Goal: Transaction & Acquisition: Purchase product/service

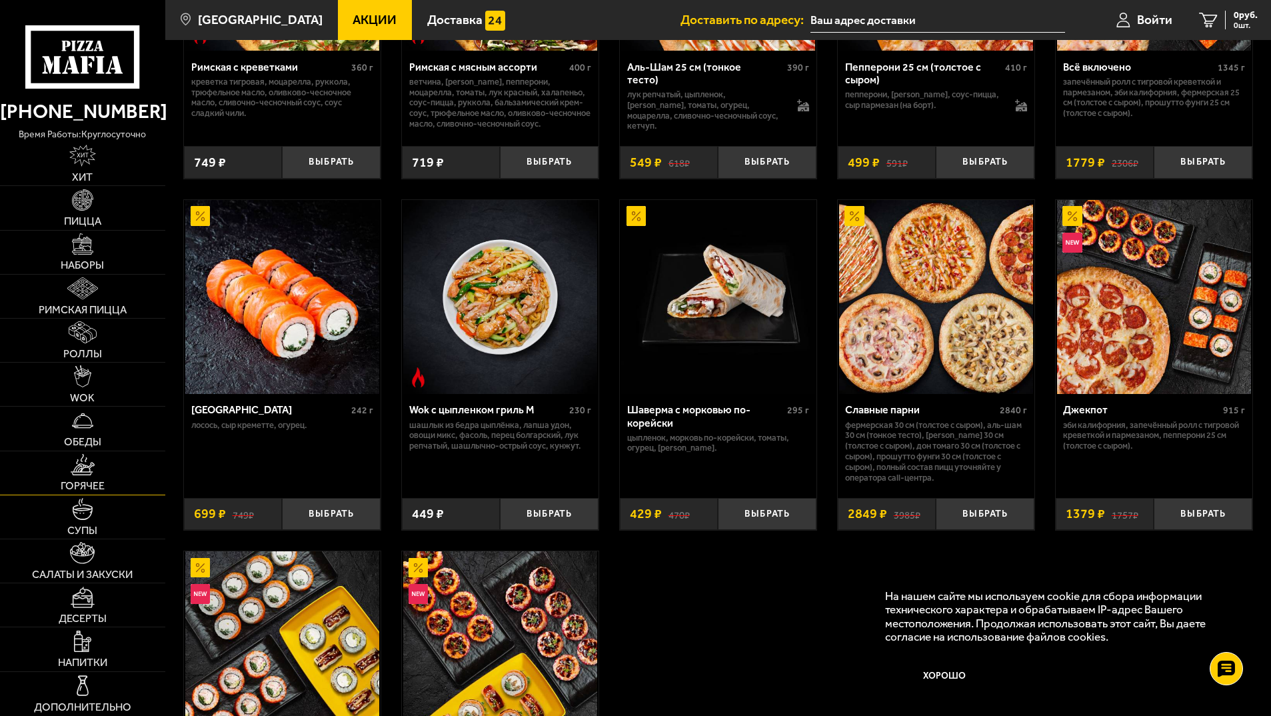
scroll to position [600, 0]
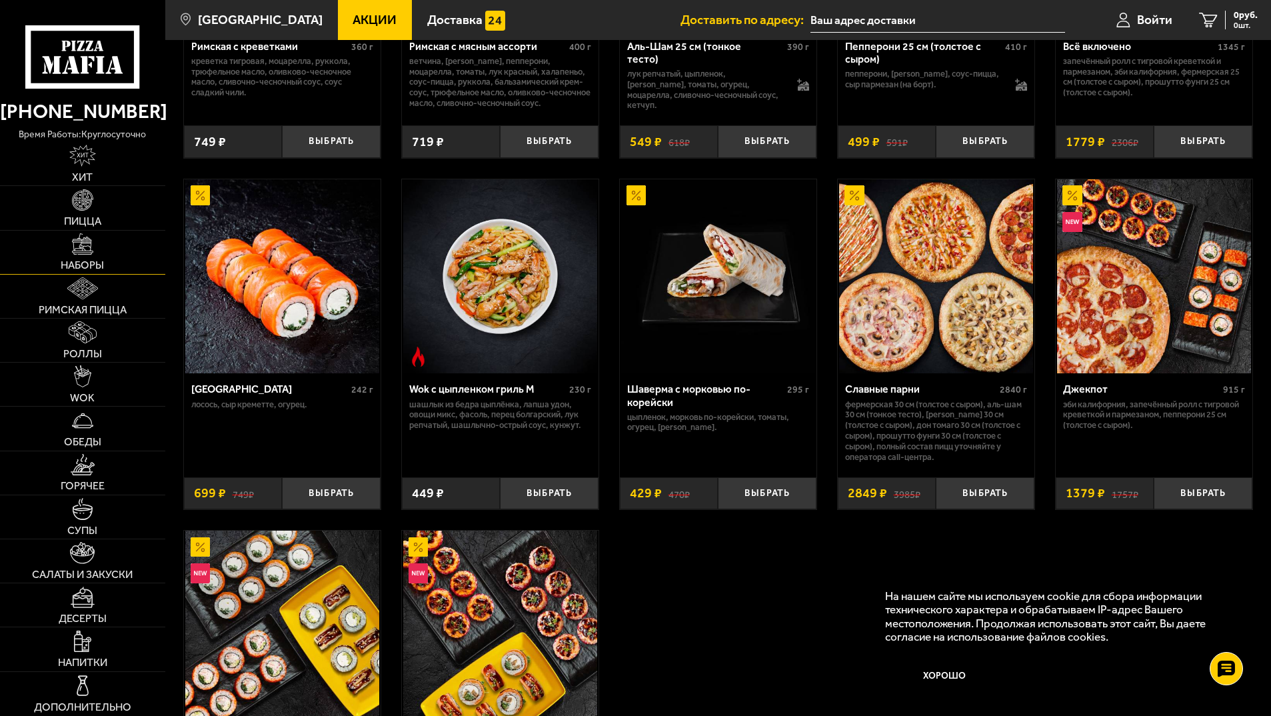
click at [88, 255] on img at bounding box center [83, 244] width 22 height 22
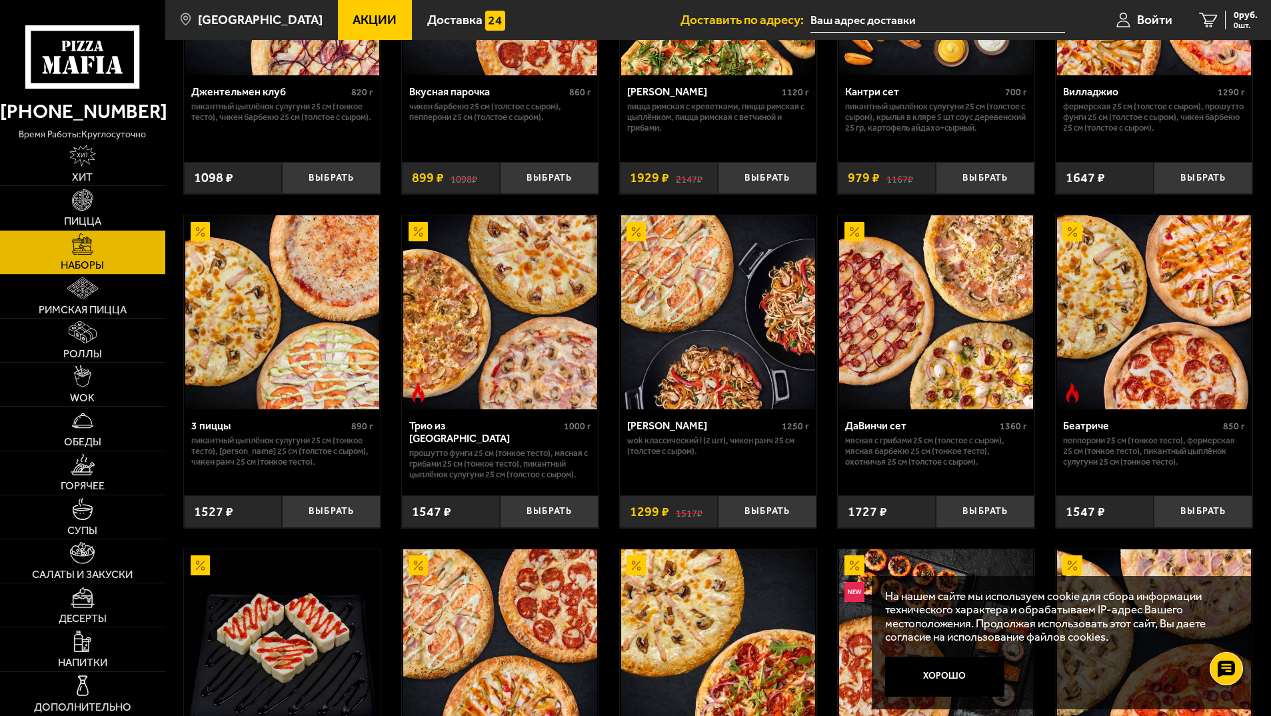
scroll to position [267, 0]
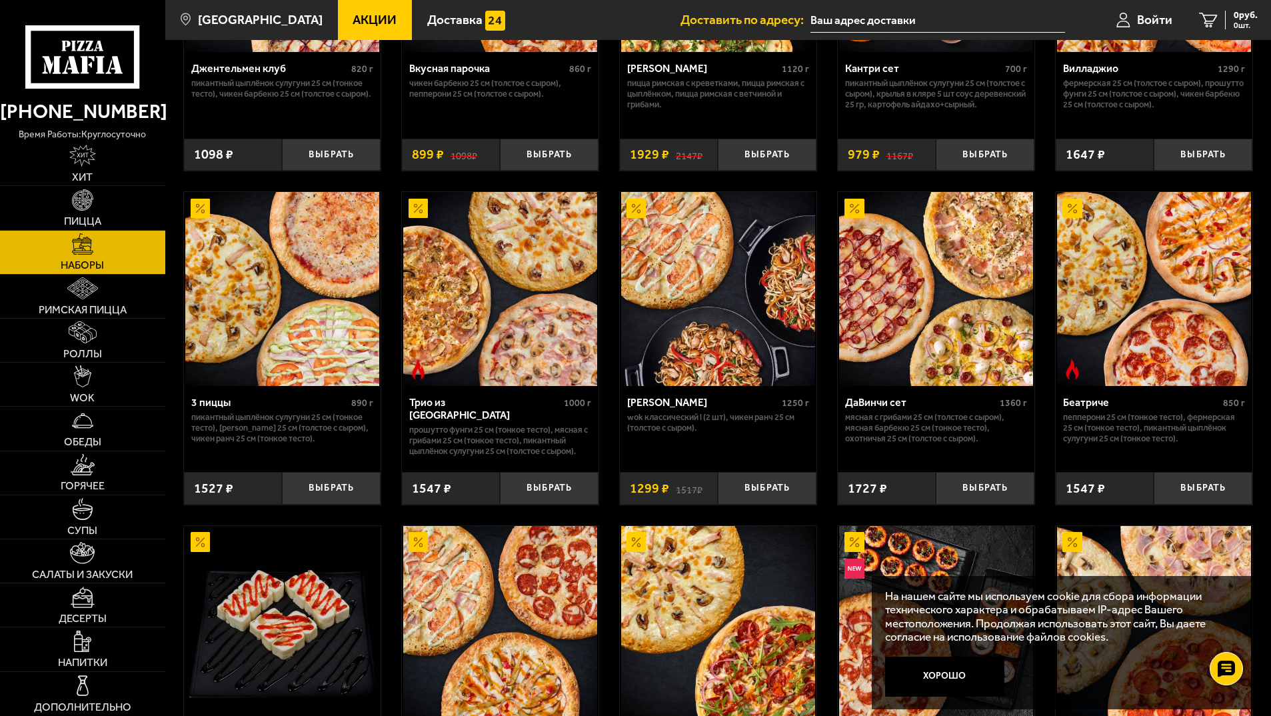
click at [243, 333] on img at bounding box center [282, 289] width 194 height 194
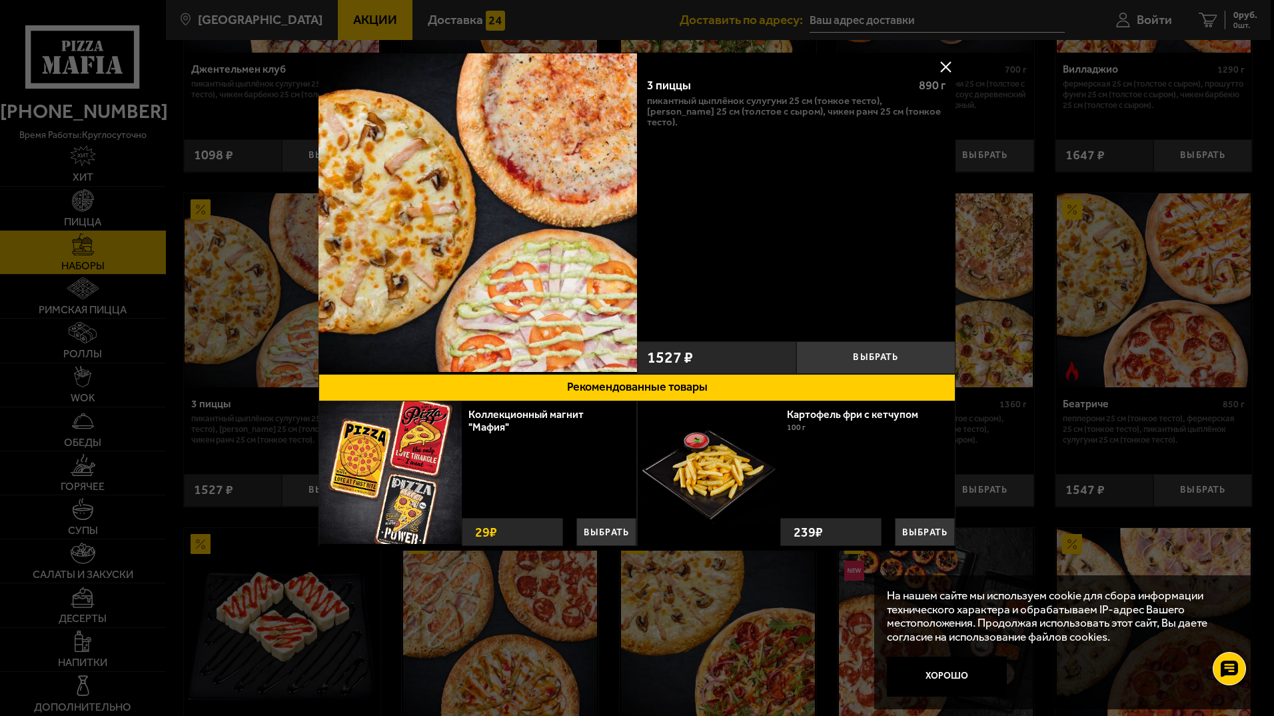
click at [438, 233] on img at bounding box center [478, 212] width 319 height 319
click at [466, 233] on img at bounding box center [478, 212] width 319 height 319
click at [947, 67] on button at bounding box center [946, 67] width 20 height 20
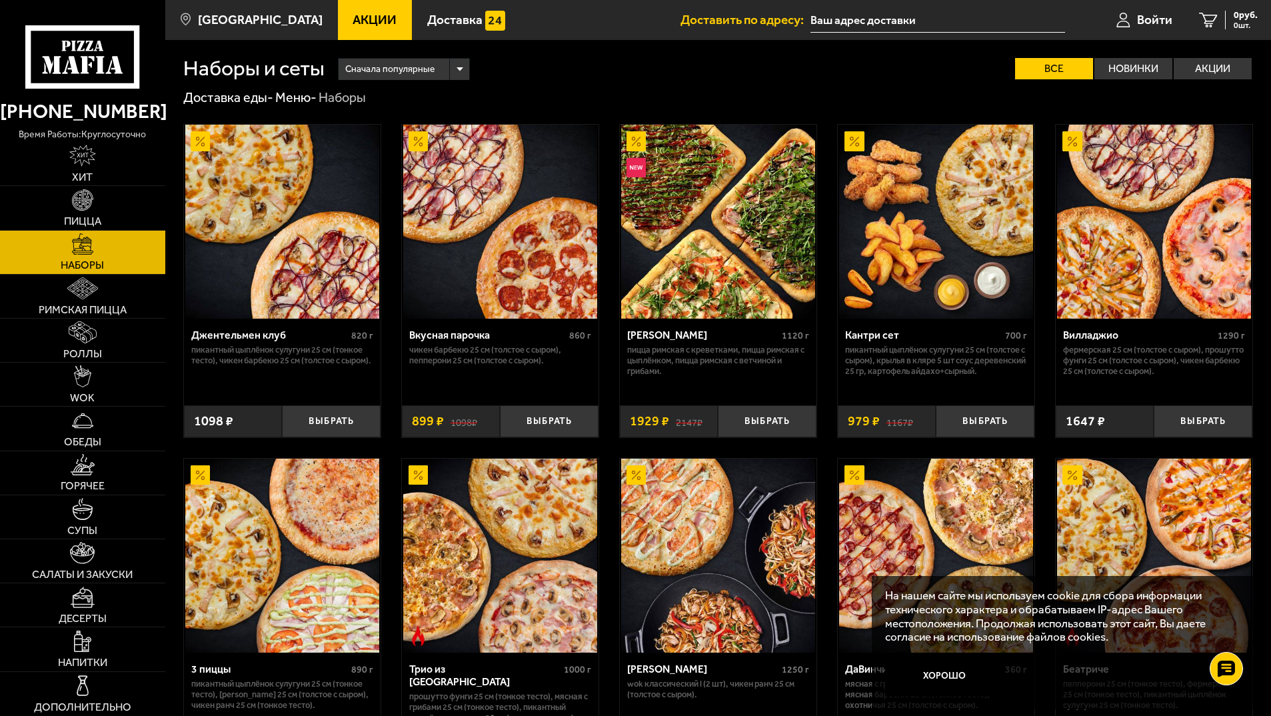
click at [361, 19] on span "Акции" at bounding box center [375, 19] width 44 height 13
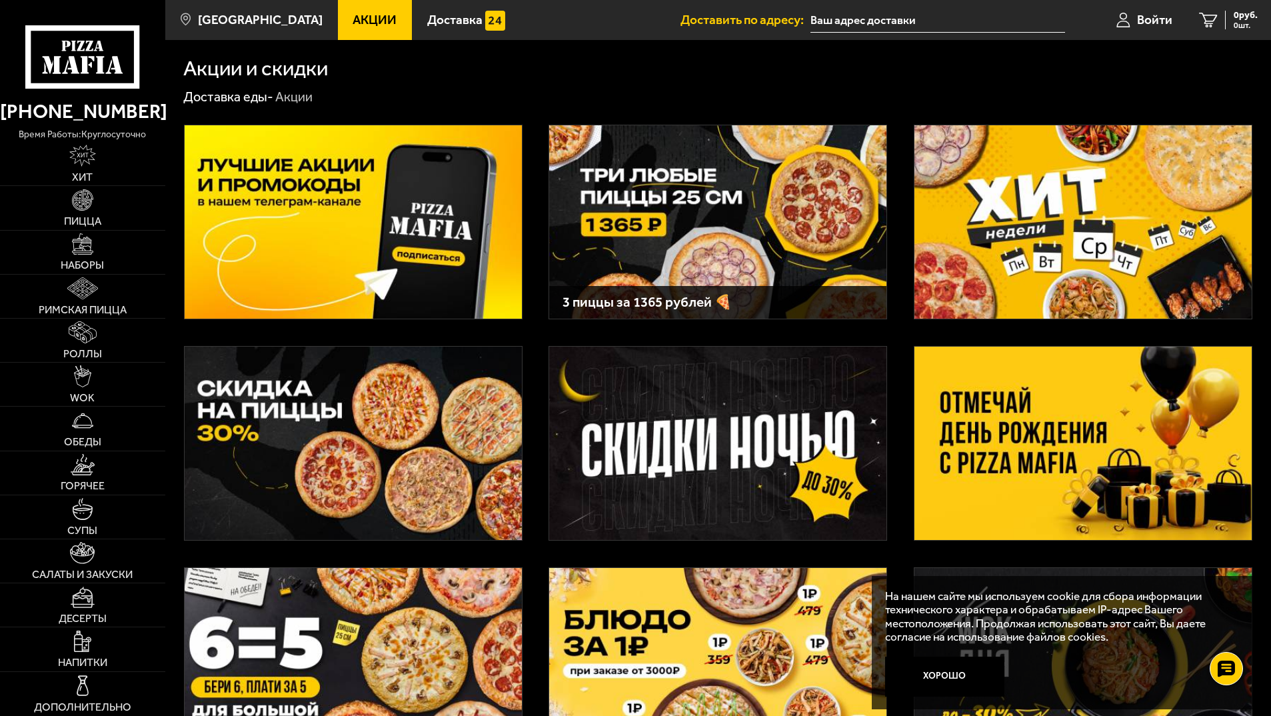
click at [632, 222] on img at bounding box center [717, 221] width 337 height 193
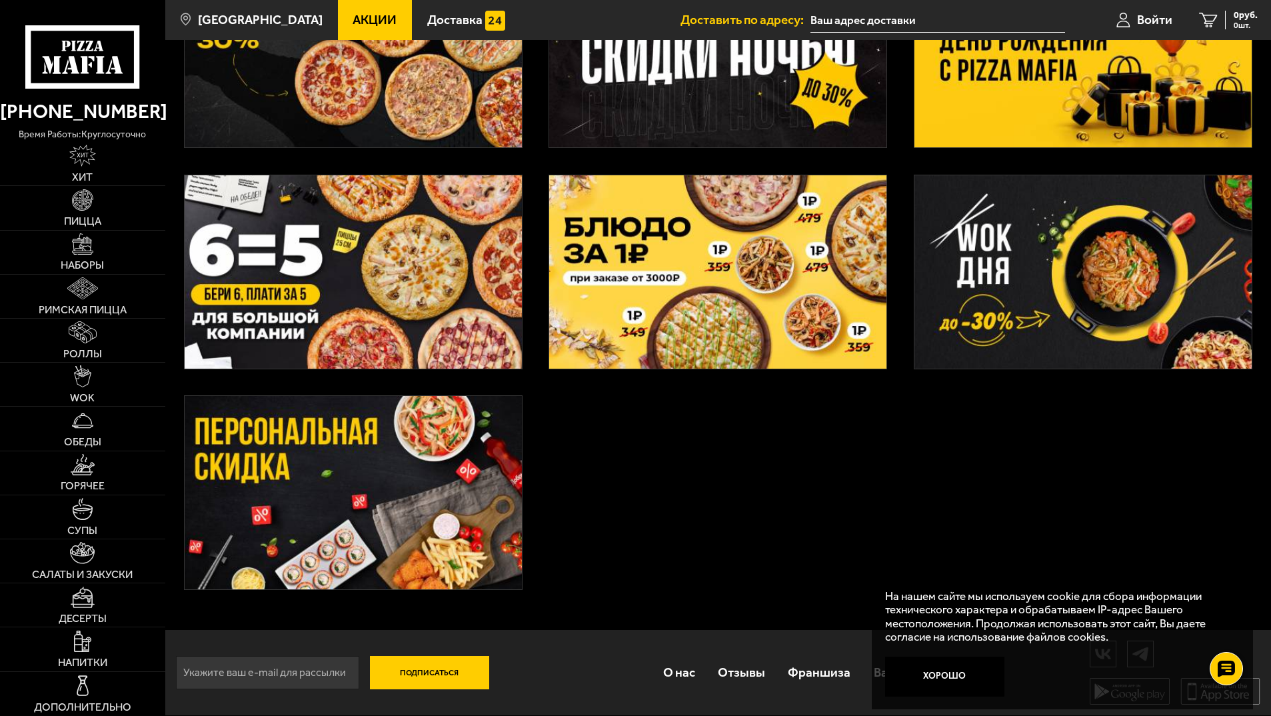
click at [393, 467] on img at bounding box center [353, 492] width 337 height 193
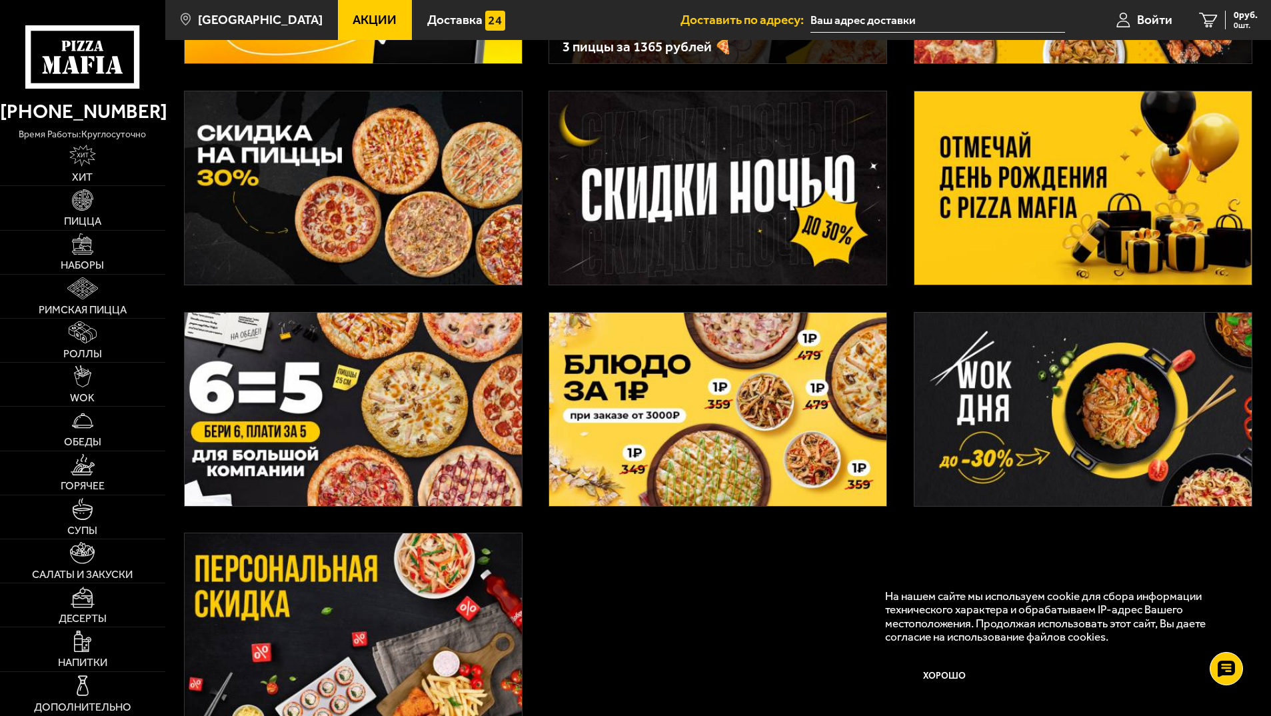
scroll to position [195, 0]
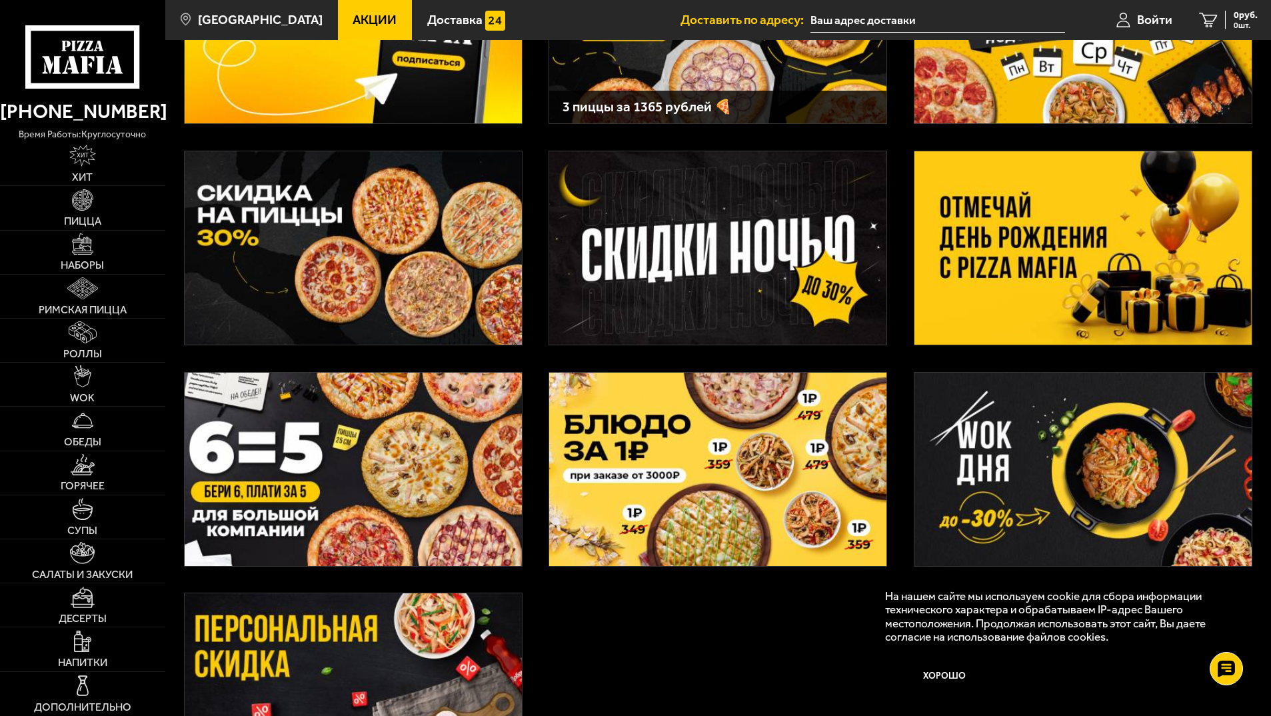
click at [454, 274] on img at bounding box center [353, 247] width 337 height 193
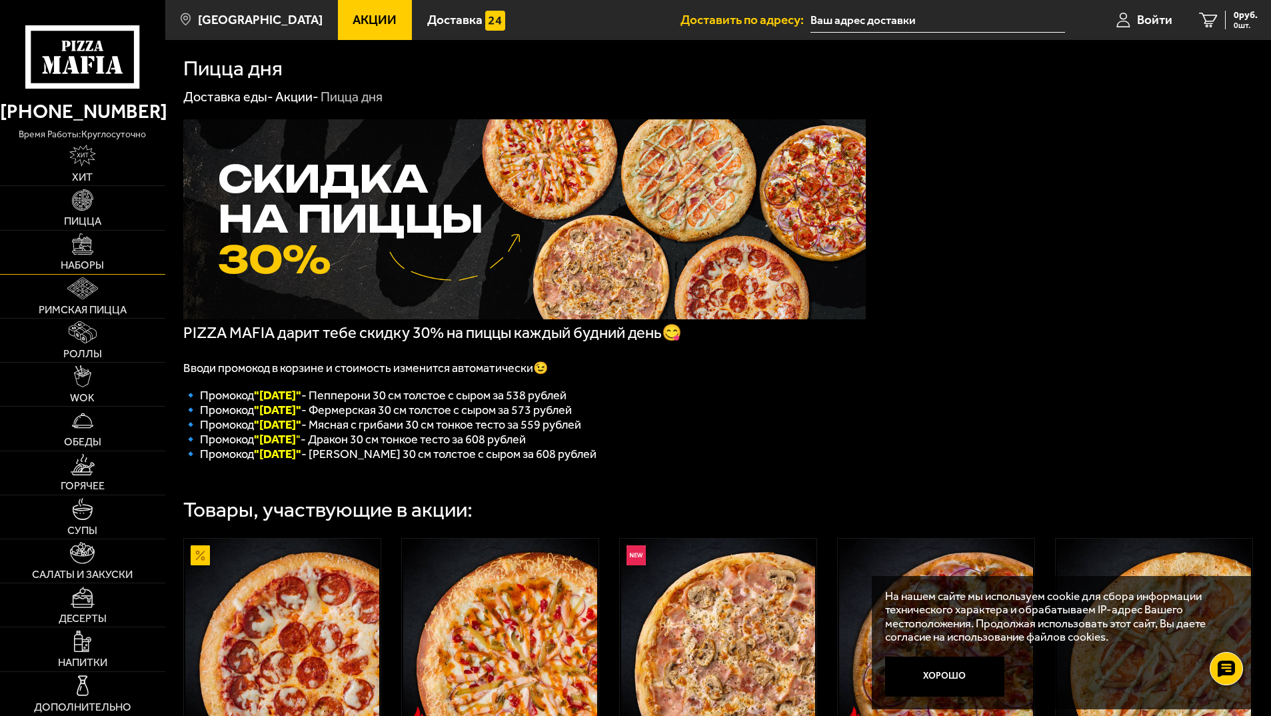
click at [85, 256] on link "Наборы" at bounding box center [82, 252] width 165 height 43
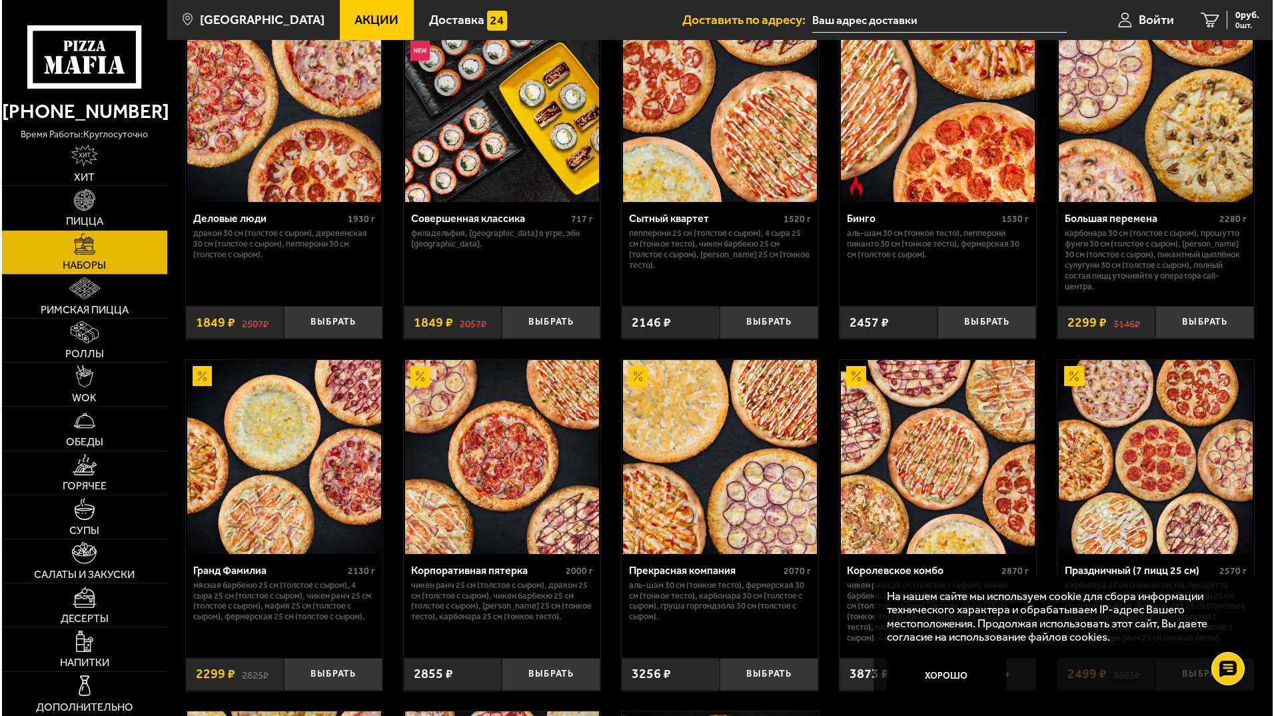
scroll to position [1466, 0]
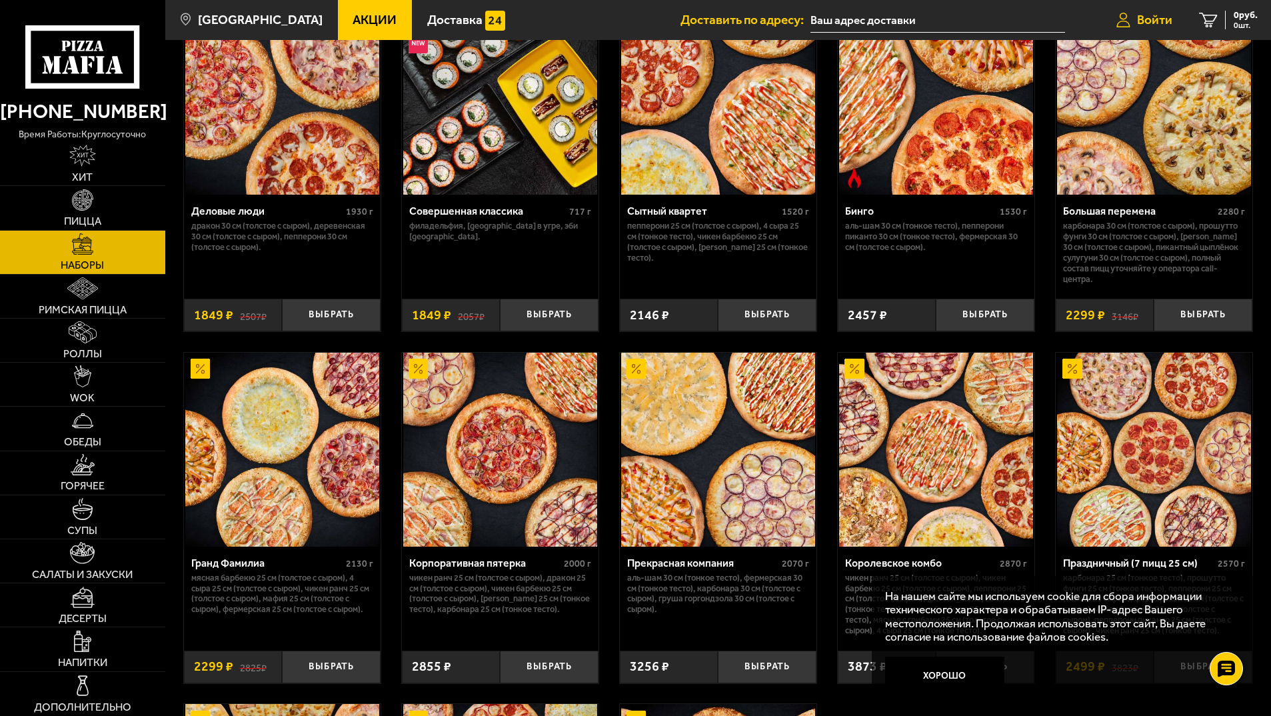
click at [1140, 22] on span "Войти" at bounding box center [1154, 19] width 35 height 13
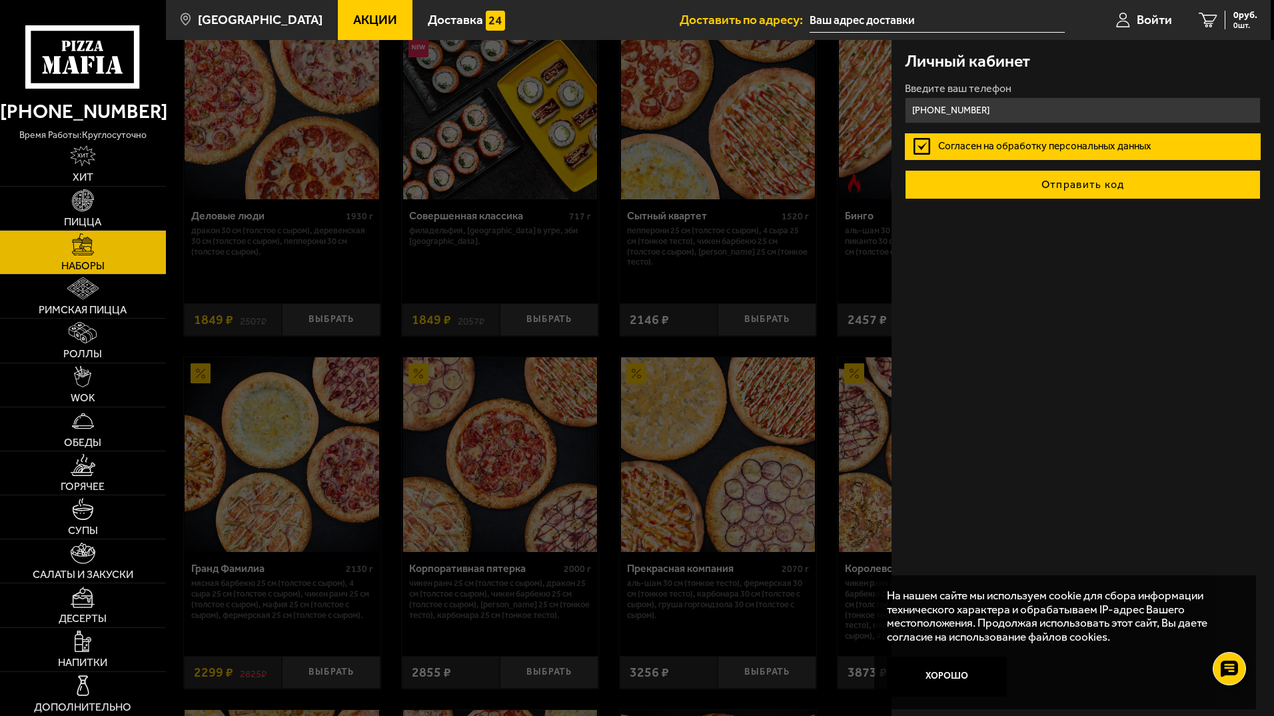
type input "+7 (911) 909-93-23"
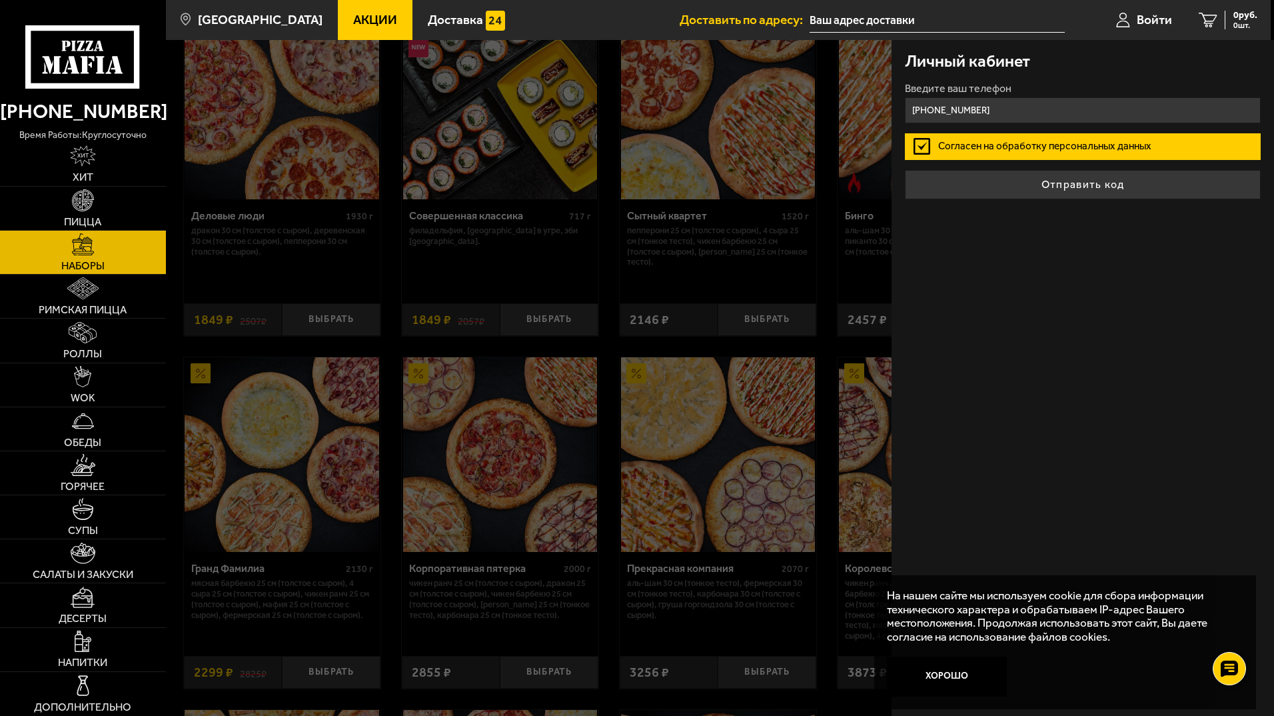
click at [1069, 189] on button "Отправить код" at bounding box center [1083, 184] width 356 height 29
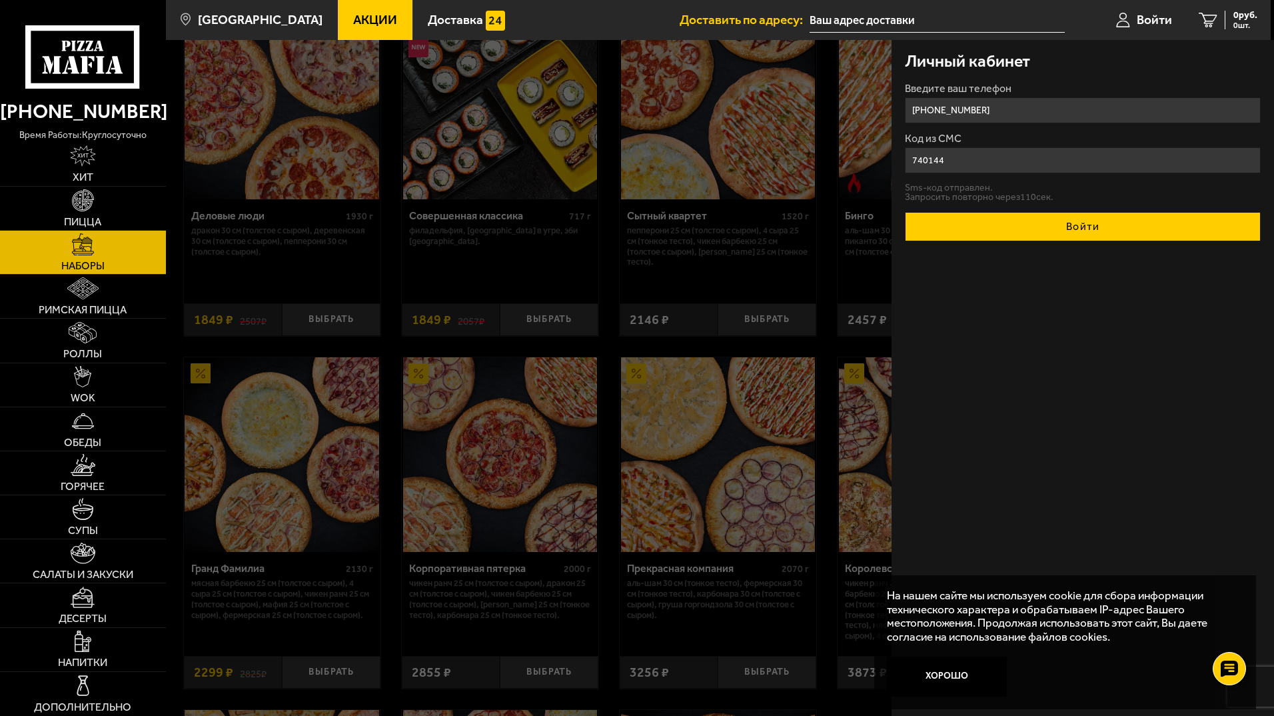
type input "740144"
click at [1063, 229] on button "Войти" at bounding box center [1083, 226] width 356 height 29
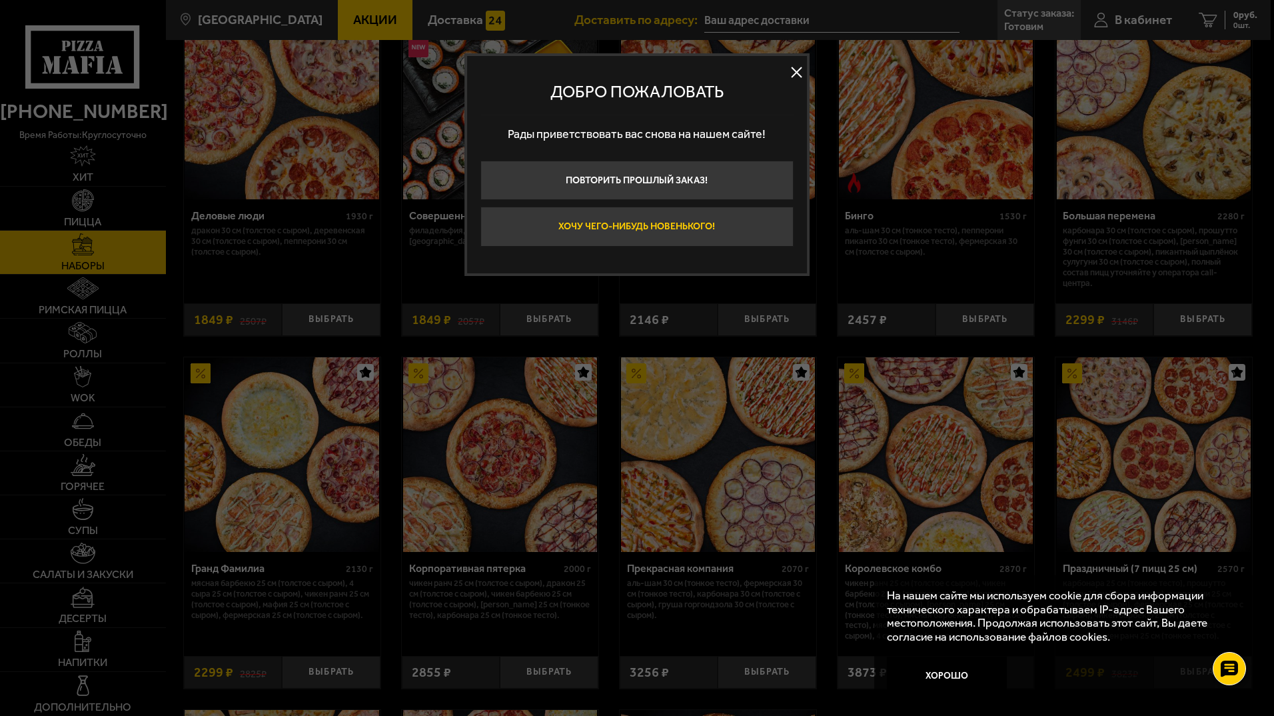
click at [675, 220] on button "Хочу чего-нибудь новенького!" at bounding box center [637, 227] width 313 height 40
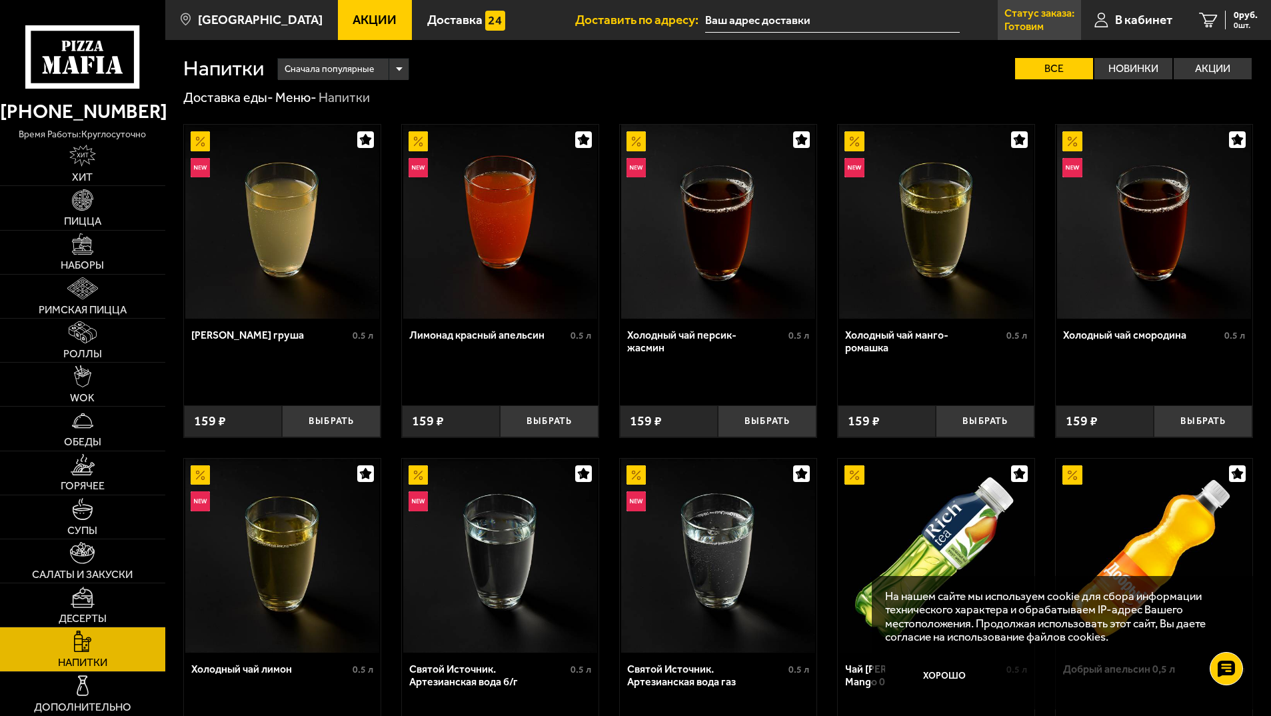
click at [1042, 22] on p "Готовим" at bounding box center [1023, 26] width 39 height 11
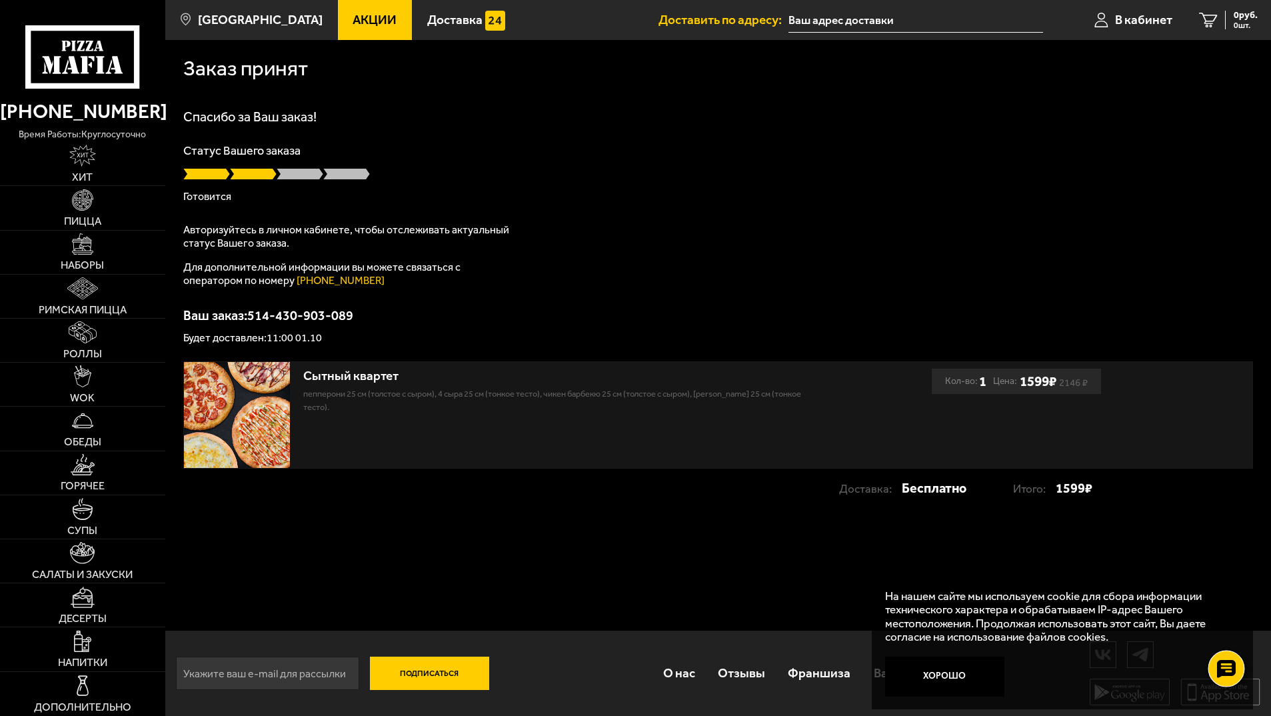
click at [1220, 667] on use at bounding box center [1225, 669] width 19 height 19
click at [1227, 625] on use at bounding box center [1225, 629] width 19 height 19
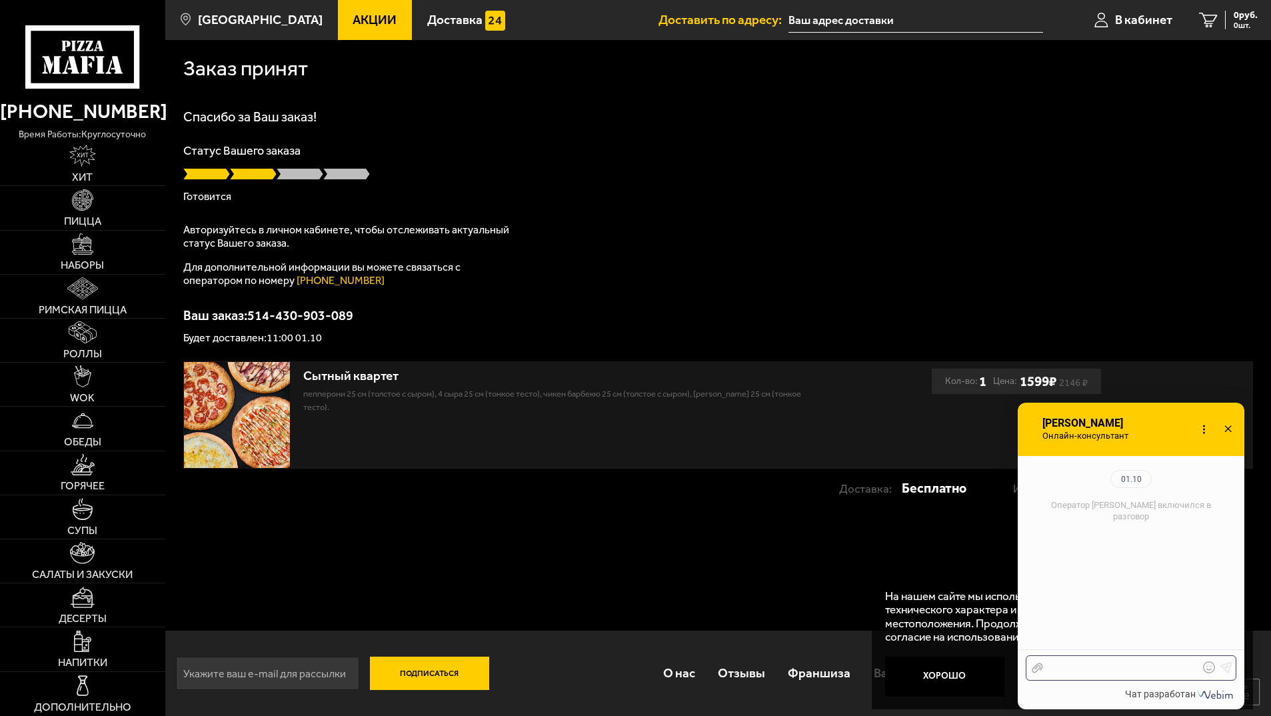
scroll to position [145, 0]
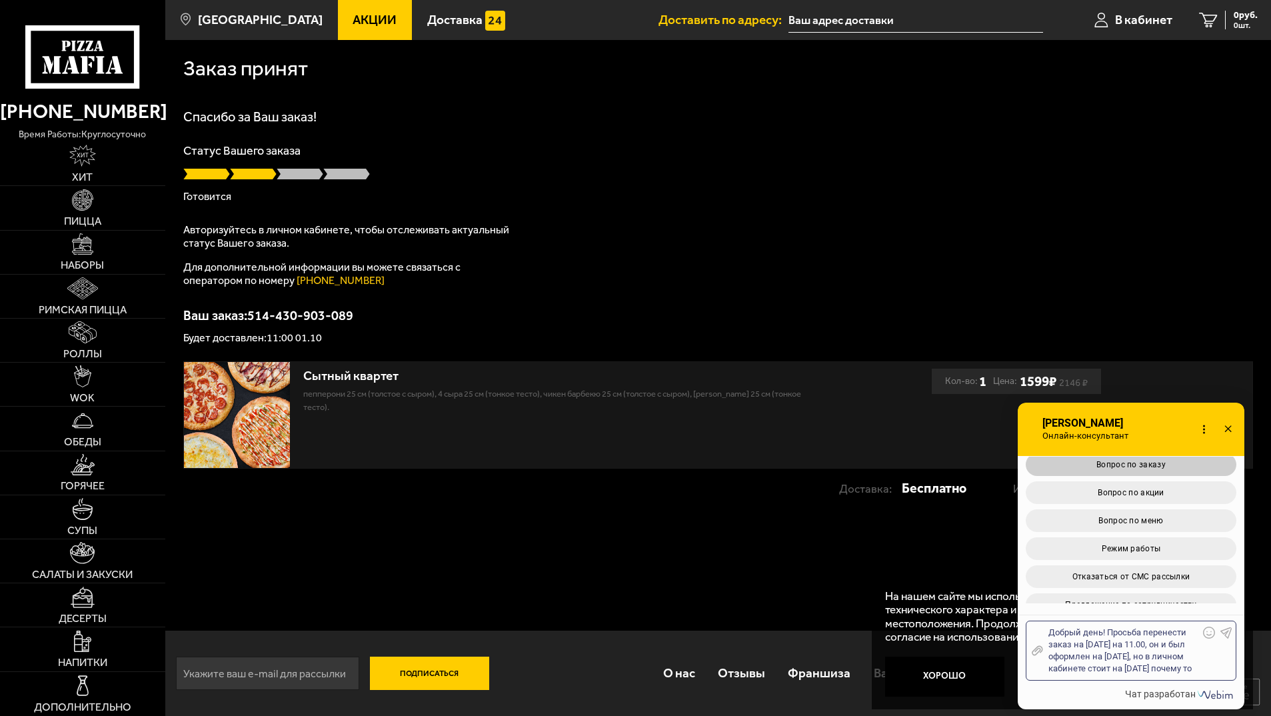
click at [1141, 471] on button "Вопрос по заказу" at bounding box center [1131, 464] width 211 height 23
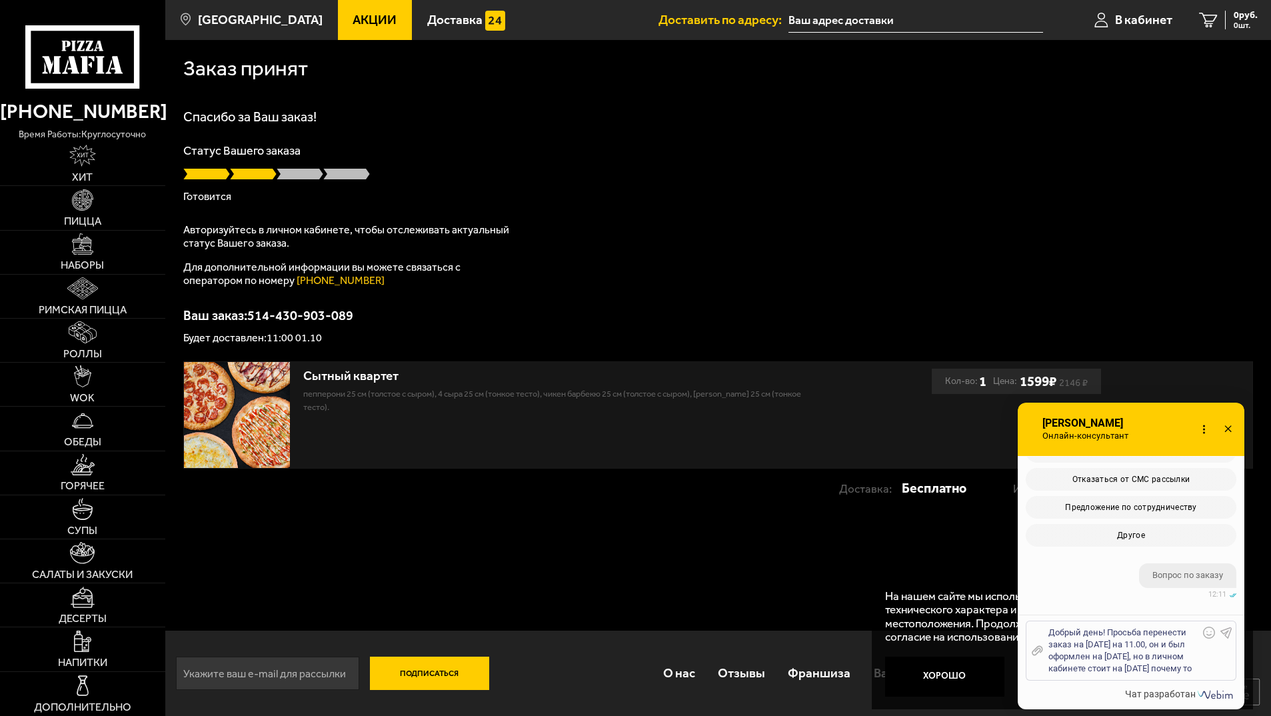
click at [1225, 626] on icon at bounding box center [1226, 632] width 12 height 12
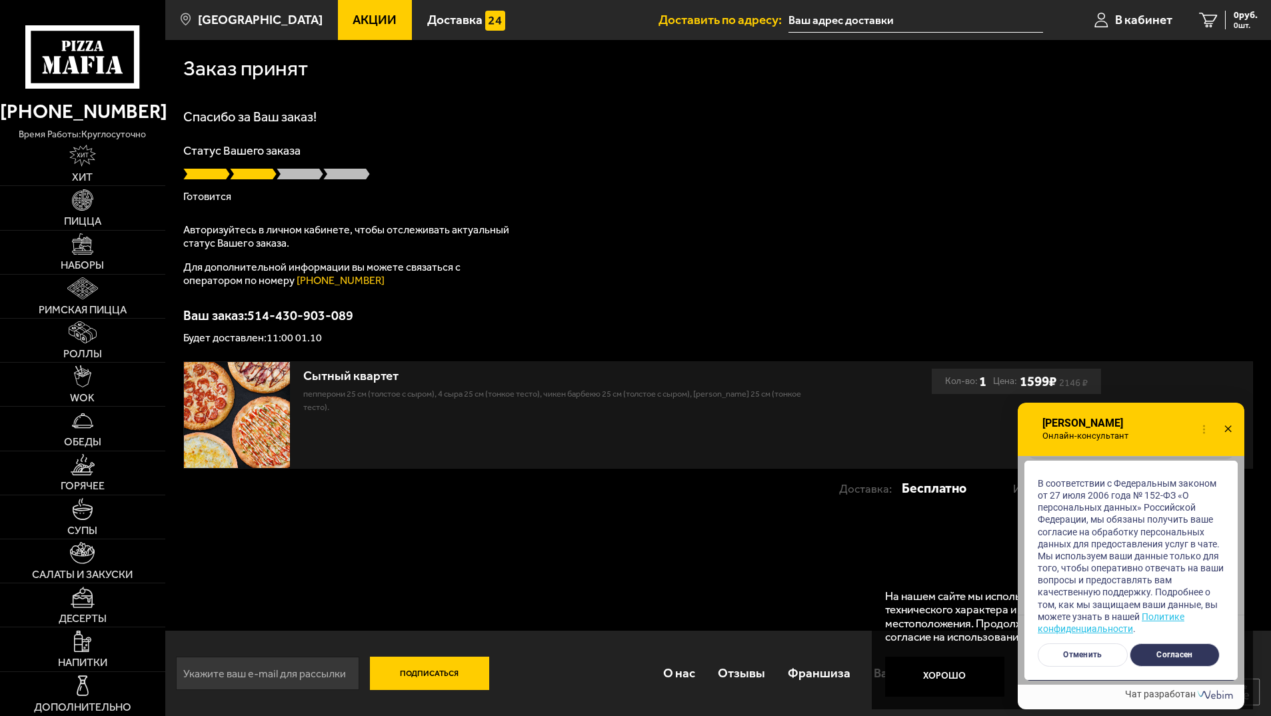
click at [1161, 652] on button "Согласен" at bounding box center [1175, 654] width 90 height 23
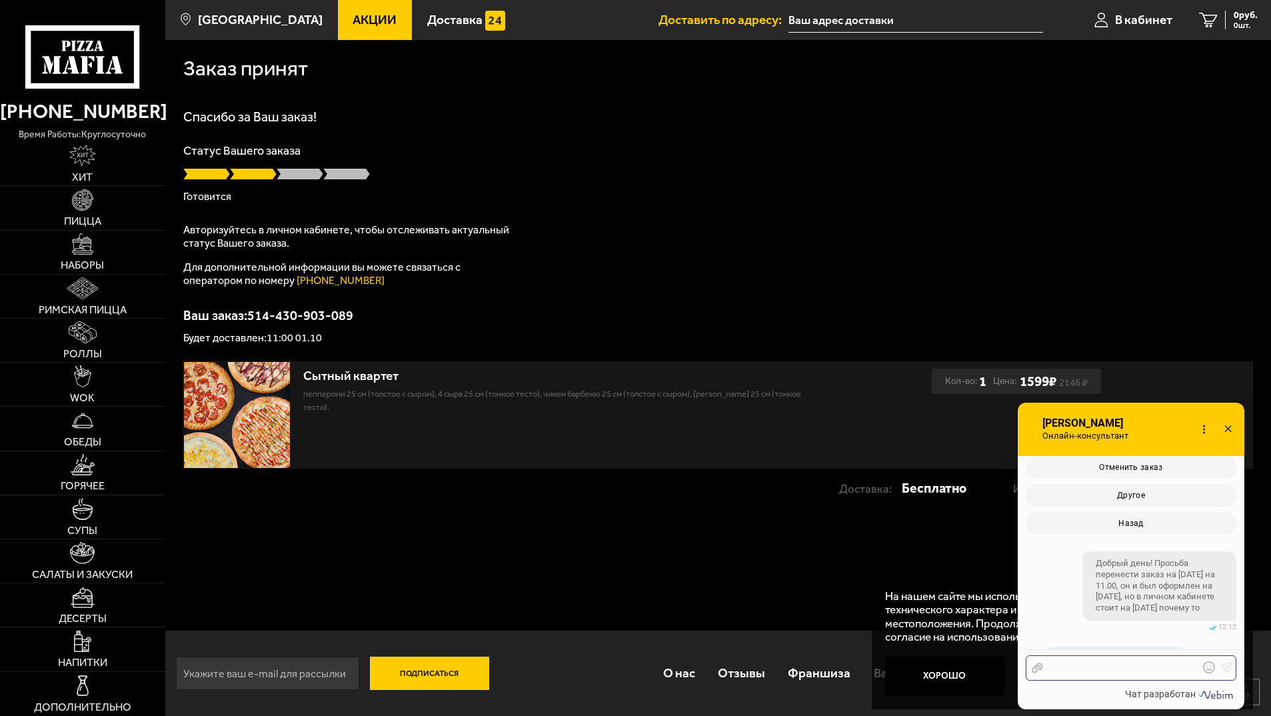
click at [1056, 670] on div at bounding box center [1121, 668] width 156 height 12
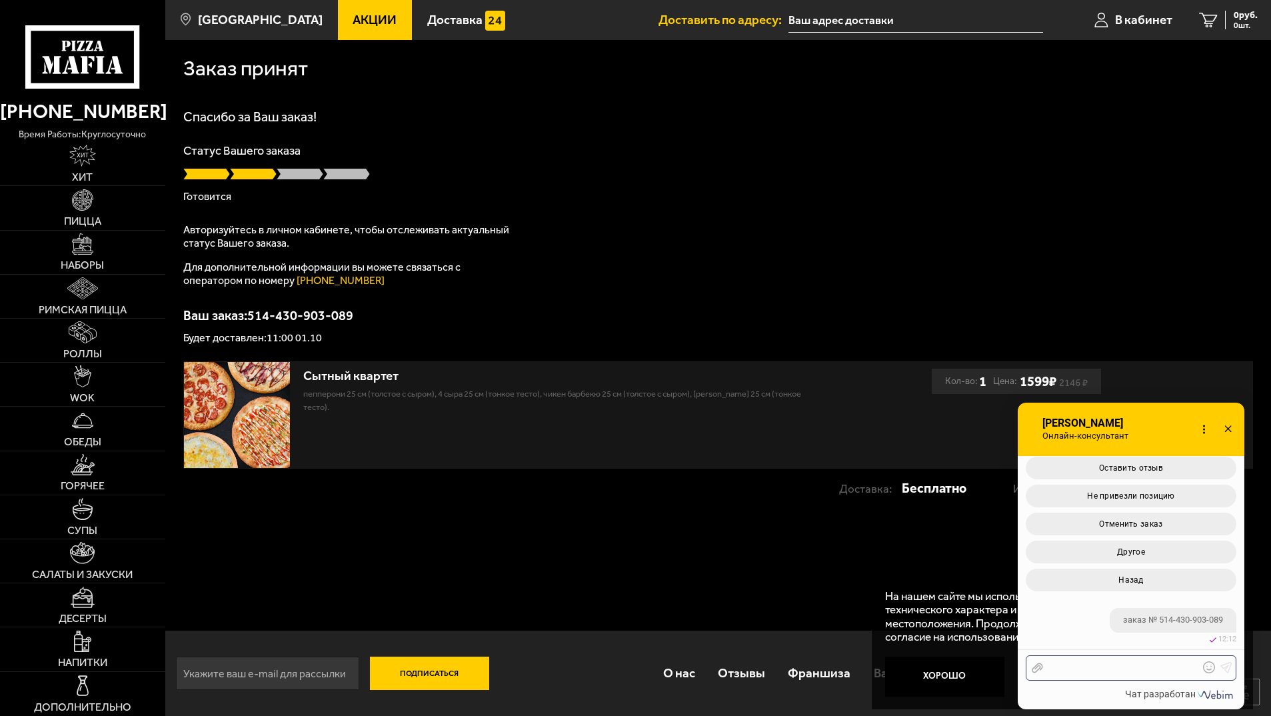
scroll to position [1112, 0]
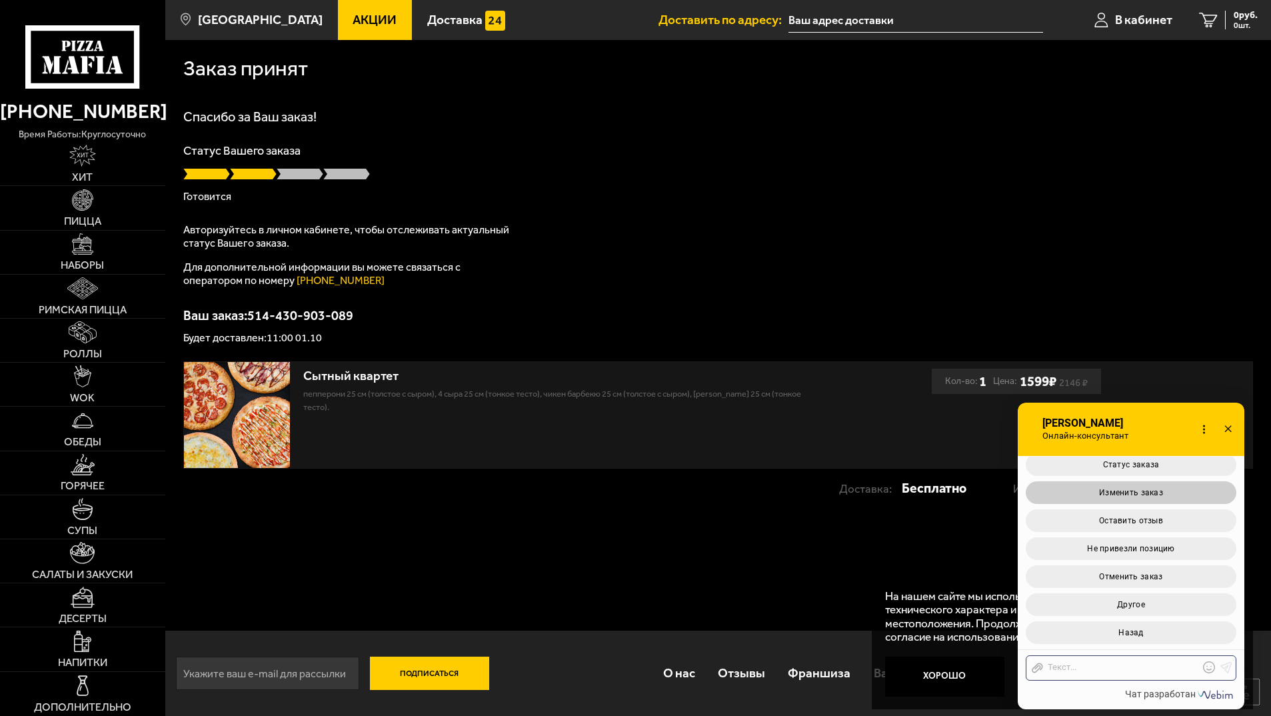
click at [1177, 489] on button "Изменить заказ" at bounding box center [1131, 492] width 211 height 23
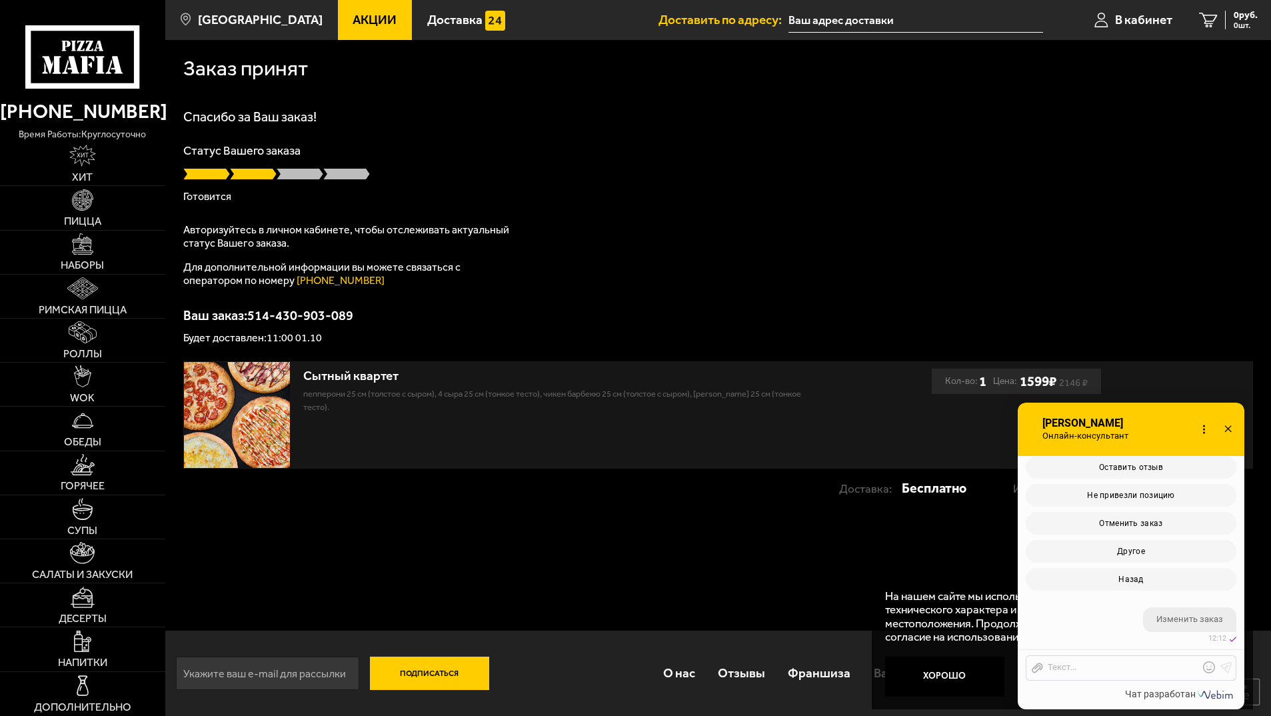
scroll to position [1360, 0]
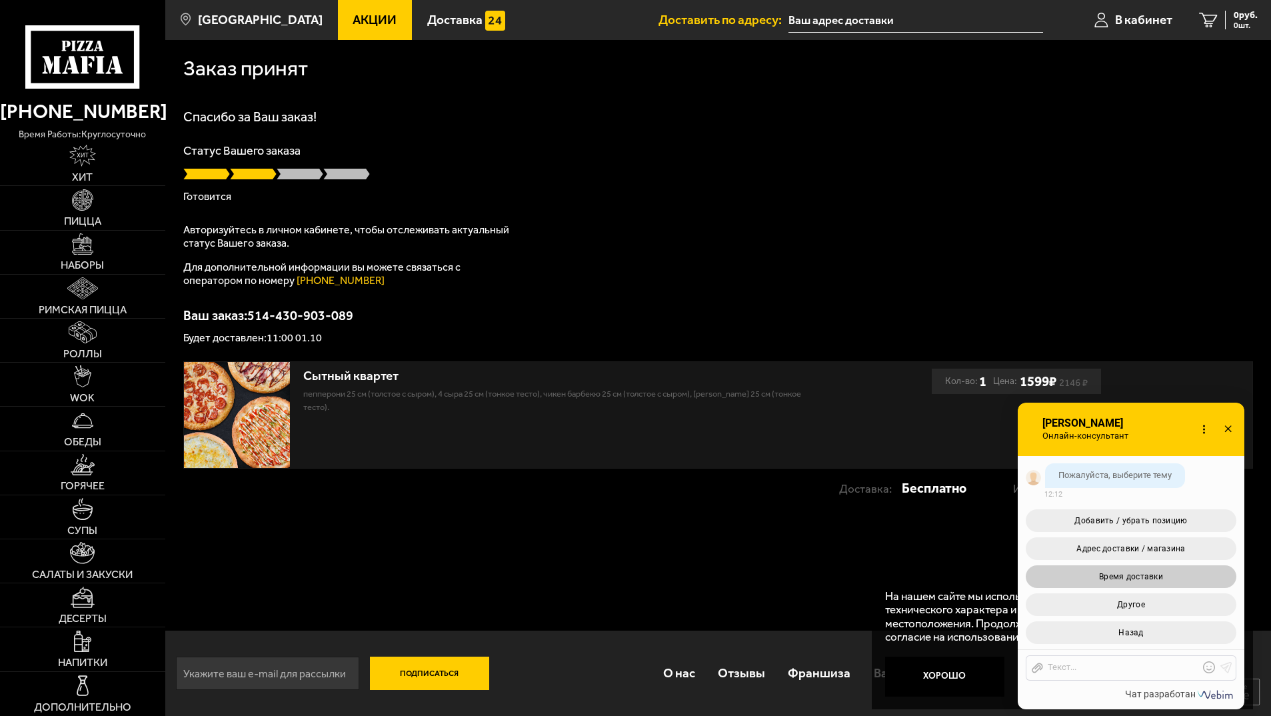
click at [1134, 576] on span "Время доставки" at bounding box center [1131, 576] width 64 height 9
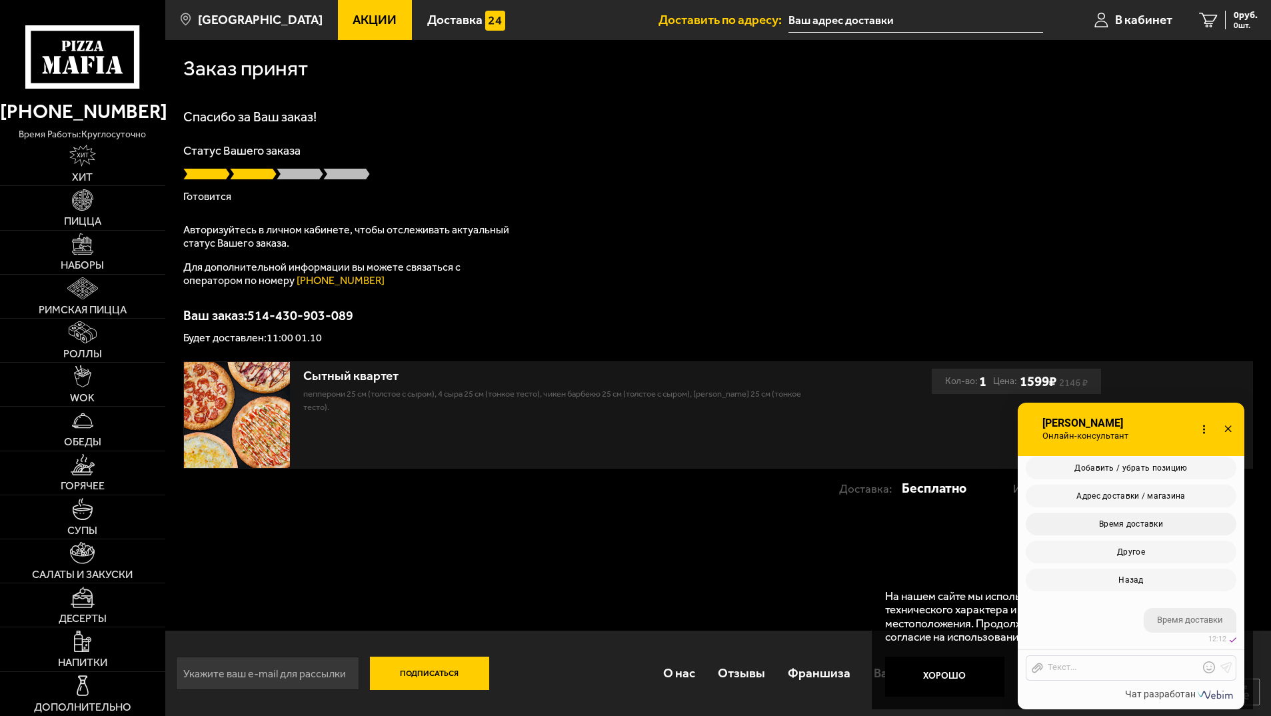
scroll to position [1551, 0]
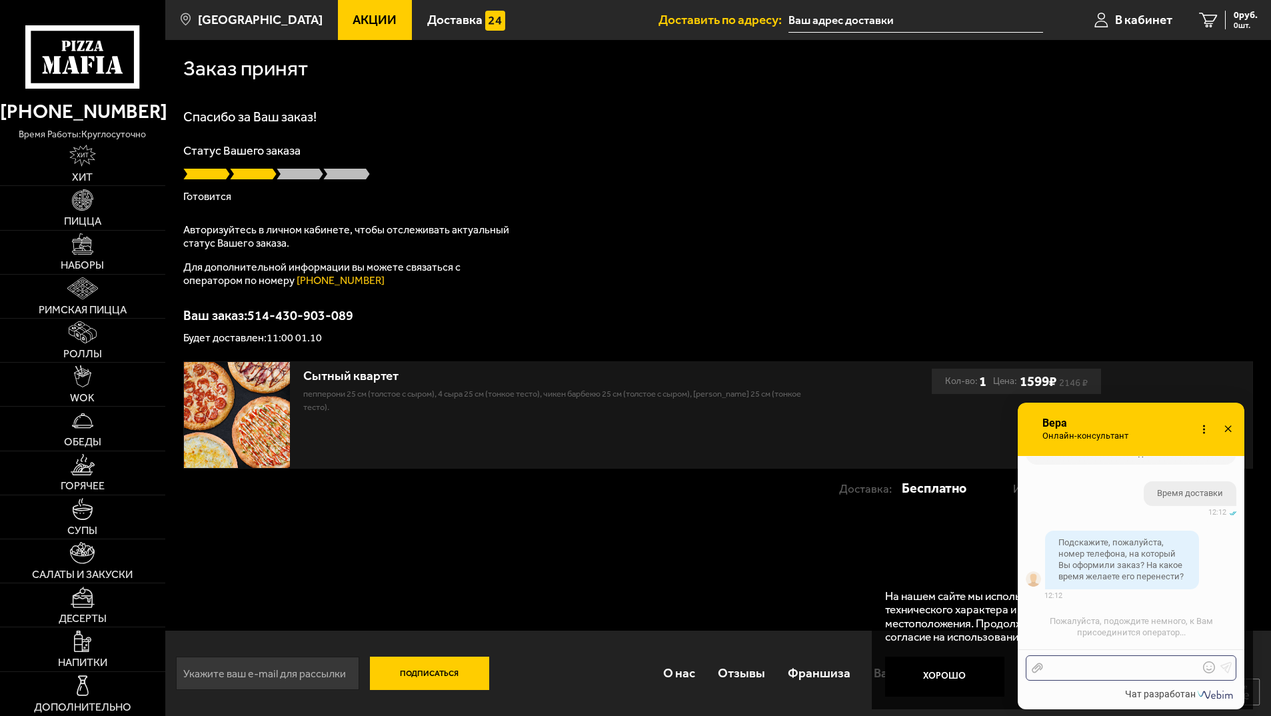
click at [1082, 668] on div at bounding box center [1121, 668] width 156 height 12
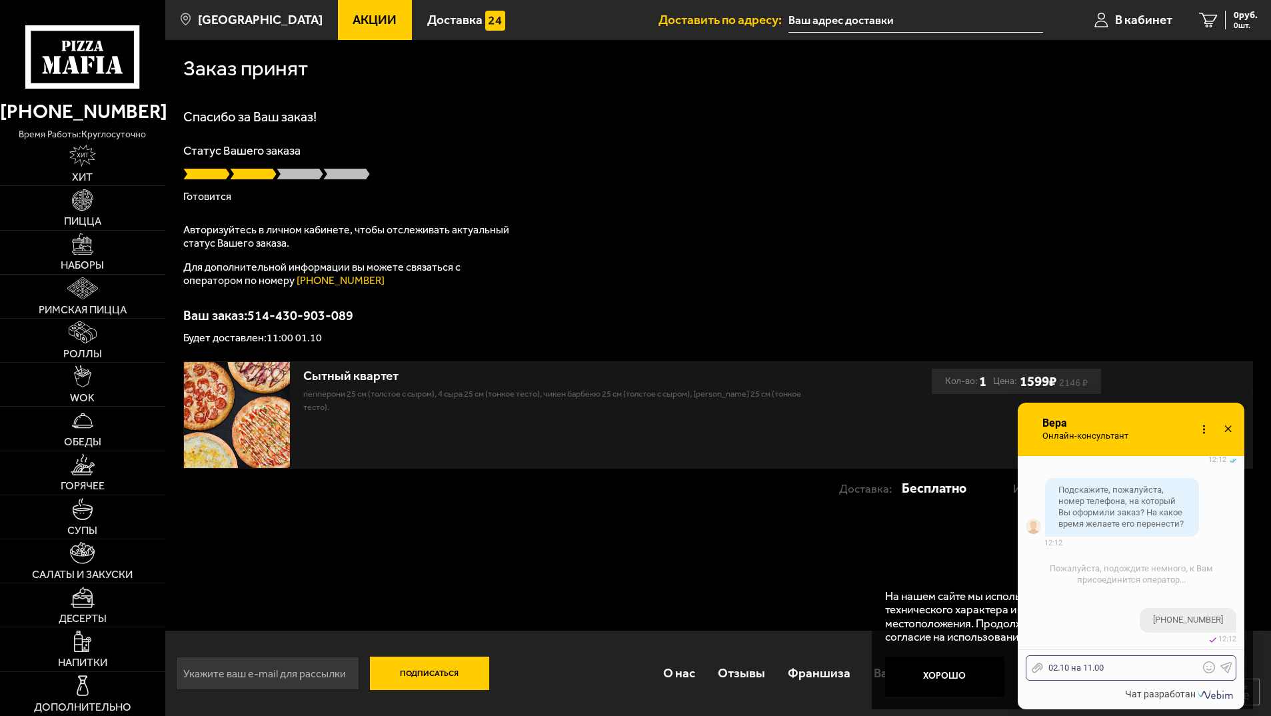
scroll to position [1656, 0]
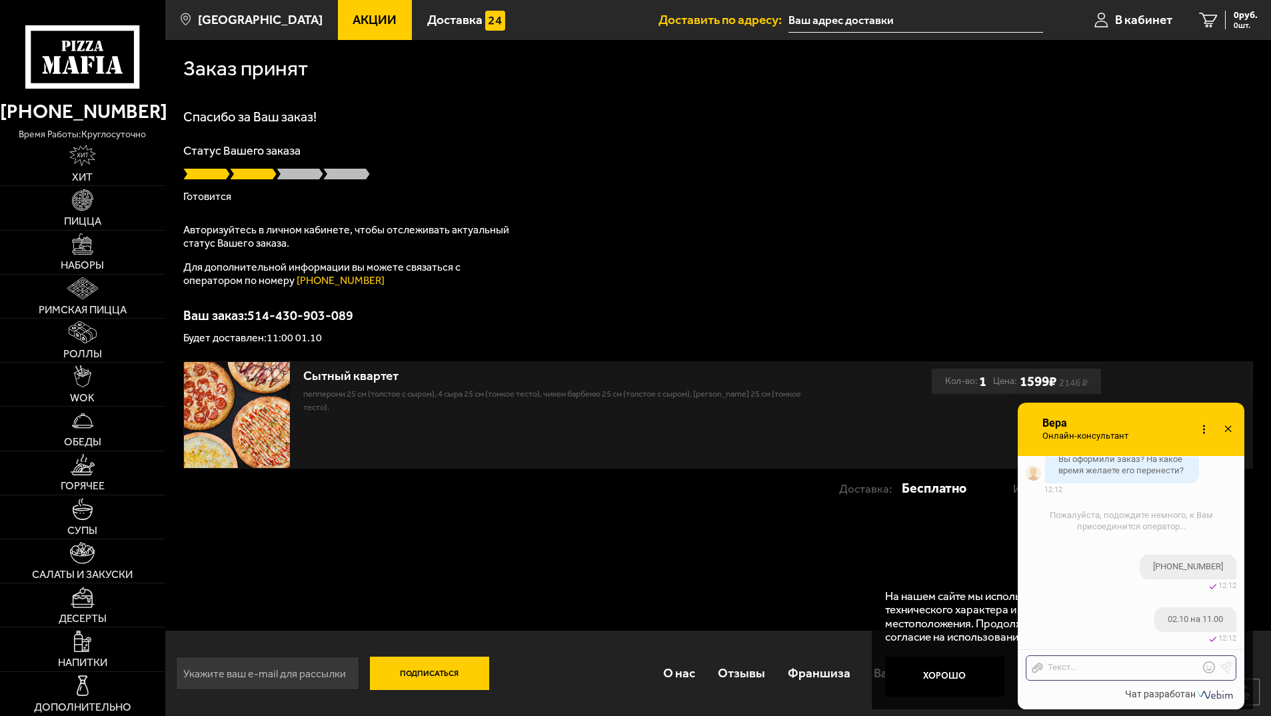
click at [1234, 430] on icon at bounding box center [1227, 429] width 19 height 19
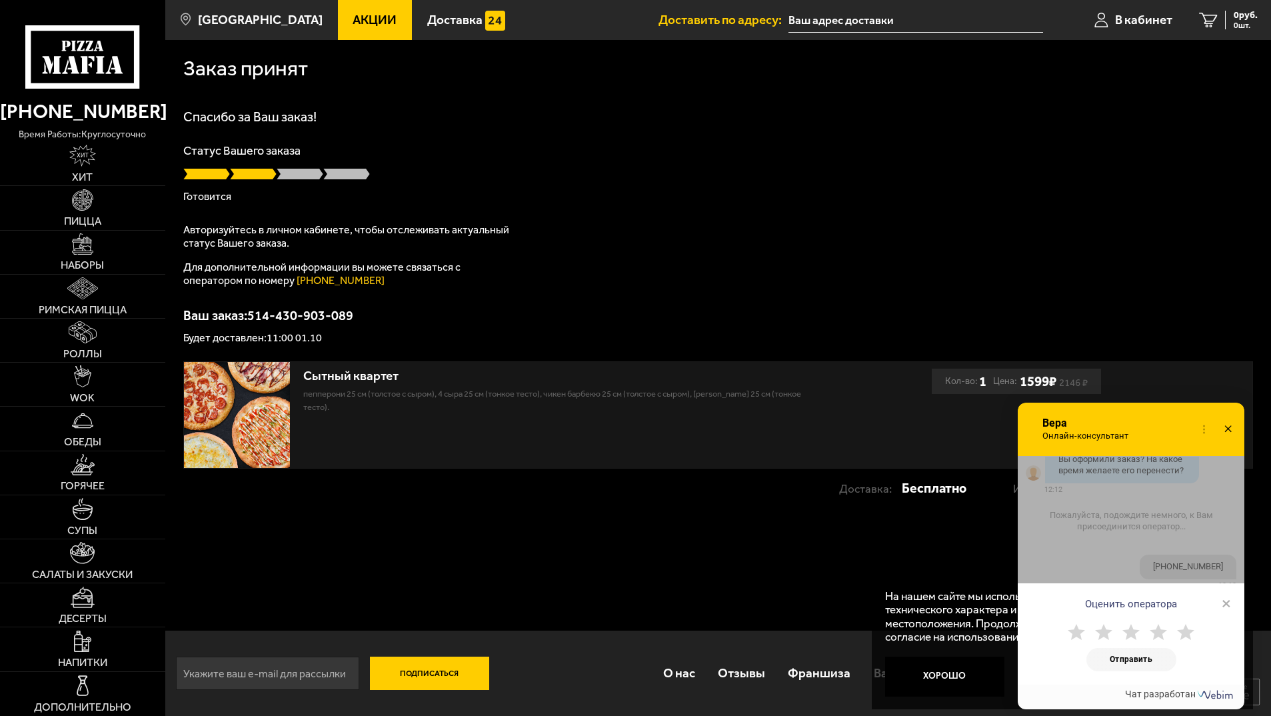
click at [1227, 605] on span "×" at bounding box center [1226, 603] width 9 height 20
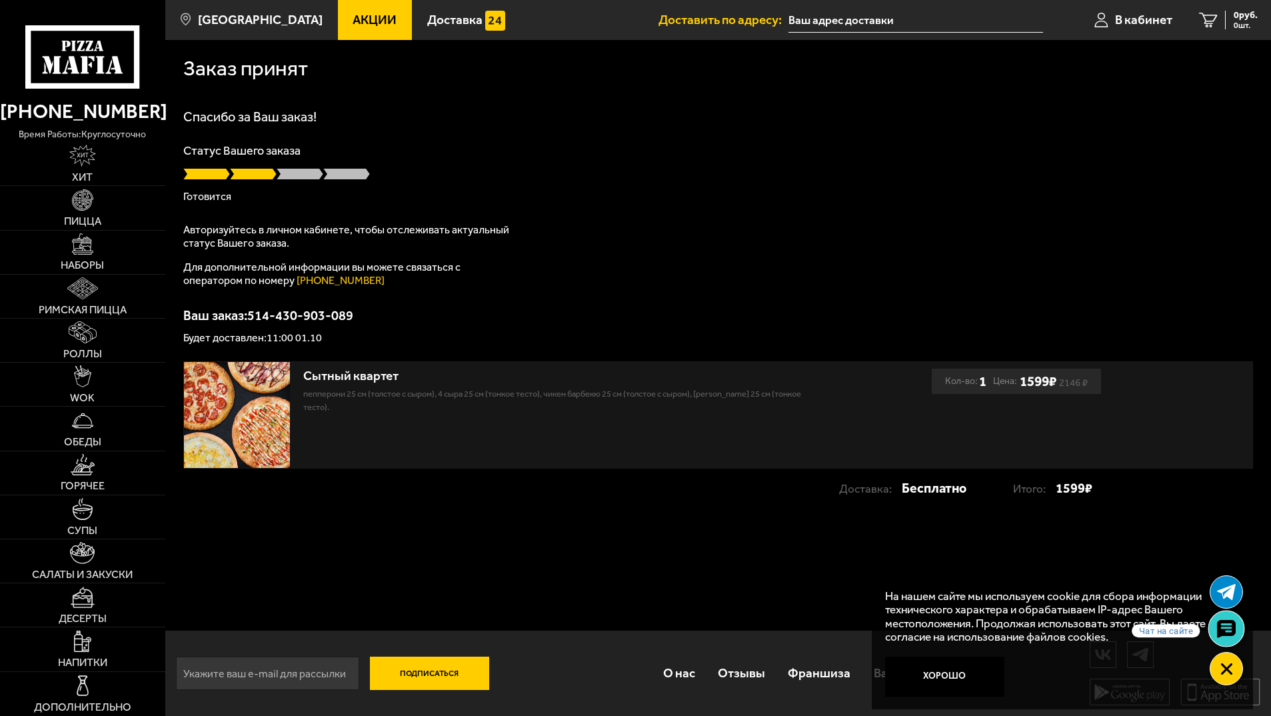
click at [1230, 632] on icon at bounding box center [1225, 629] width 19 height 19
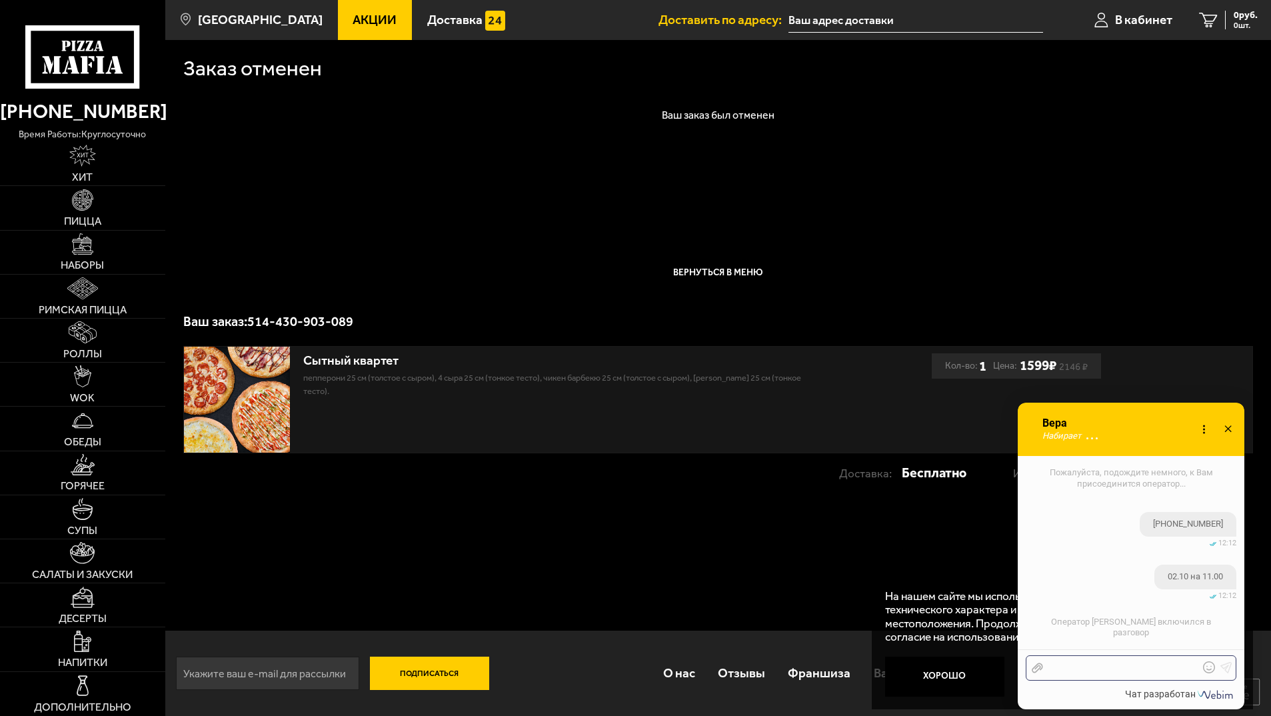
scroll to position [1749, 0]
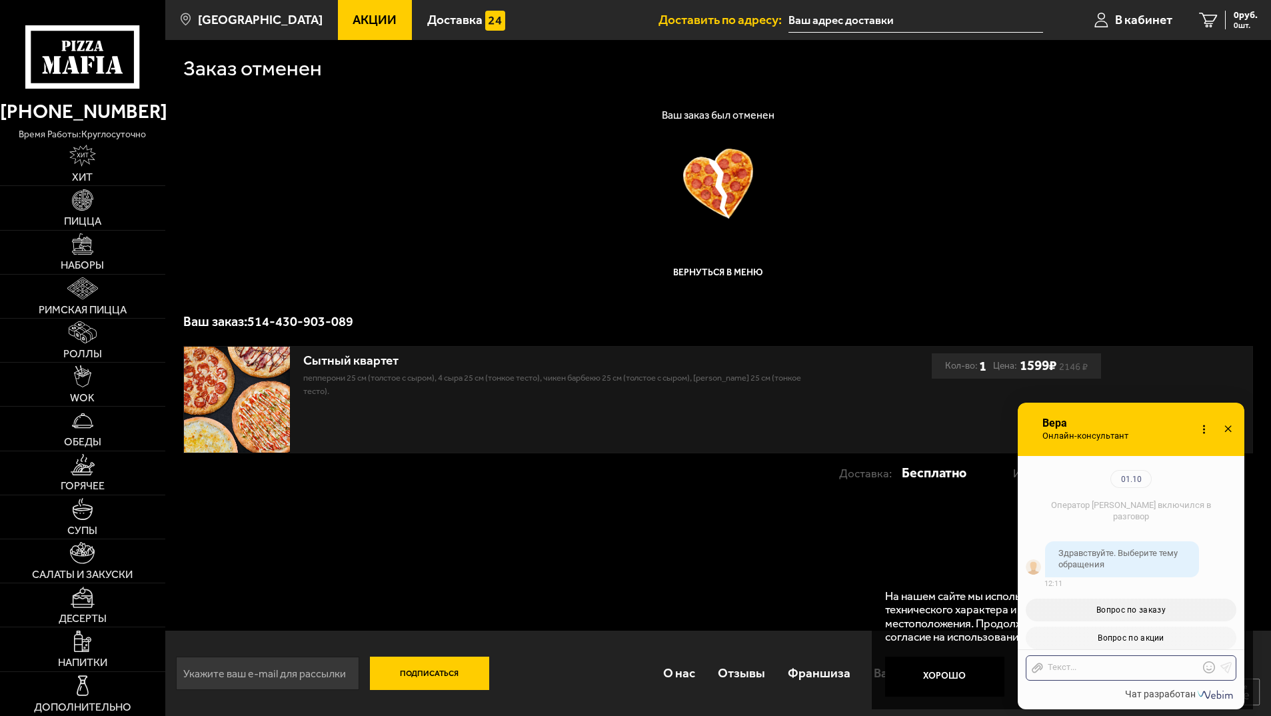
scroll to position [1749, 0]
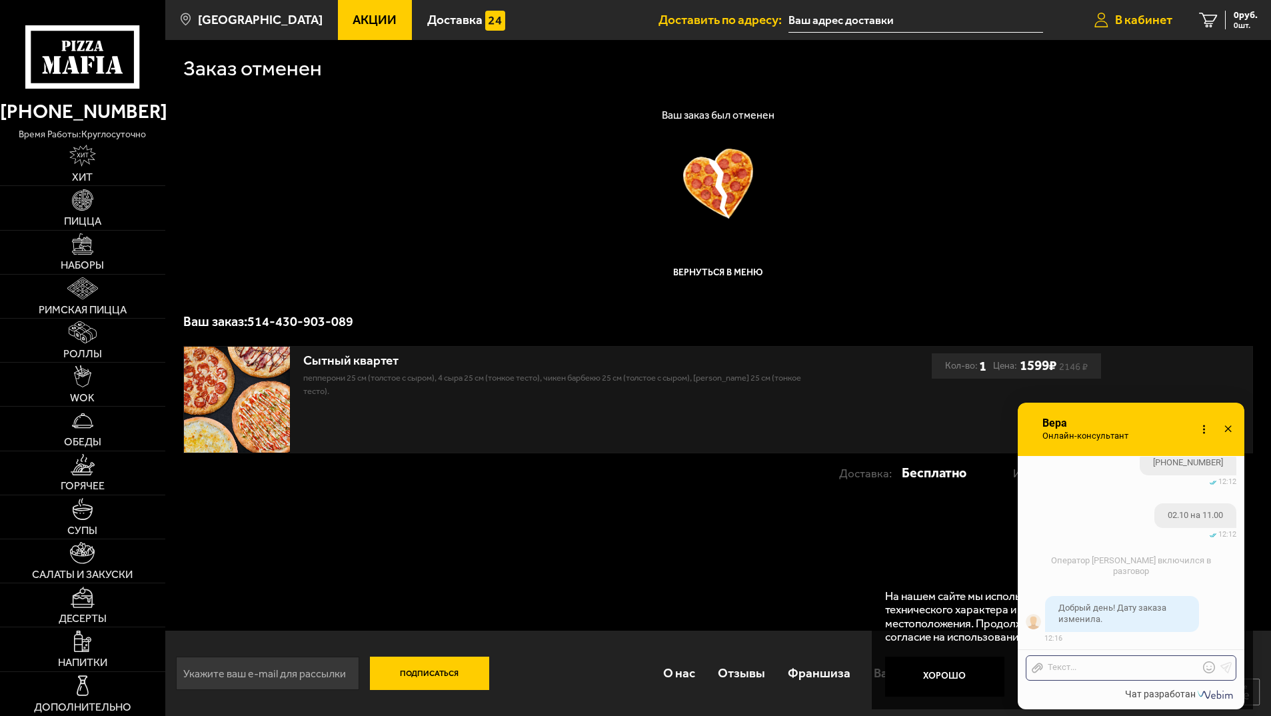
click at [1128, 20] on span "В кабинет" at bounding box center [1143, 19] width 57 height 13
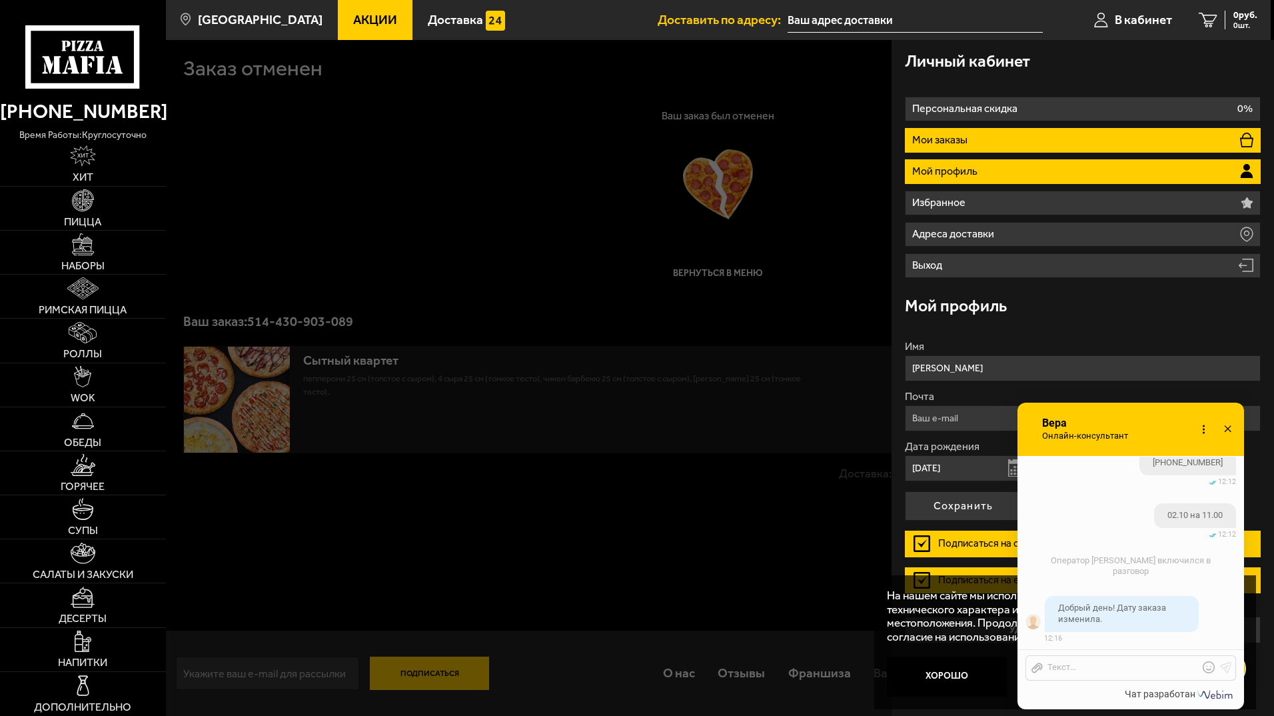
click at [960, 140] on p "Мои заказы" at bounding box center [941, 140] width 59 height 11
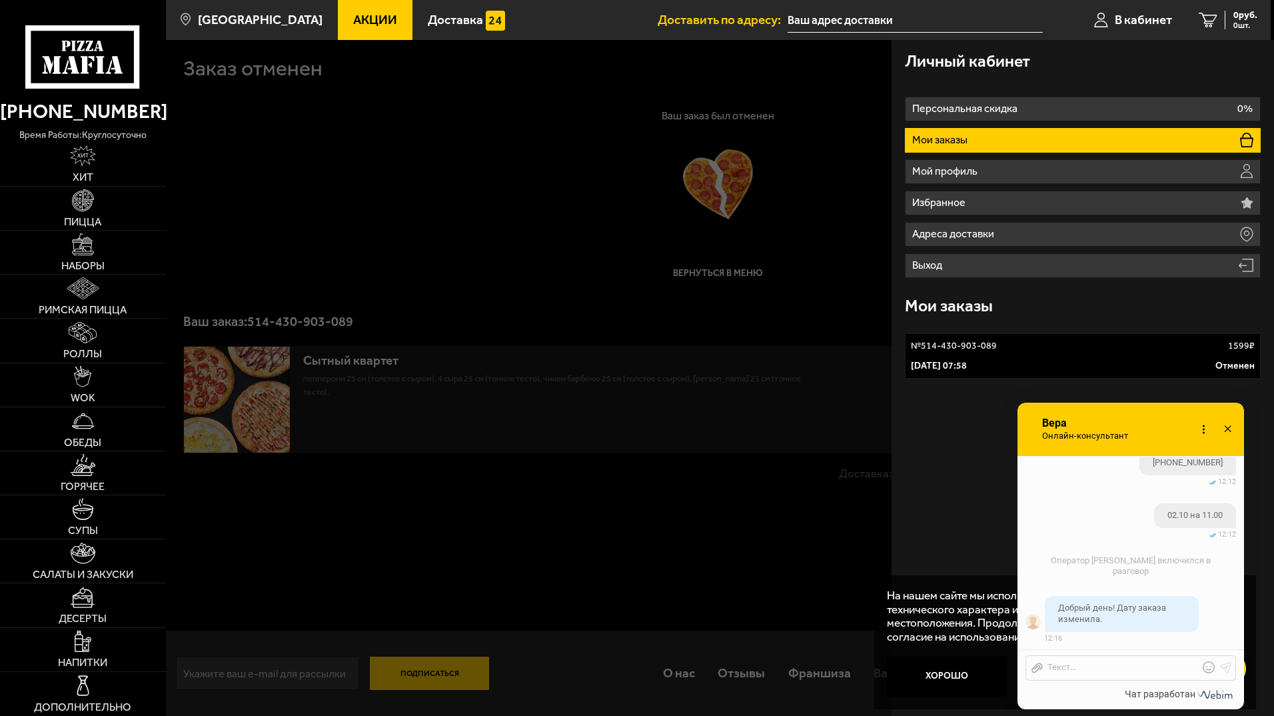
click at [654, 315] on div at bounding box center [803, 398] width 1274 height 716
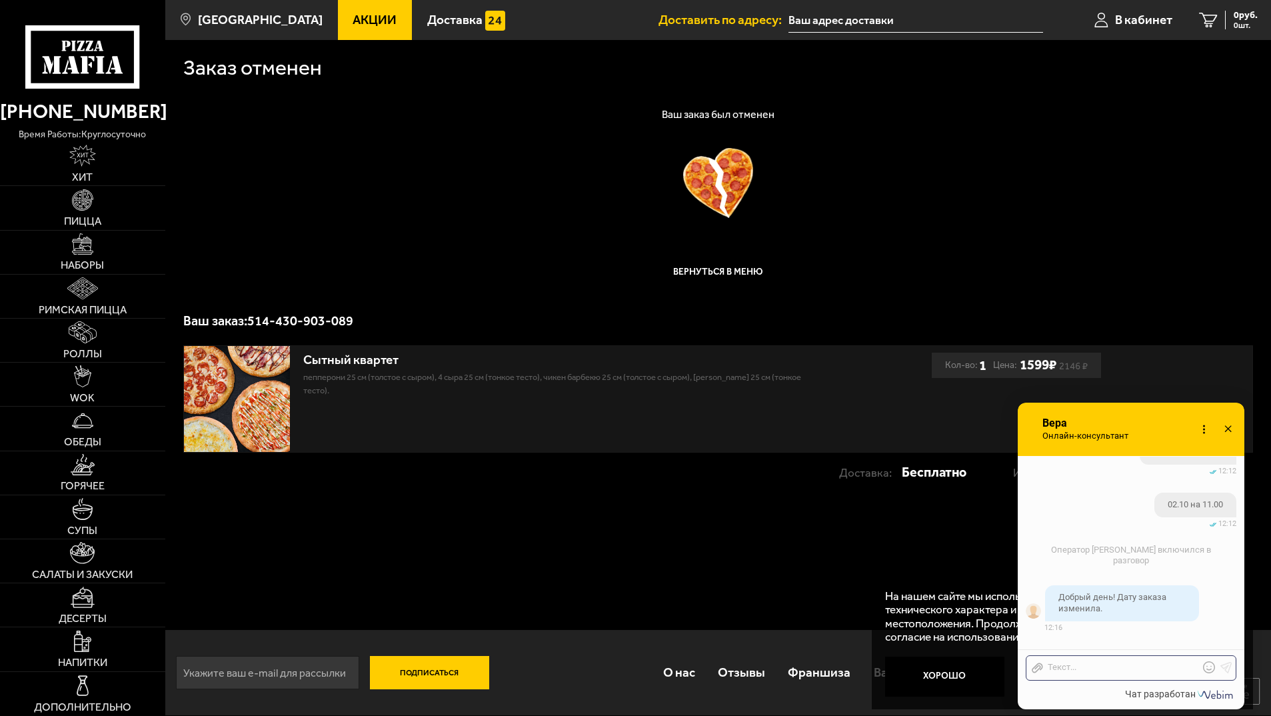
scroll to position [1813, 0]
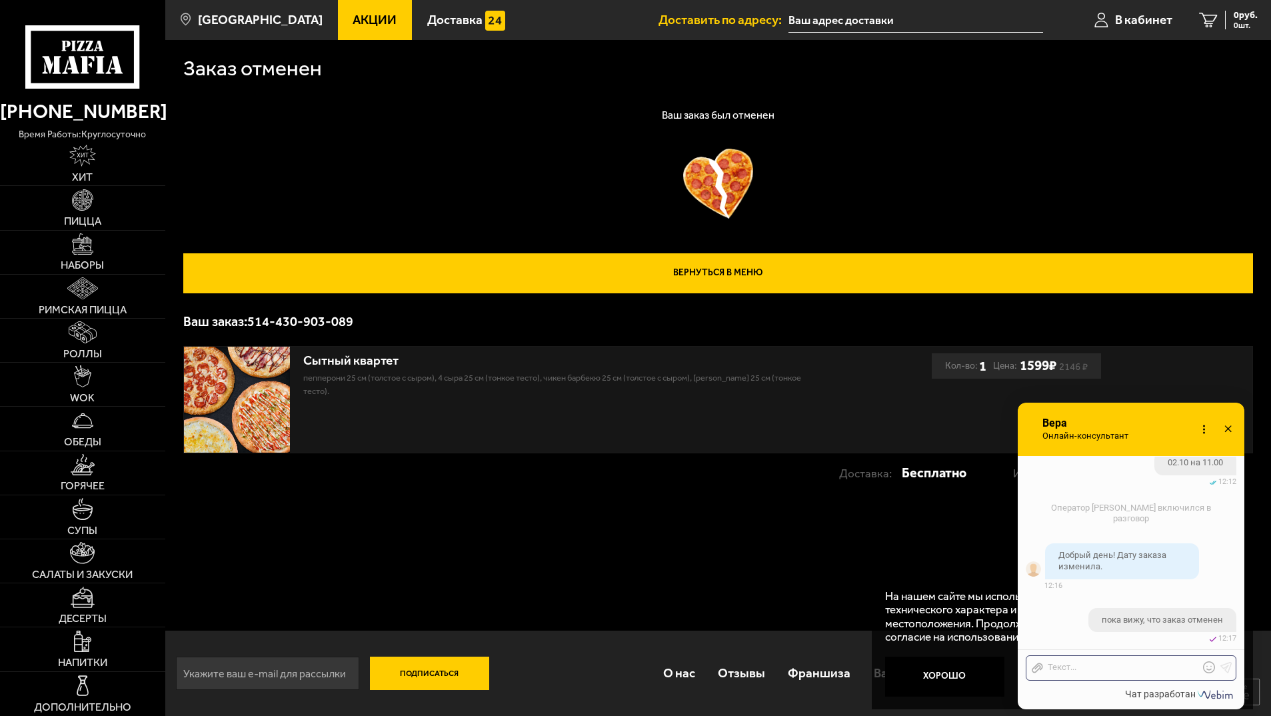
click at [685, 276] on link "Вернуться в меню" at bounding box center [718, 273] width 1070 height 40
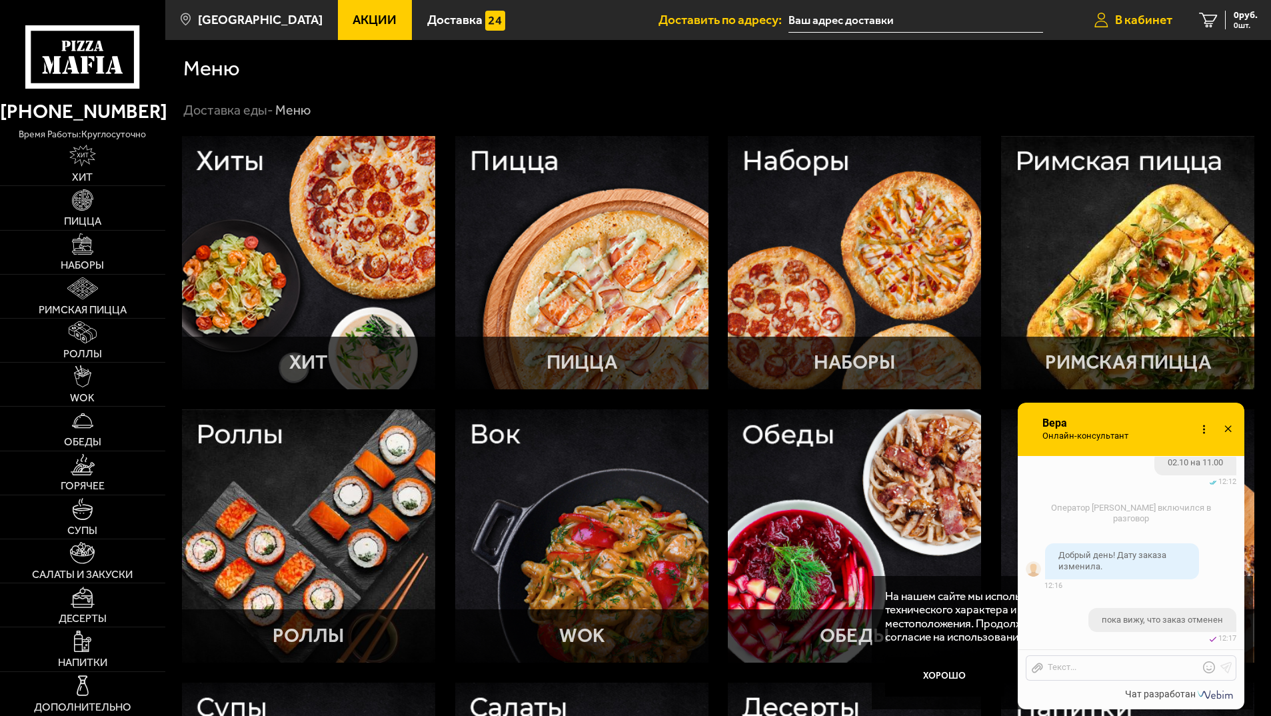
click at [1139, 19] on span "В кабинет" at bounding box center [1143, 19] width 57 height 13
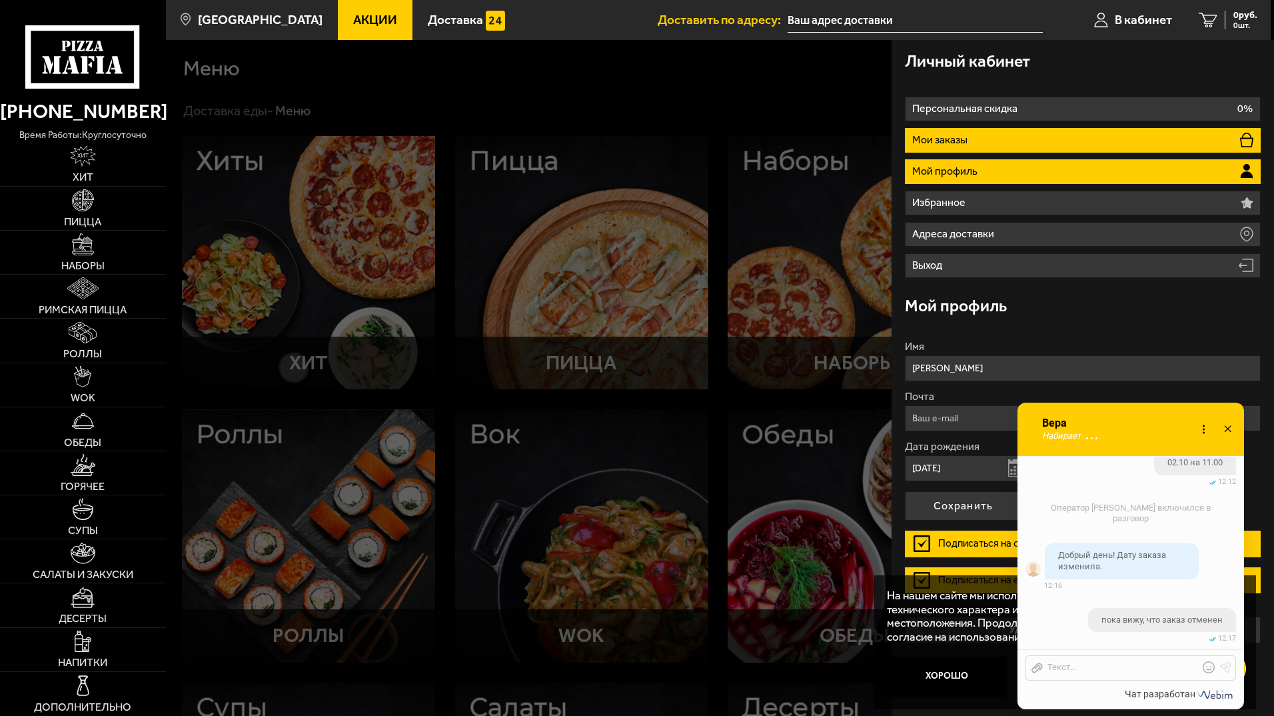
click at [964, 136] on p "Мои заказы" at bounding box center [941, 140] width 59 height 11
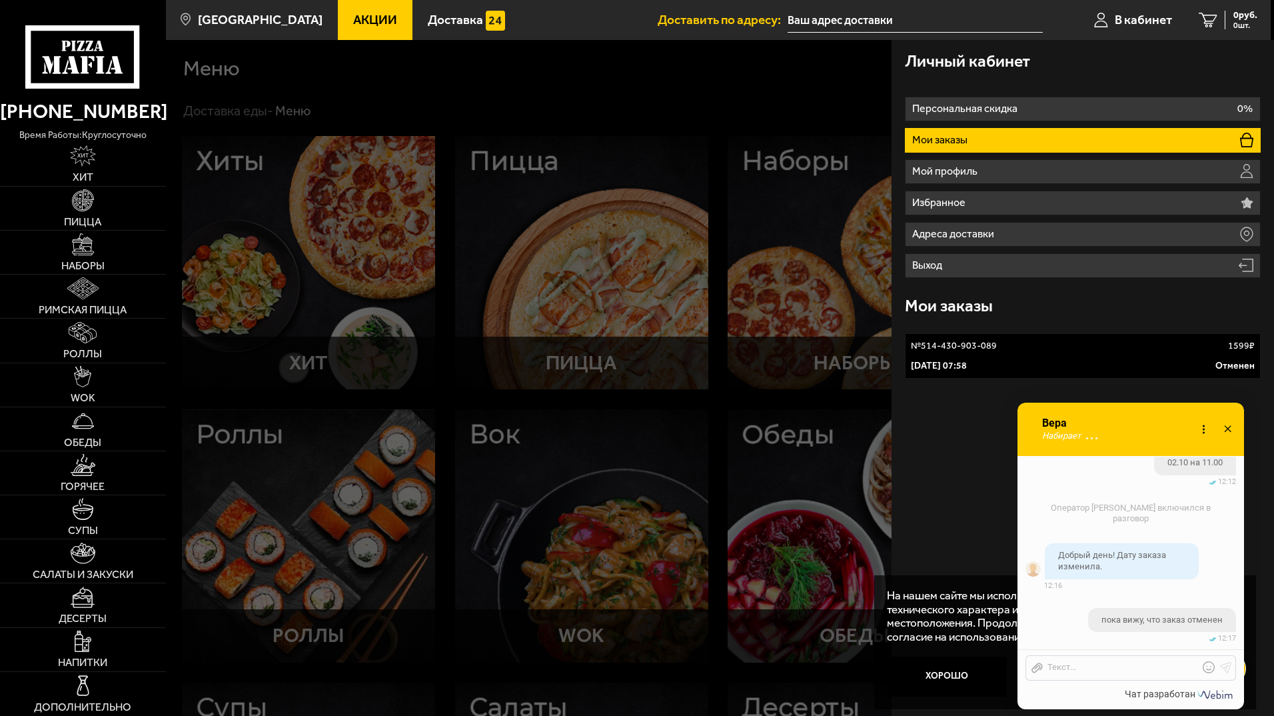
scroll to position [1885, 0]
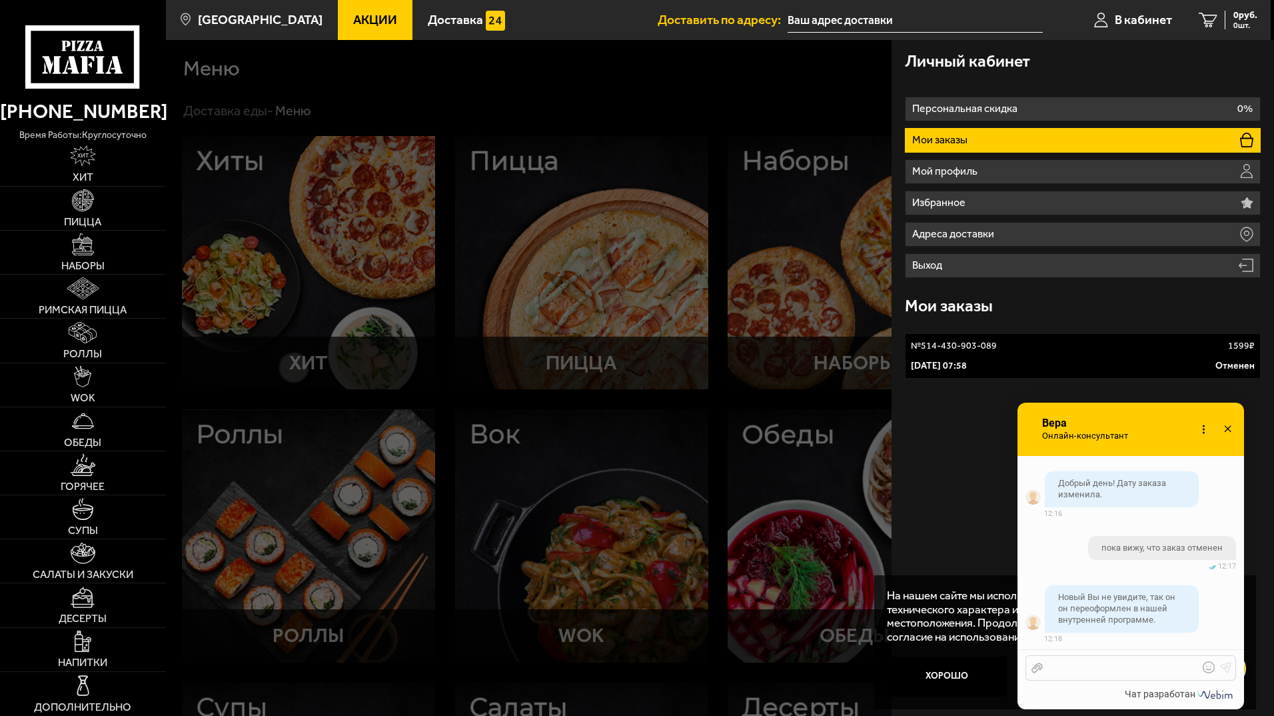
click at [1059, 668] on div at bounding box center [1121, 668] width 156 height 12
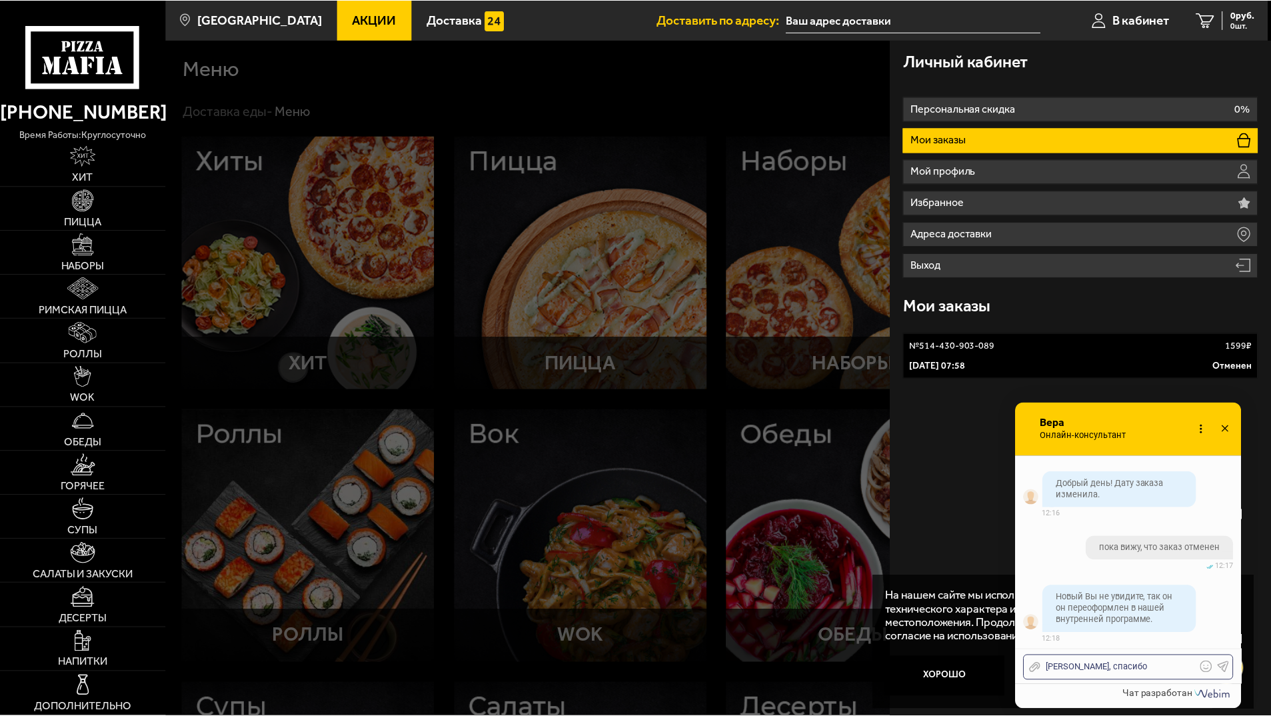
scroll to position [1938, 0]
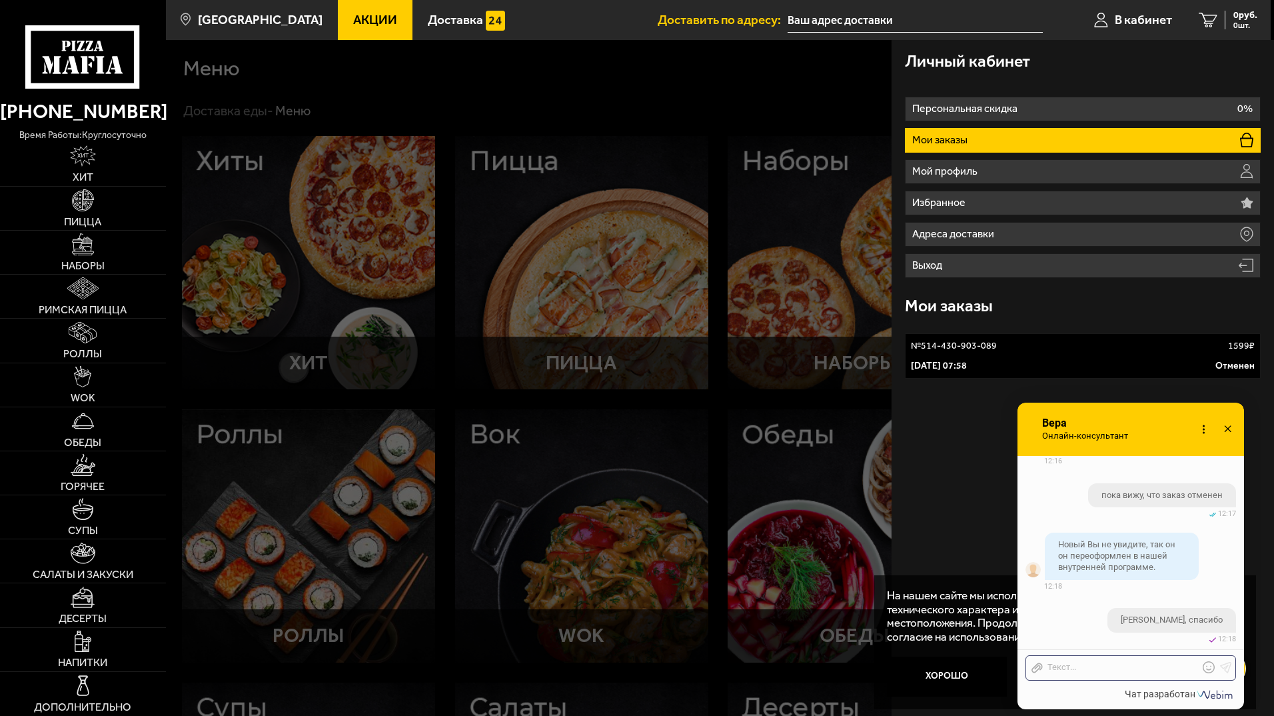
click at [1225, 429] on icon at bounding box center [1227, 429] width 19 height 19
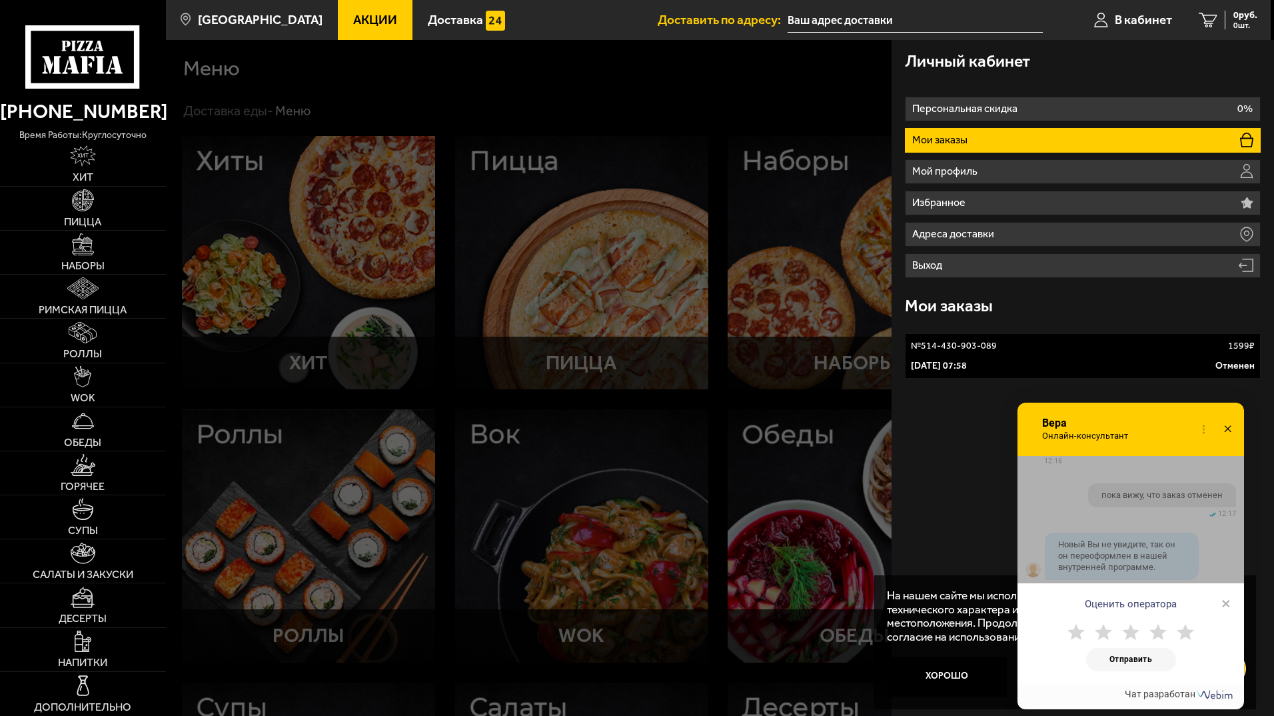
drag, startPoint x: 1234, startPoint y: 426, endPoint x: 1224, endPoint y: 431, distance: 11.0
click at [1234, 426] on icon at bounding box center [1227, 429] width 19 height 19
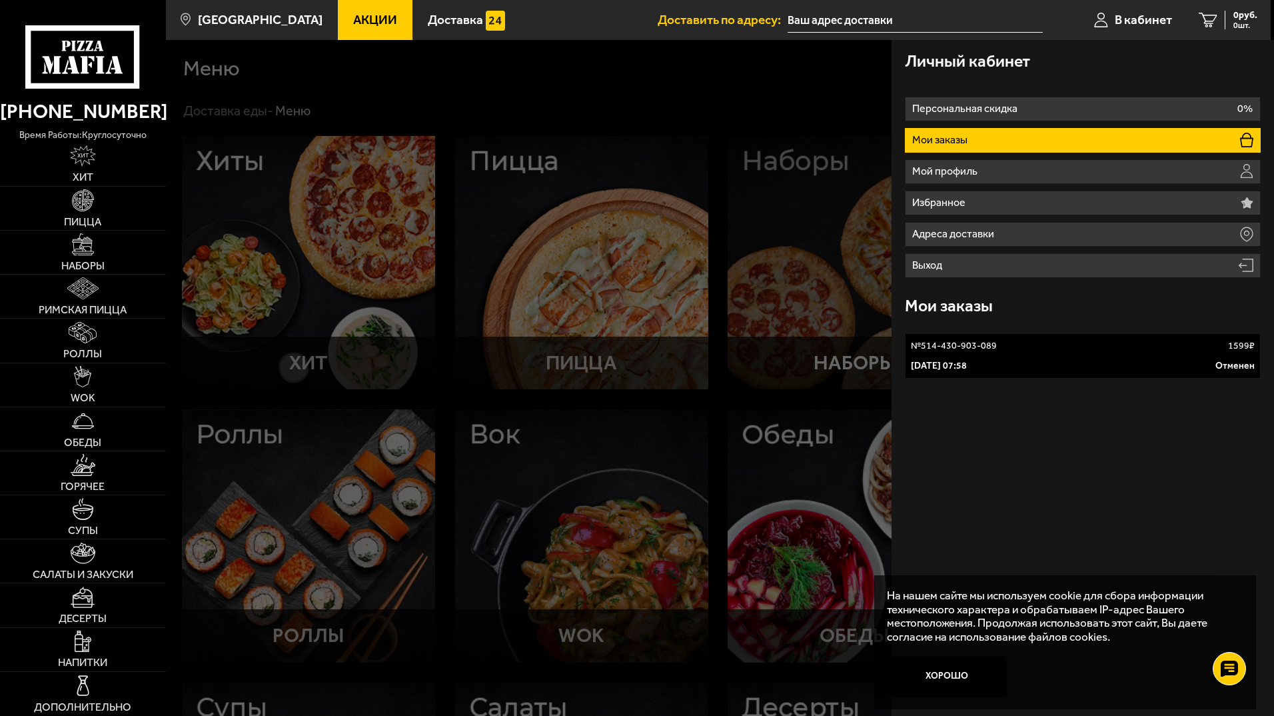
click at [775, 243] on div at bounding box center [803, 398] width 1274 height 716
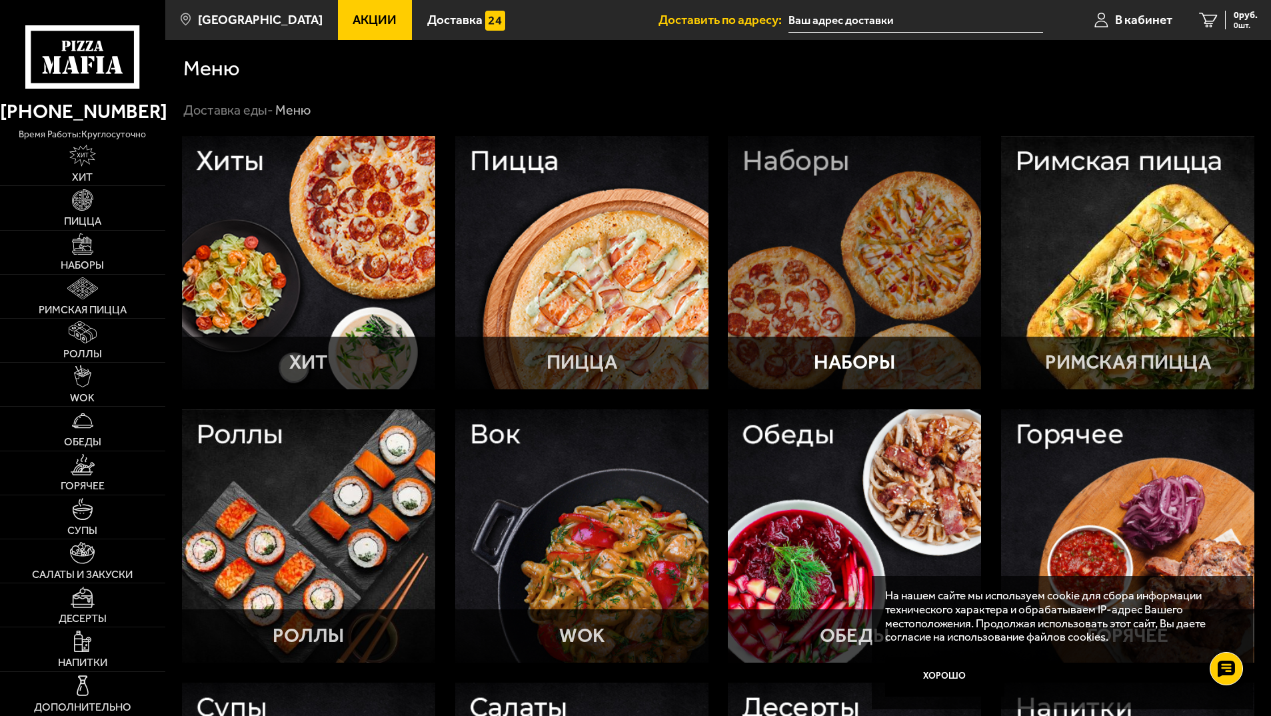
click at [776, 243] on div at bounding box center [854, 262] width 253 height 253
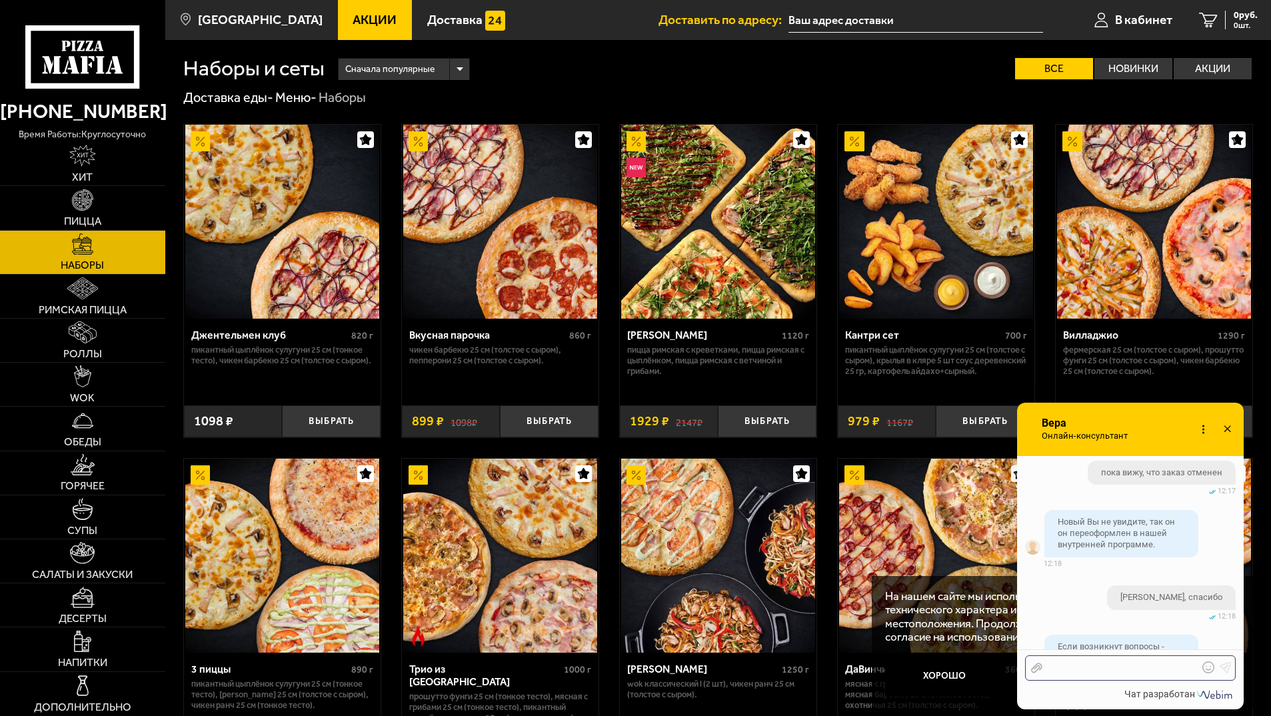
scroll to position [2011, 0]
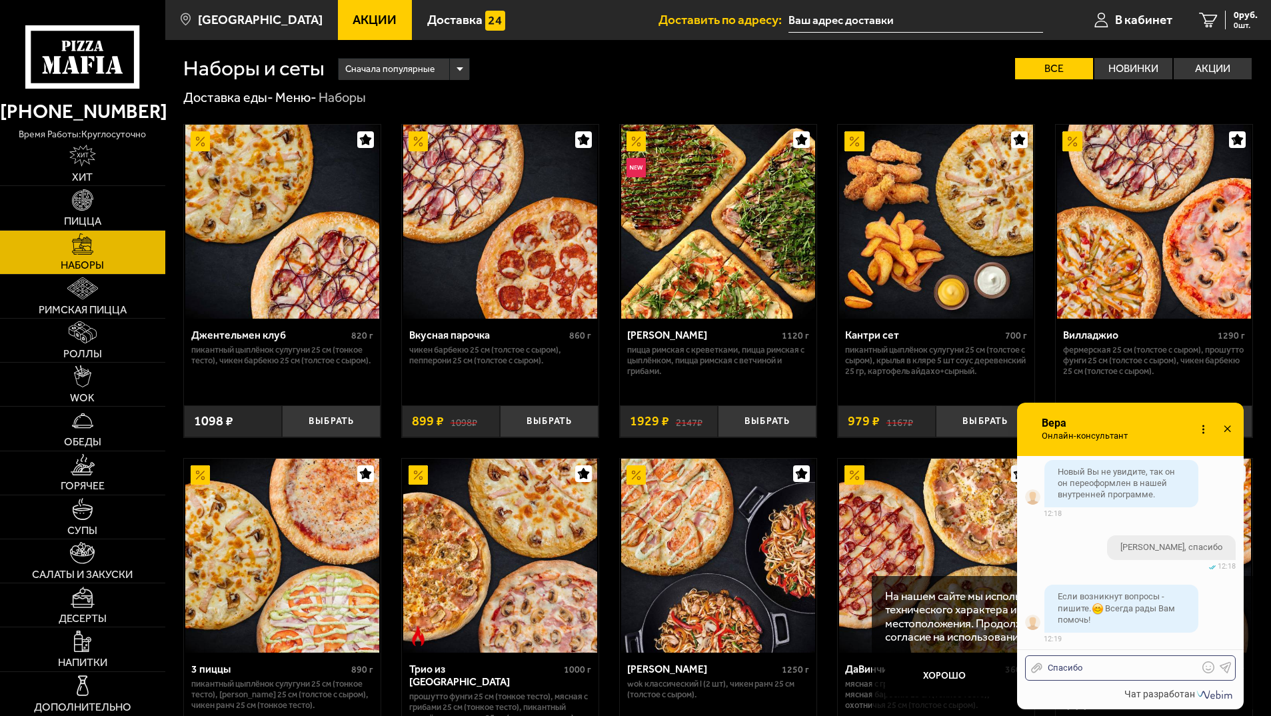
click at [1208, 666] on icon at bounding box center [1208, 667] width 12 height 12
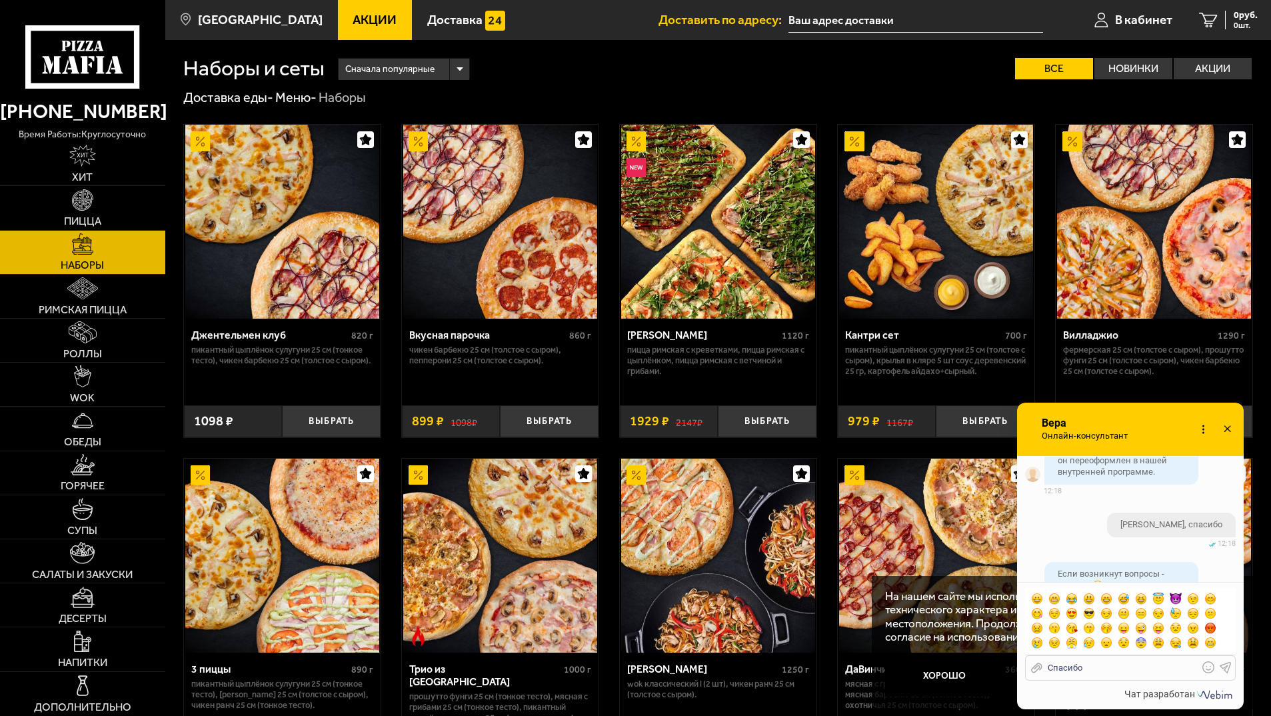
click at [1088, 598] on span at bounding box center [1089, 598] width 12 height 12
click at [1224, 666] on icon at bounding box center [1226, 667] width 12 height 12
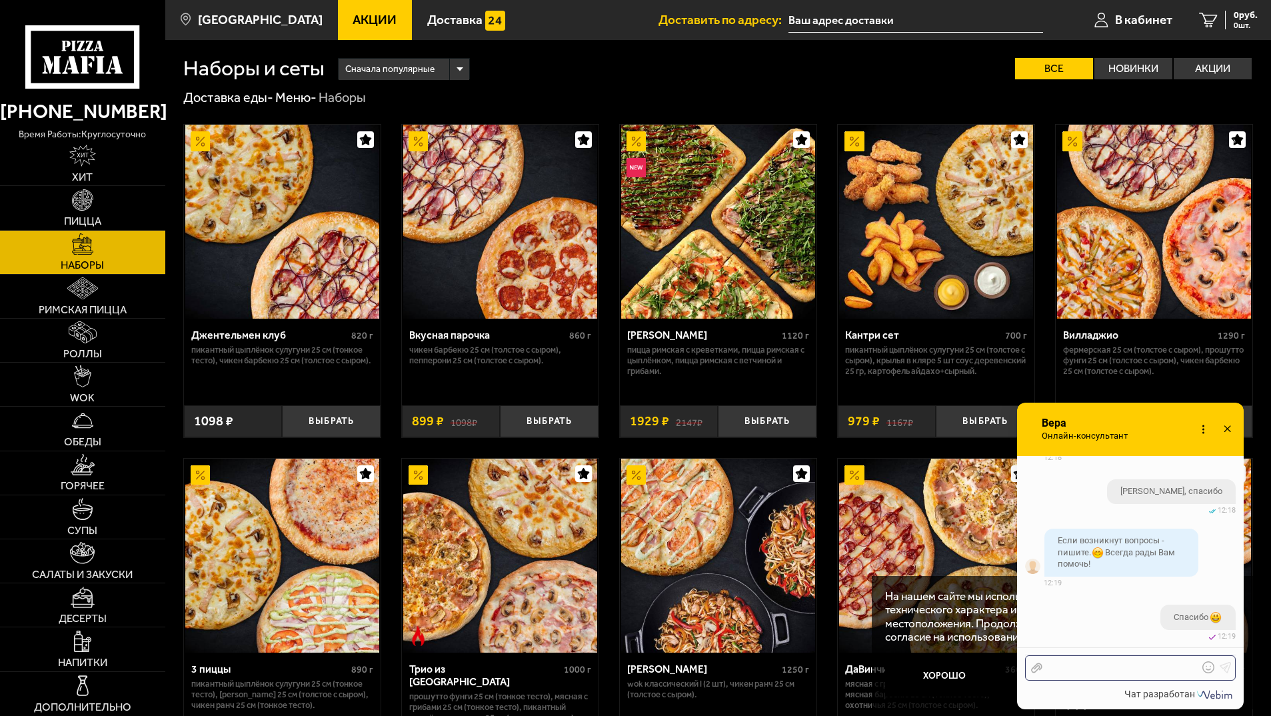
scroll to position [2064, 0]
click at [1232, 429] on icon at bounding box center [1227, 429] width 19 height 19
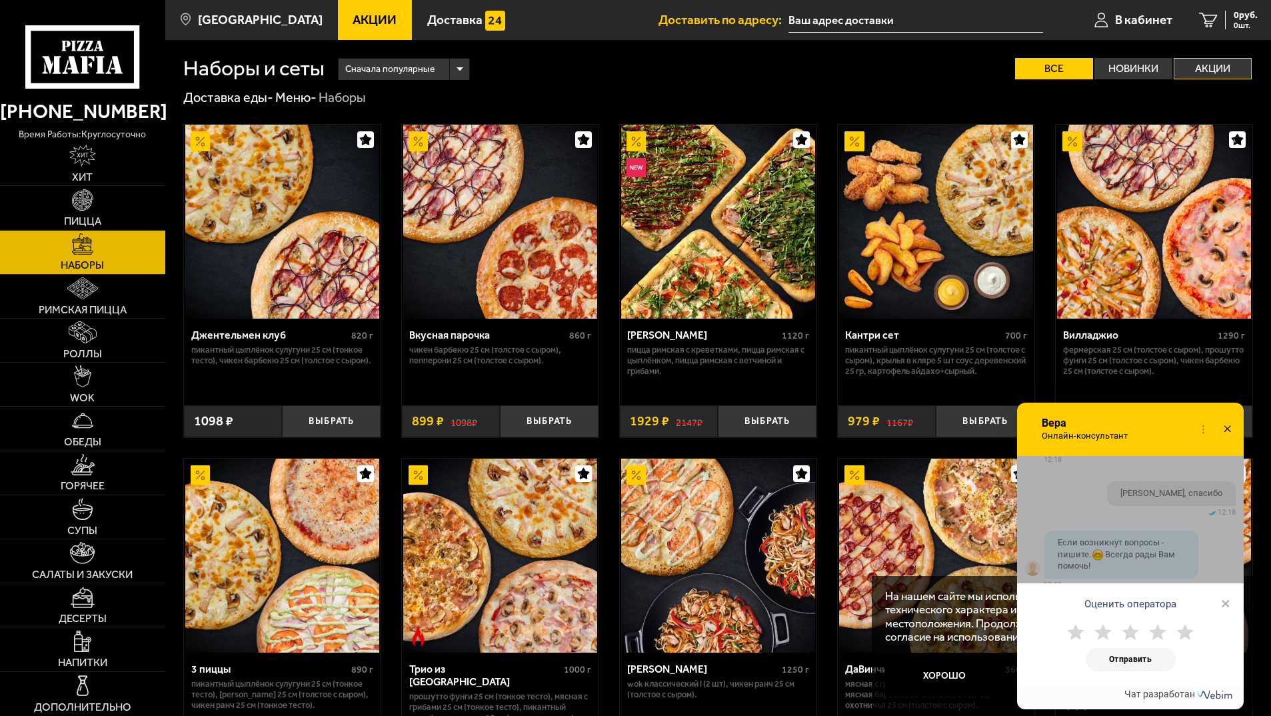
click at [1224, 65] on label "Акции" at bounding box center [1213, 68] width 78 height 21
click at [0, 0] on input "Акции" at bounding box center [0, 0] width 0 height 0
click at [1188, 631] on use at bounding box center [1184, 632] width 17 height 16
click at [1165, 662] on button "Отправить" at bounding box center [1131, 659] width 90 height 23
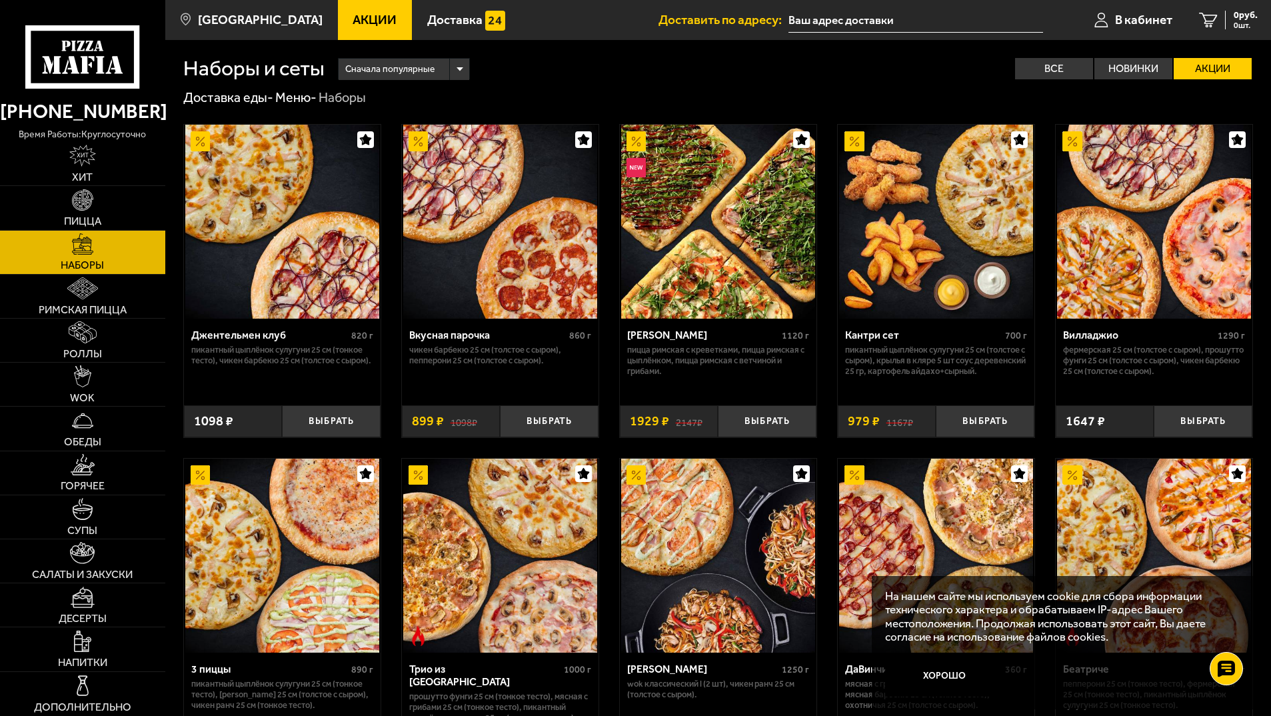
click at [1200, 67] on label "Акции" at bounding box center [1213, 68] width 78 height 21
click at [0, 0] on input "Акции" at bounding box center [0, 0] width 0 height 0
click at [1114, 280] on img at bounding box center [1154, 222] width 194 height 194
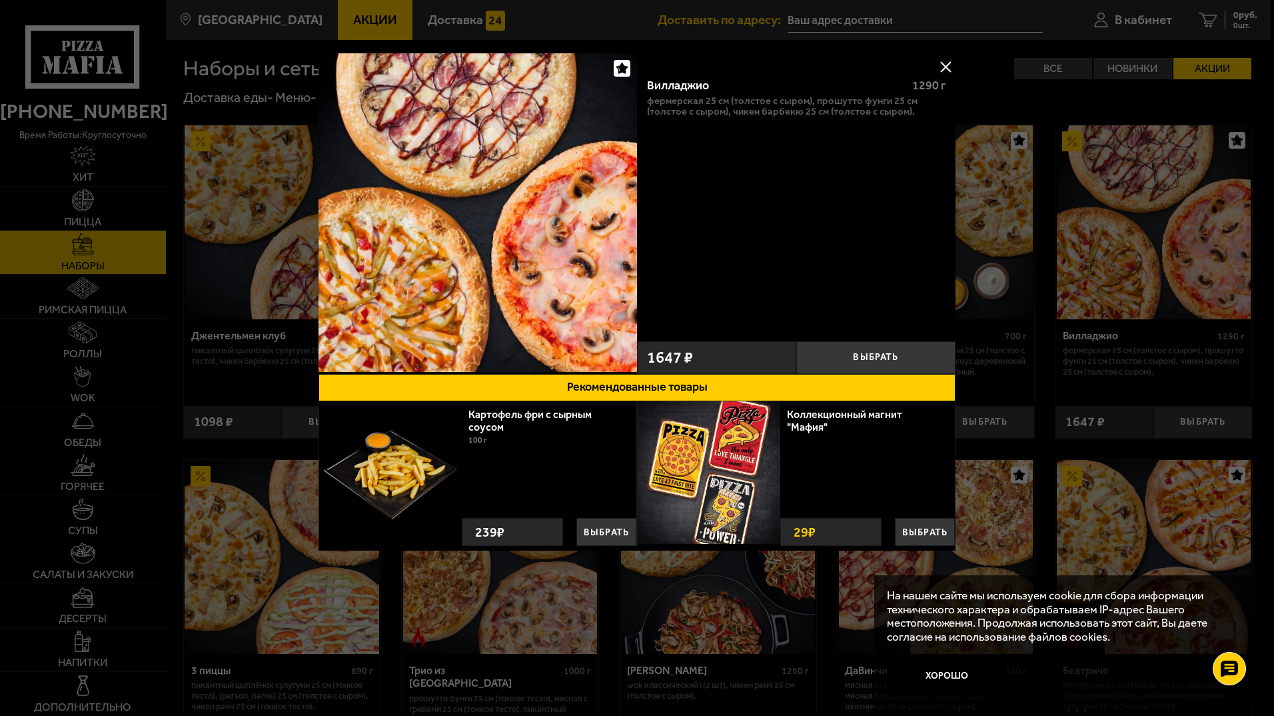
click at [572, 204] on img at bounding box center [478, 212] width 319 height 319
click at [945, 67] on button at bounding box center [946, 67] width 20 height 20
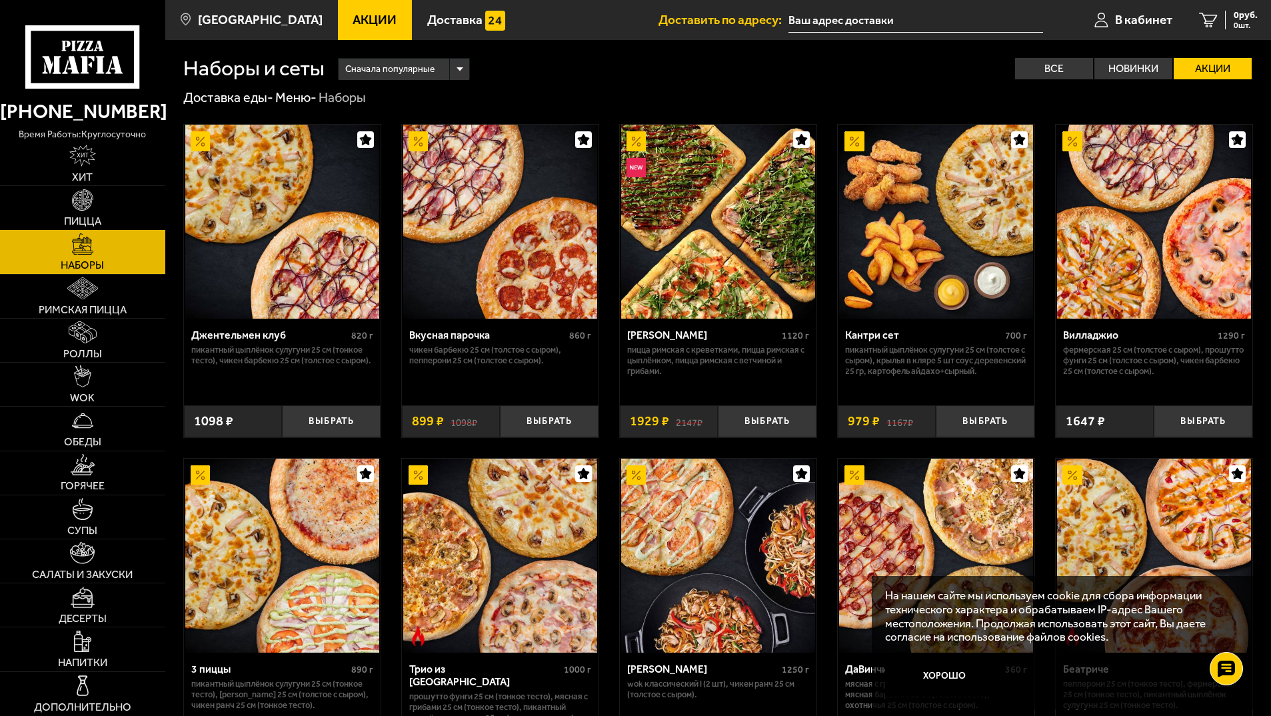
click at [75, 205] on img at bounding box center [83, 200] width 22 height 22
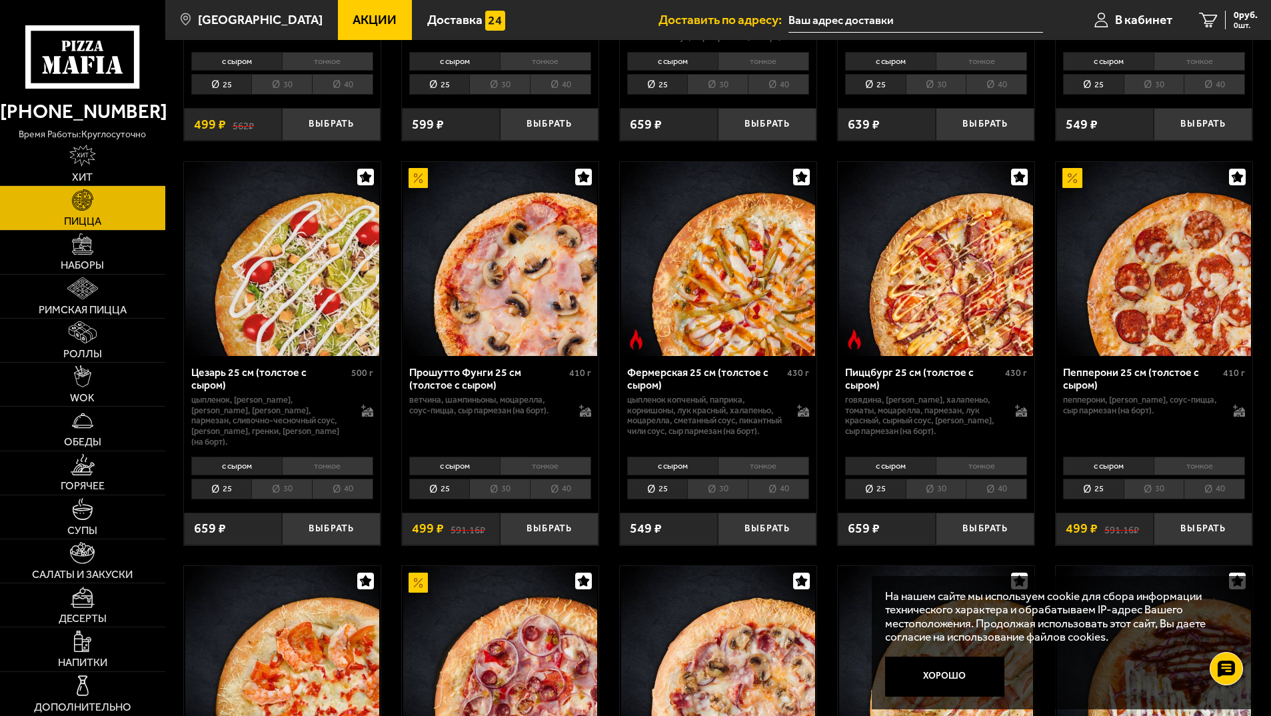
scroll to position [1200, 0]
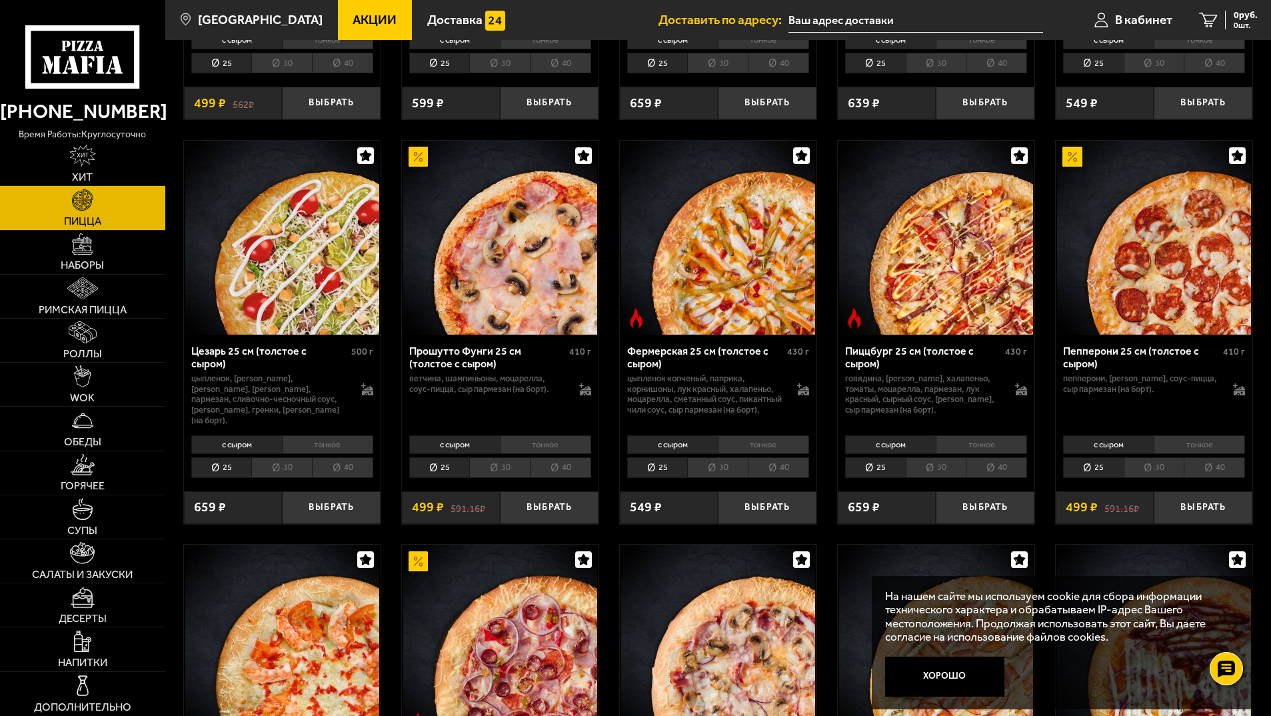
click at [528, 451] on li "тонкое" at bounding box center [545, 444] width 91 height 19
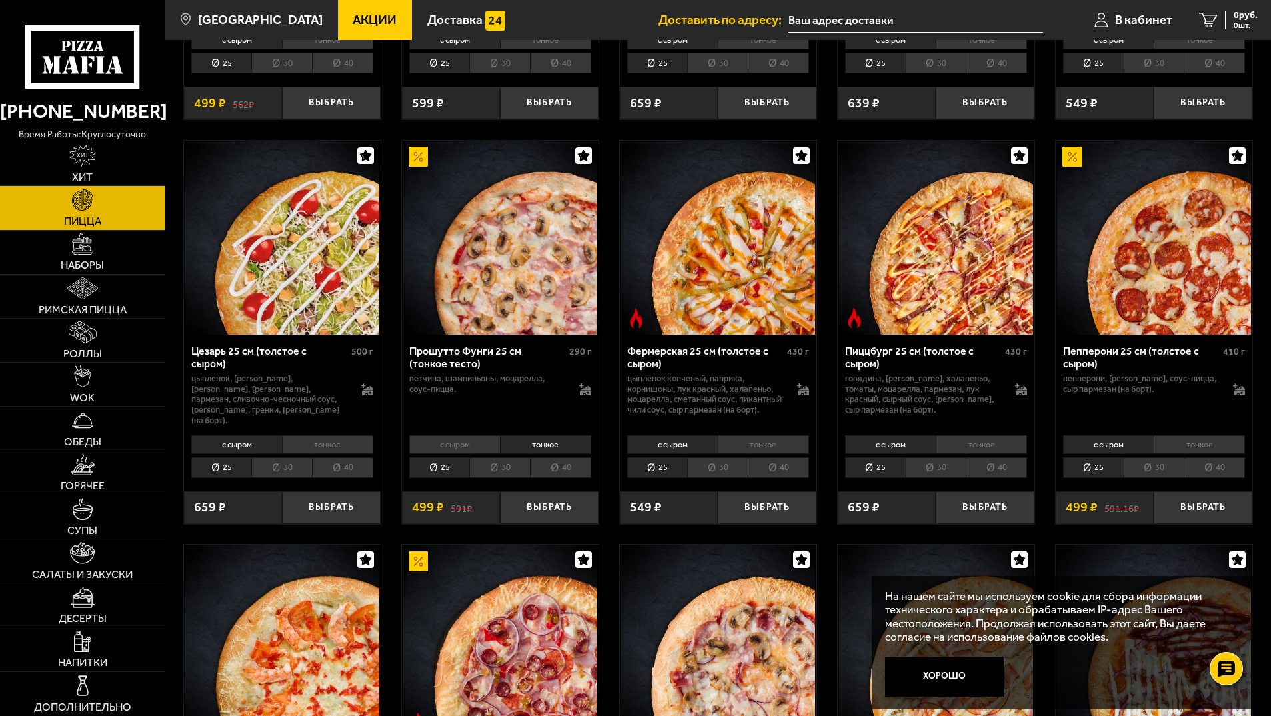
click at [471, 450] on li "с сыром" at bounding box center [454, 444] width 91 height 19
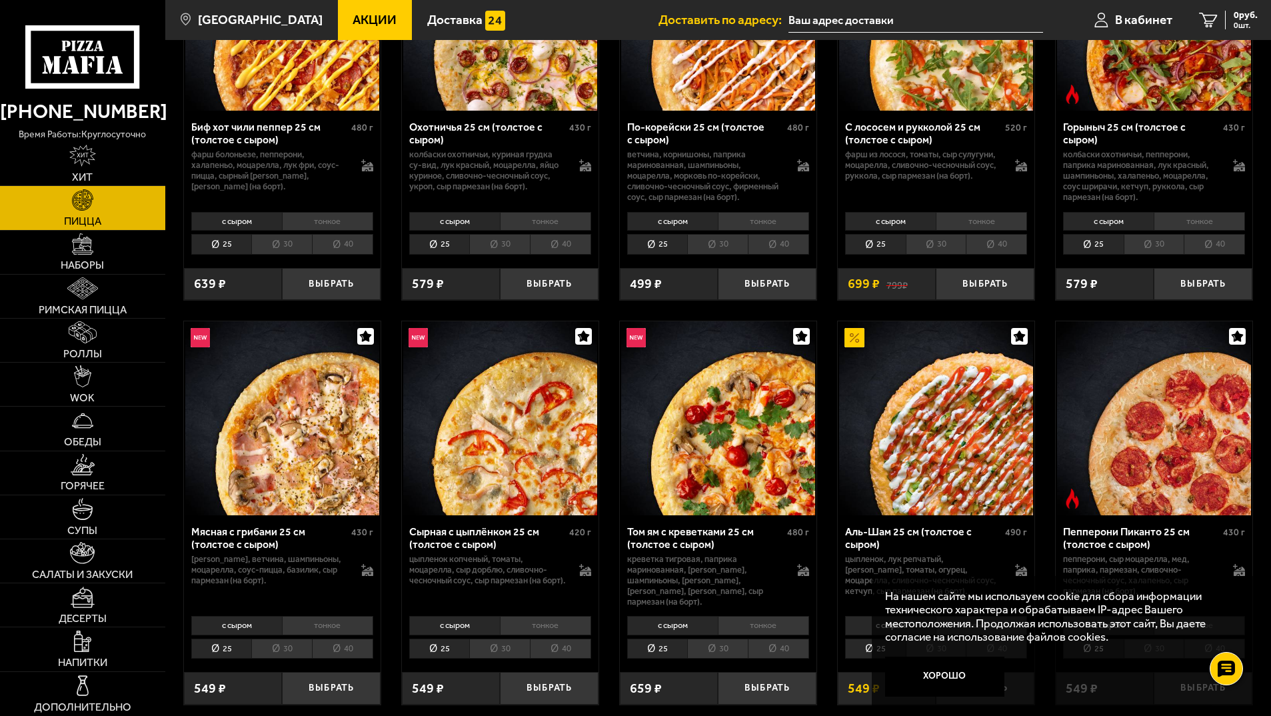
scroll to position [0, 0]
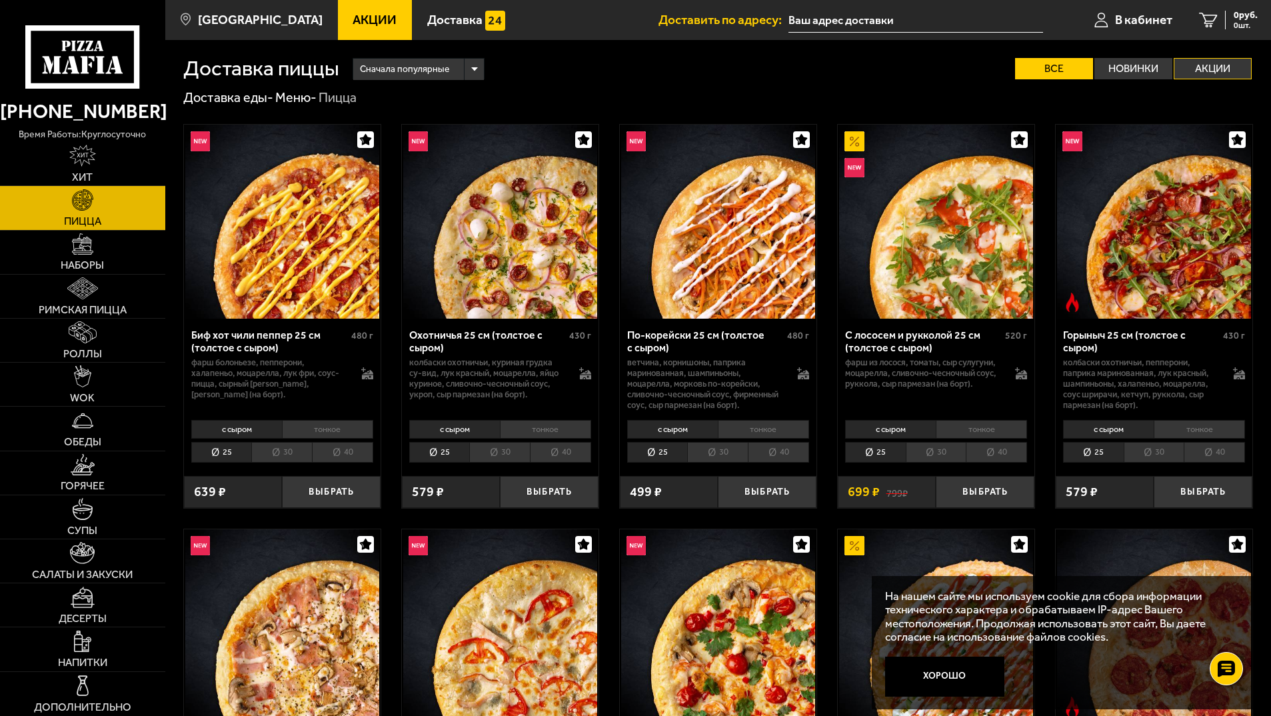
click at [1226, 69] on label "Акции" at bounding box center [1213, 68] width 78 height 21
click at [0, 0] on input "Акции" at bounding box center [0, 0] width 0 height 0
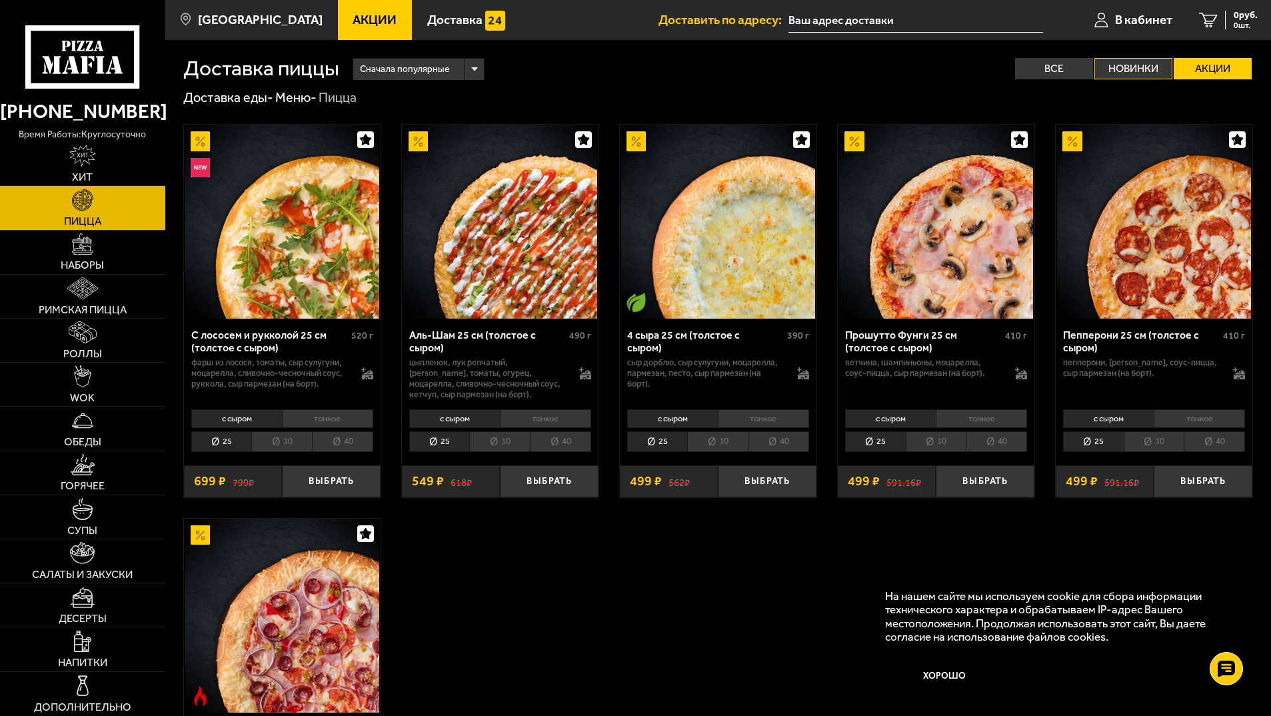
click at [1158, 69] on label "Новинки" at bounding box center [1133, 68] width 78 height 21
click at [0, 0] on input "Новинки" at bounding box center [0, 0] width 0 height 0
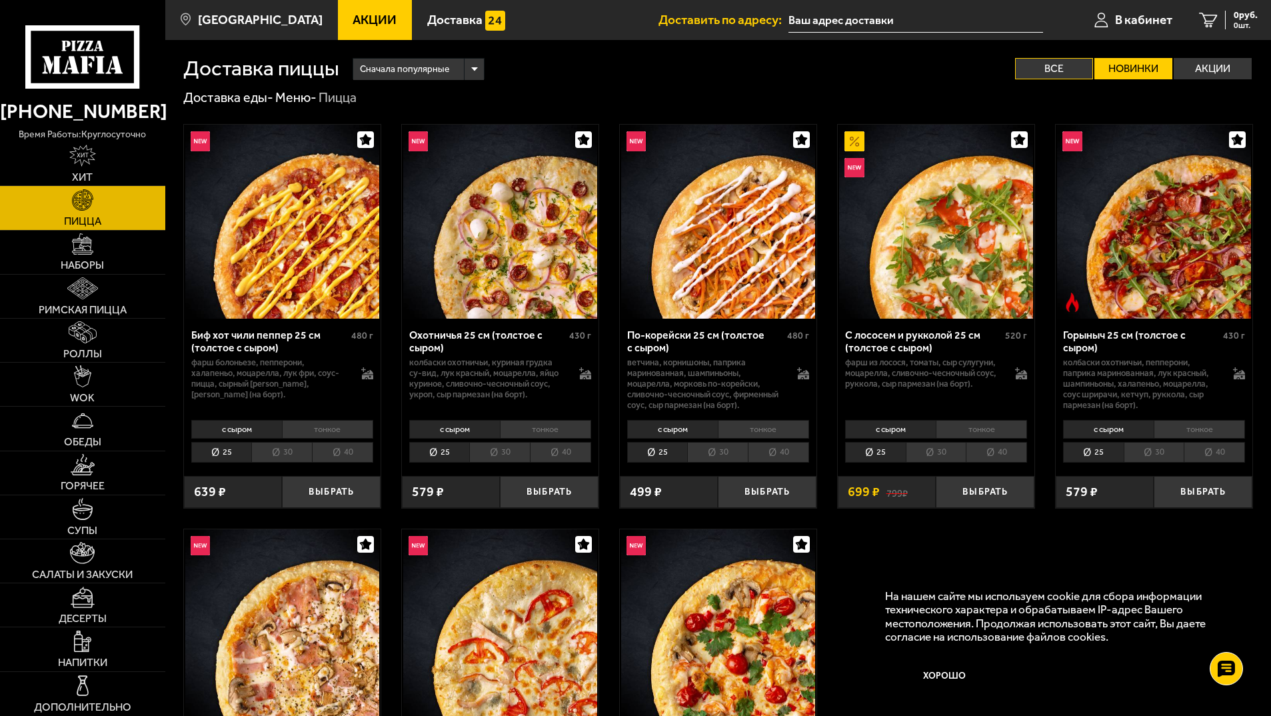
click at [1063, 68] on label "Все" at bounding box center [1054, 68] width 78 height 21
click at [0, 0] on input "Все" at bounding box center [0, 0] width 0 height 0
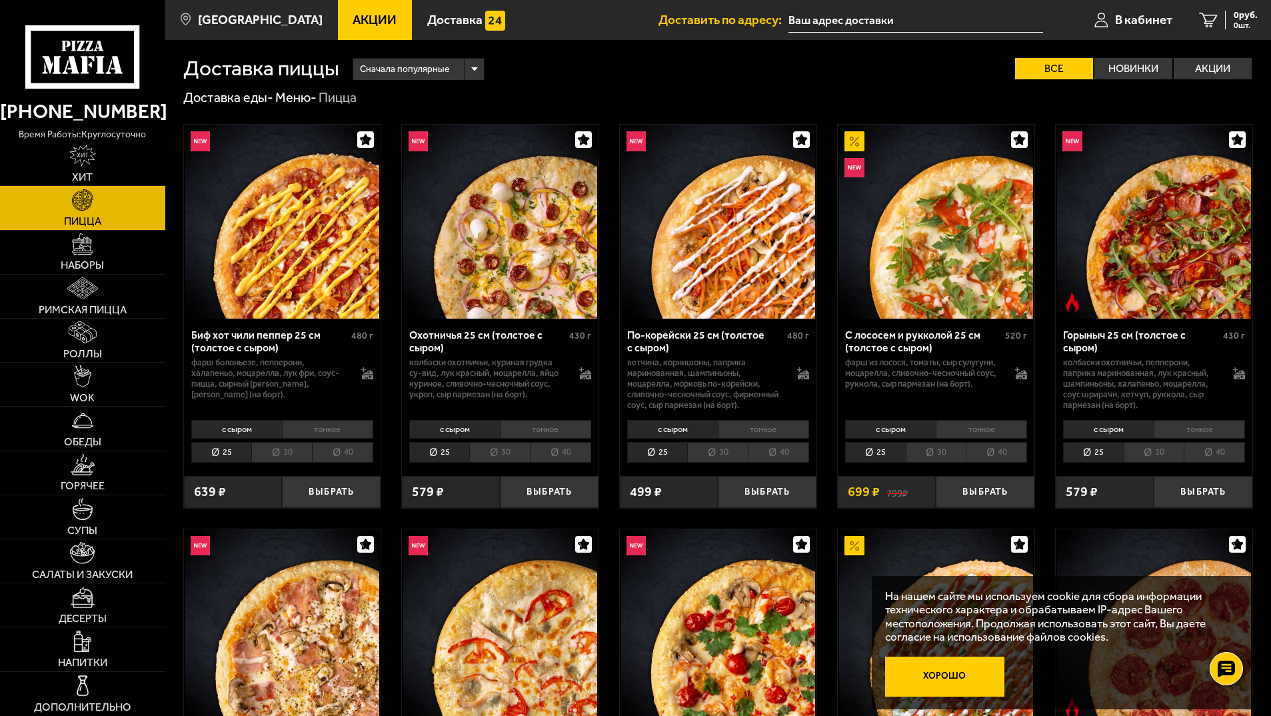
click at [924, 680] on button "Хорошо" at bounding box center [944, 676] width 119 height 40
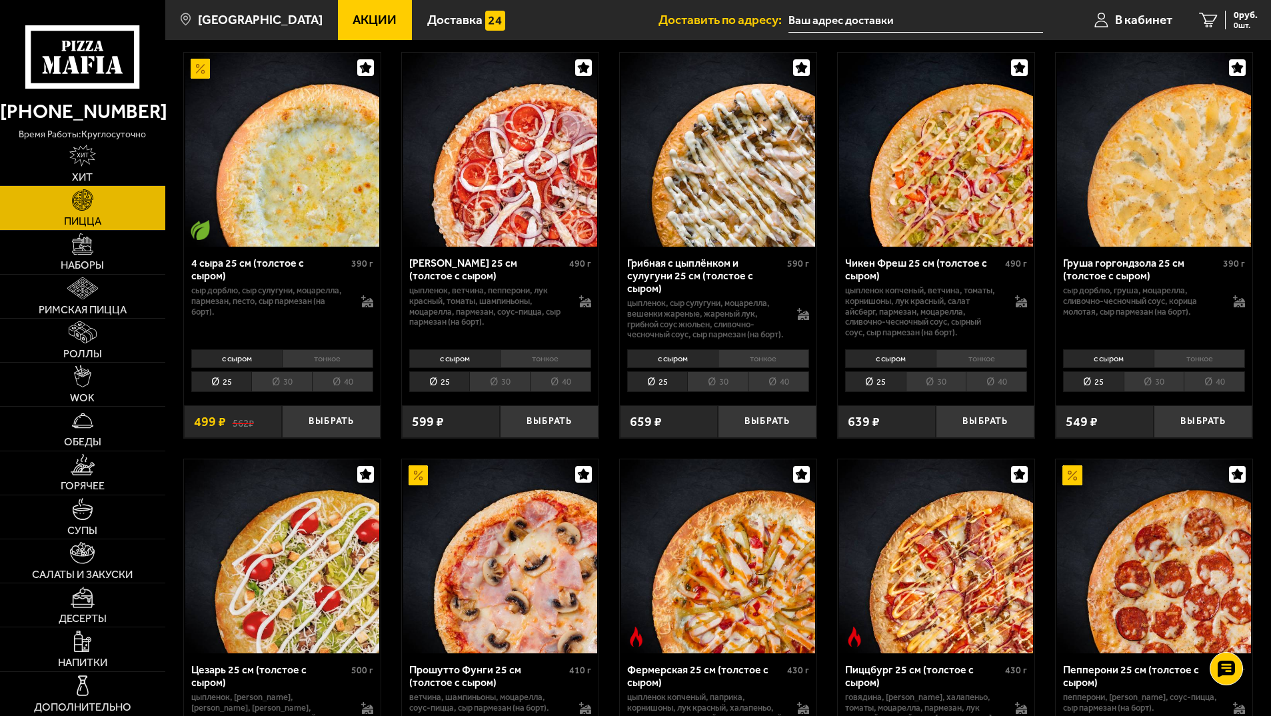
scroll to position [933, 0]
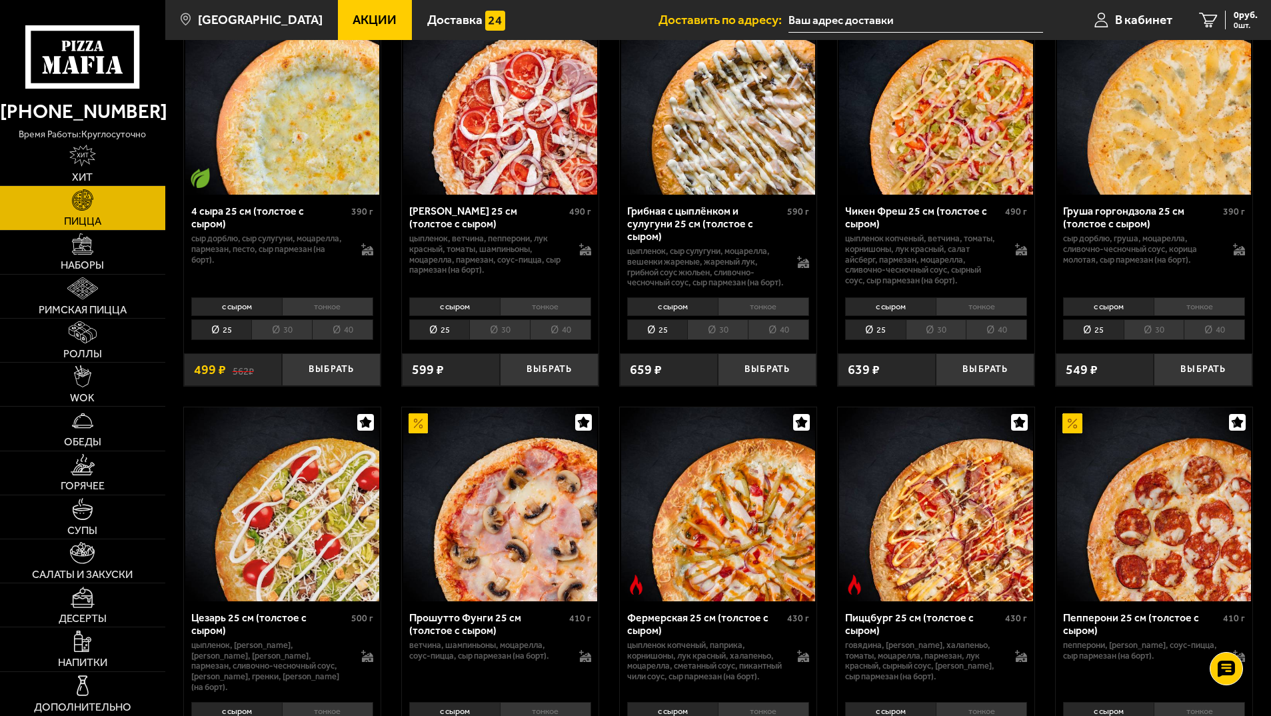
click at [1117, 308] on li "с сыром" at bounding box center [1108, 306] width 91 height 19
click at [1191, 313] on li "тонкое" at bounding box center [1199, 306] width 91 height 19
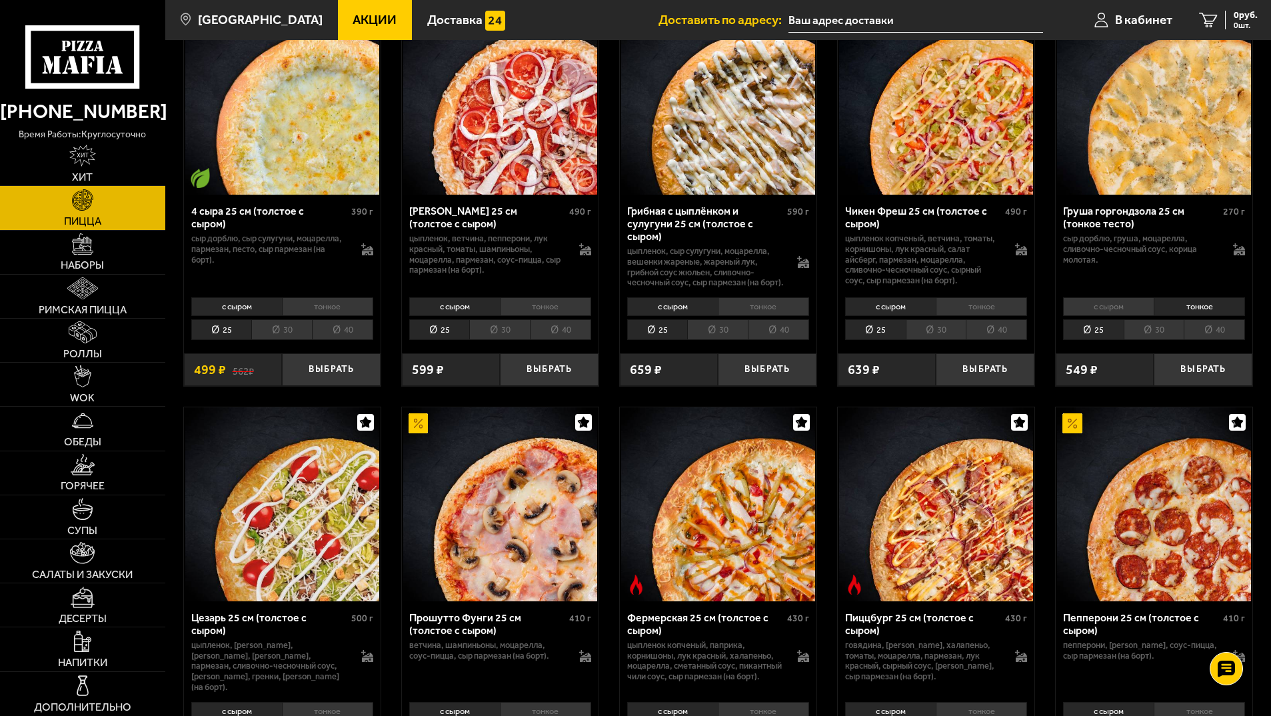
click at [1130, 309] on li "с сыром" at bounding box center [1108, 306] width 91 height 19
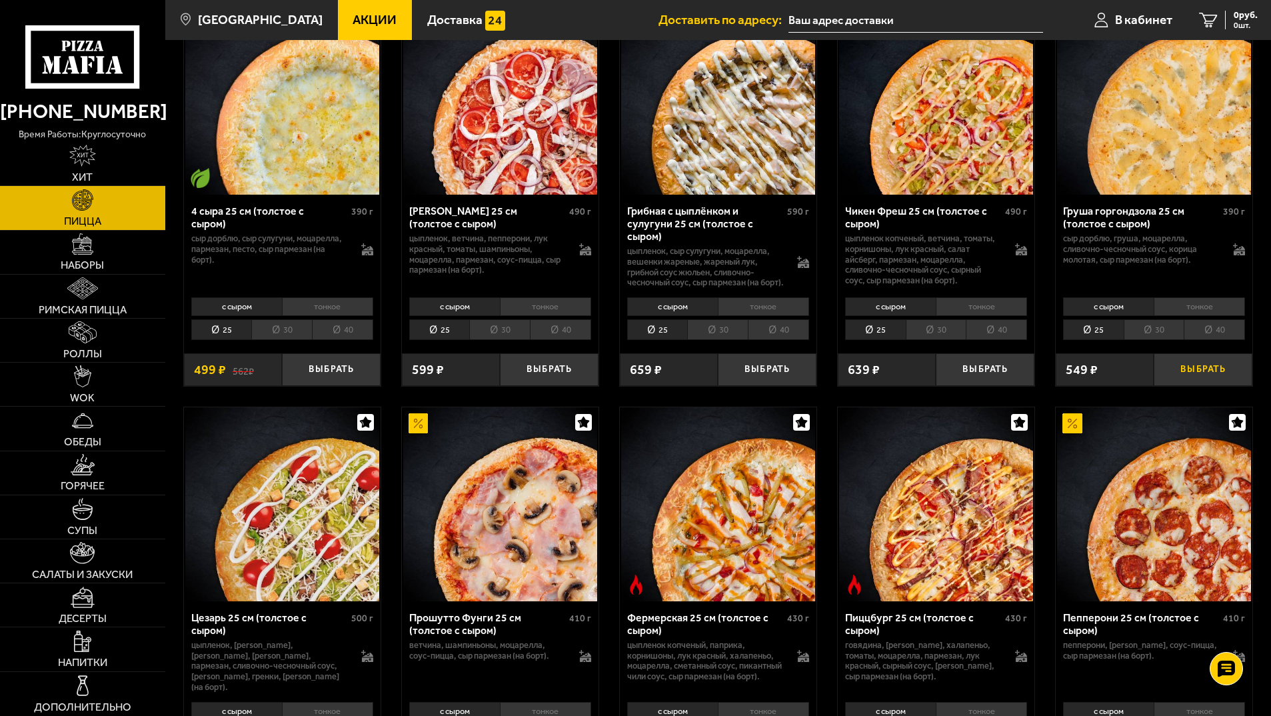
click at [1199, 369] on button "Выбрать" at bounding box center [1203, 369] width 99 height 33
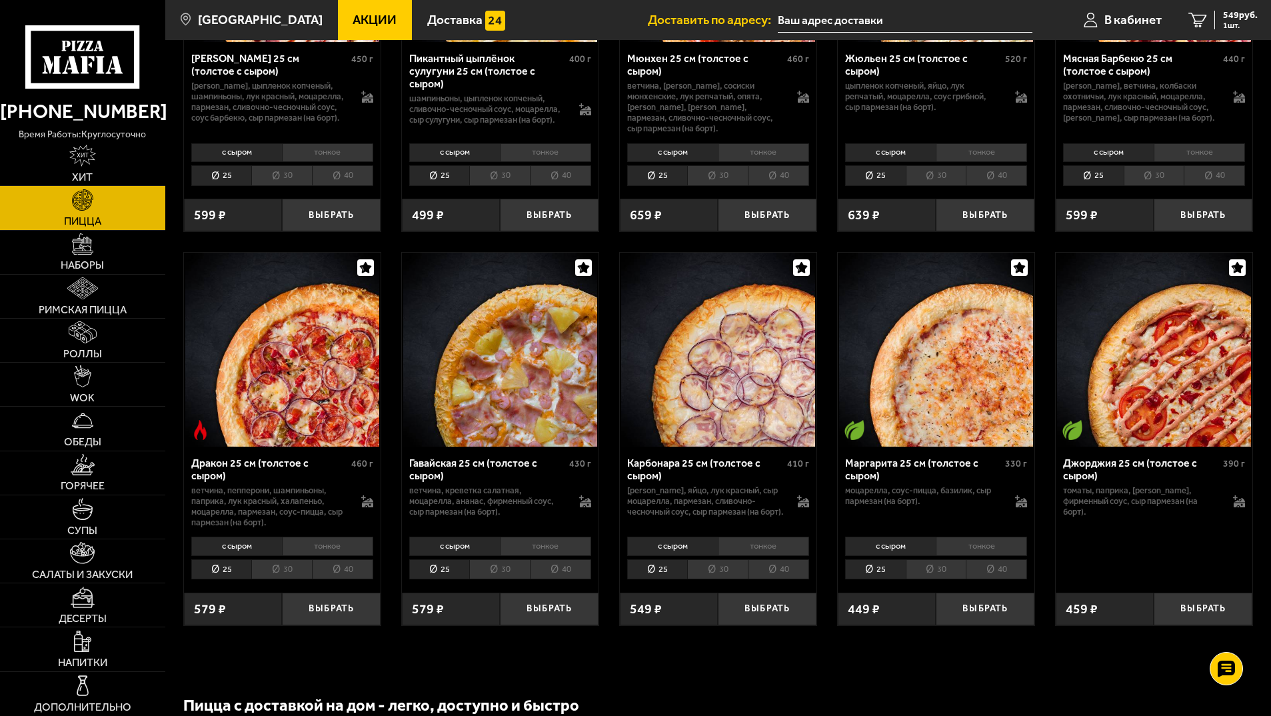
scroll to position [2333, 0]
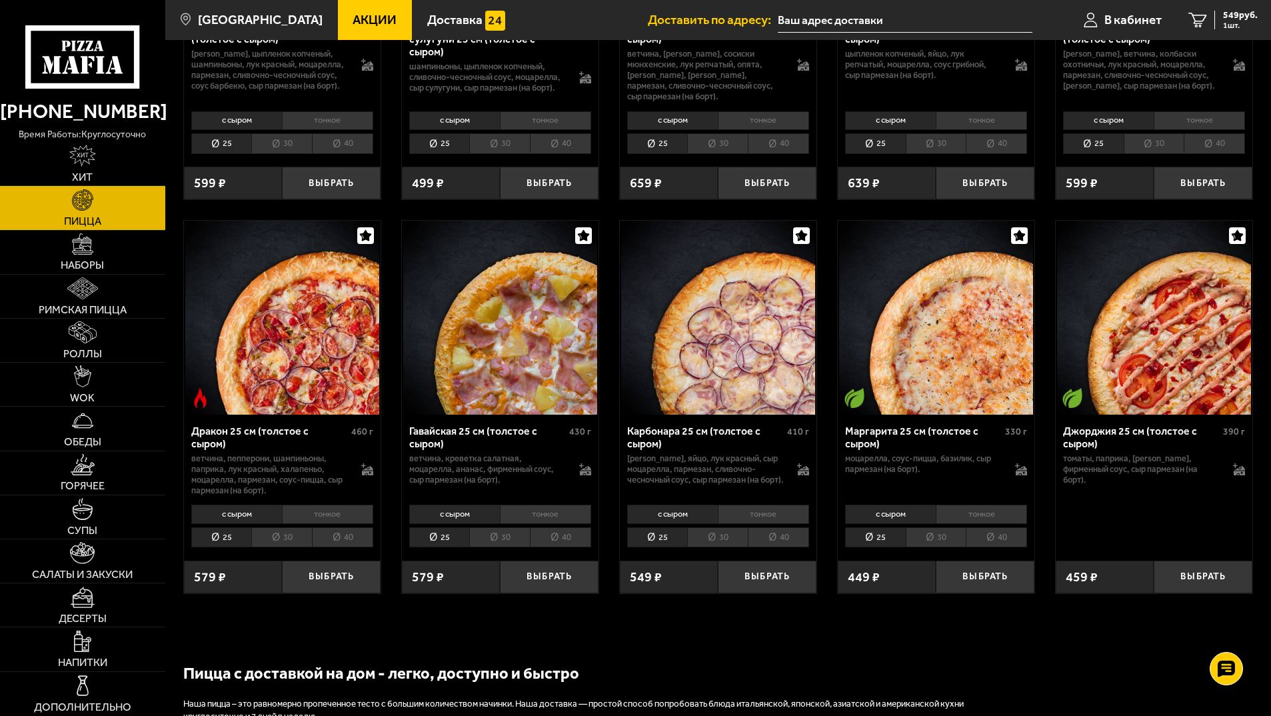
click at [976, 520] on li "тонкое" at bounding box center [981, 514] width 91 height 19
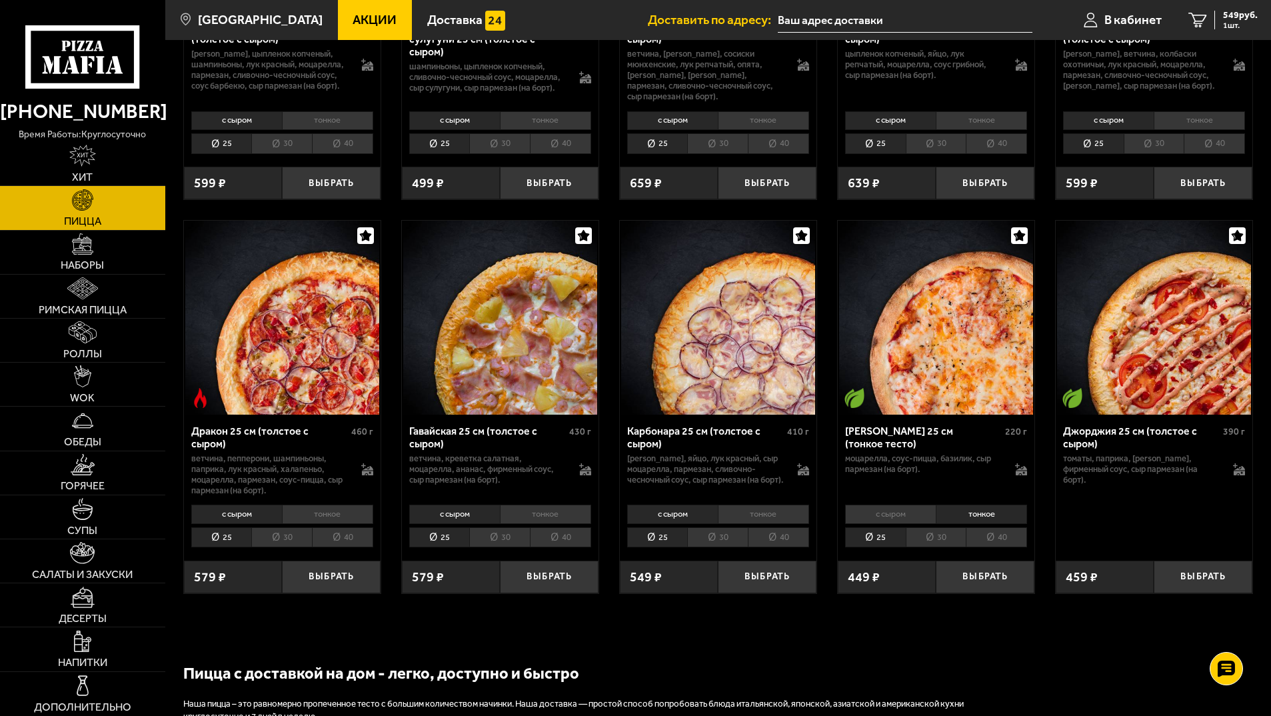
click at [902, 521] on li "с сыром" at bounding box center [890, 514] width 91 height 19
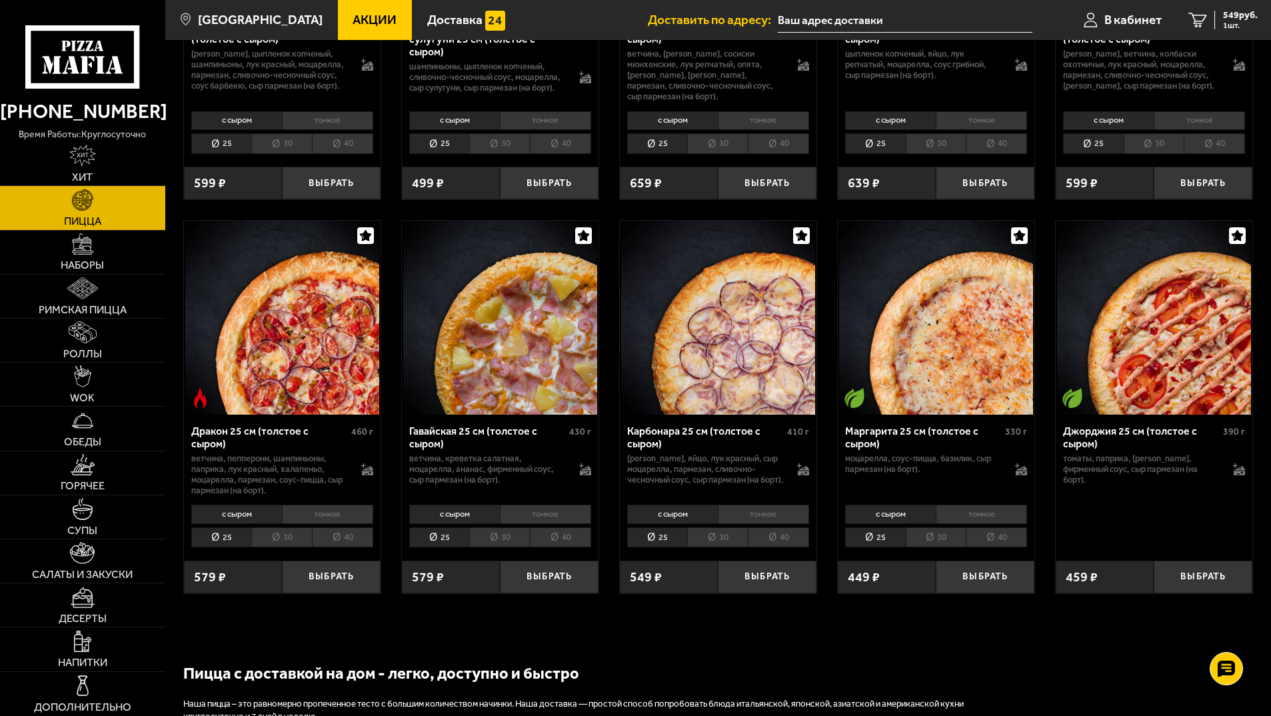
click at [960, 519] on li "тонкое" at bounding box center [981, 514] width 91 height 19
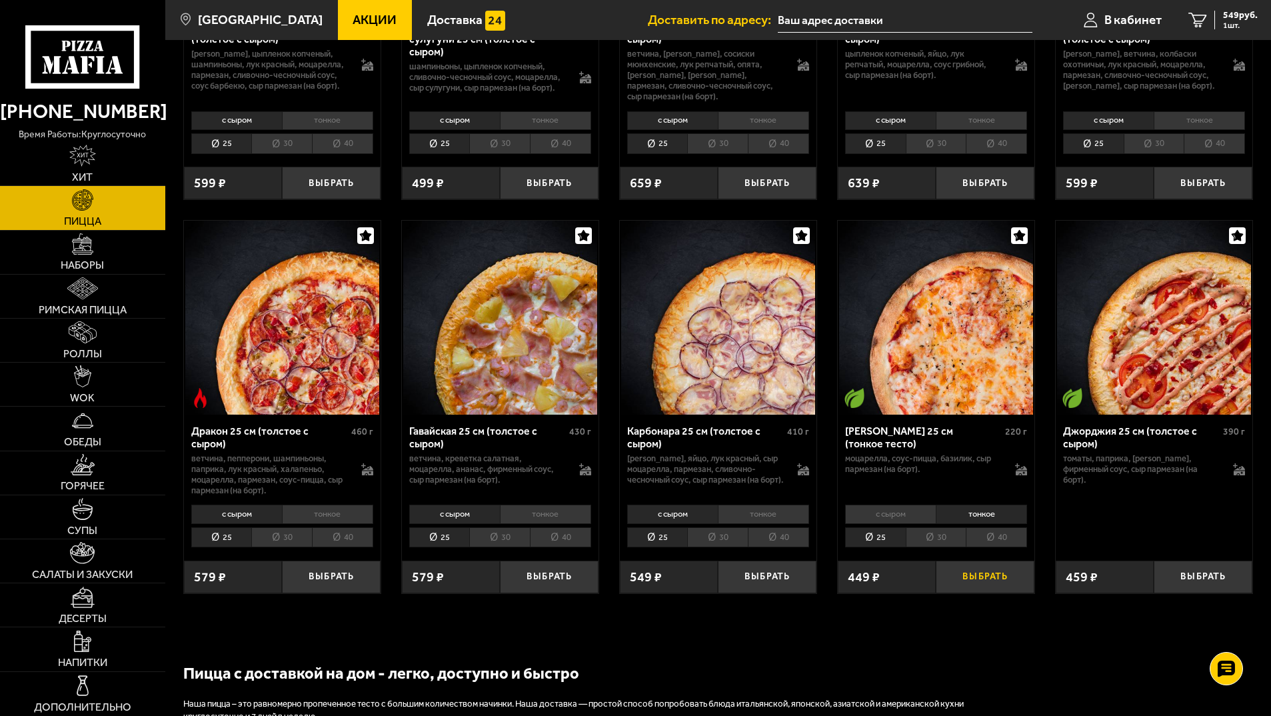
click at [992, 584] on button "Выбрать" at bounding box center [985, 576] width 99 height 33
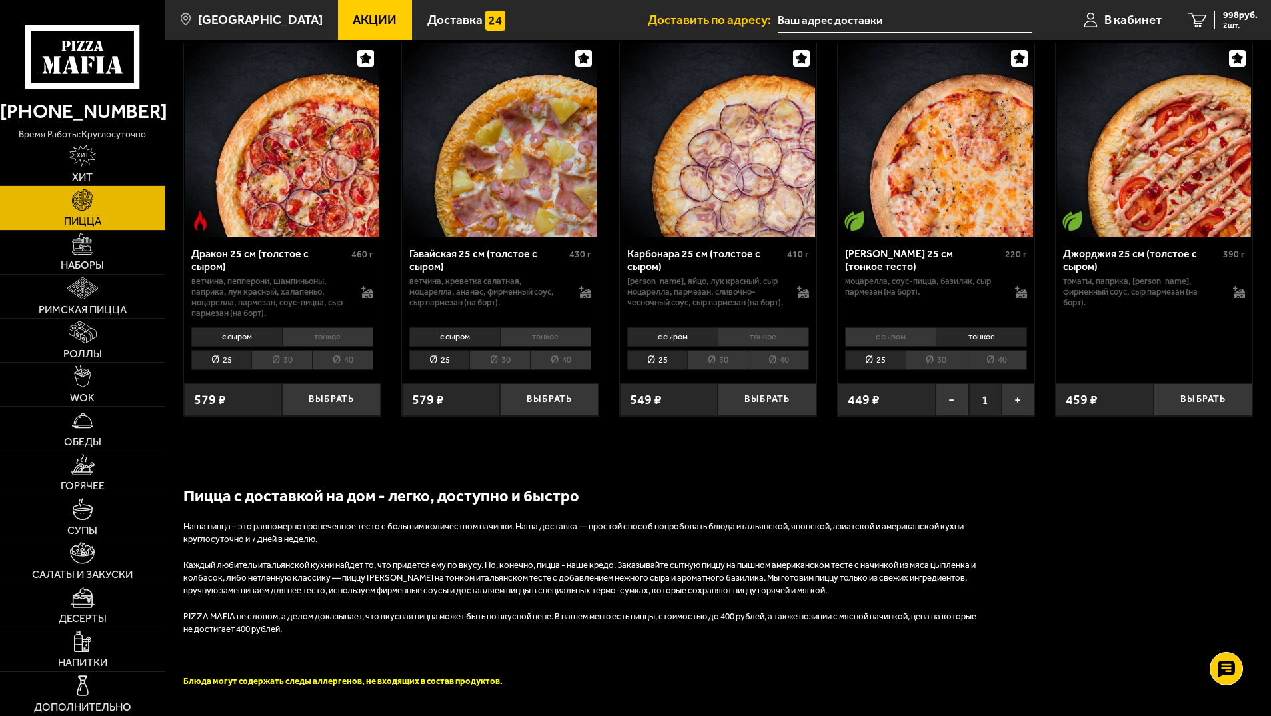
scroll to position [2466, 0]
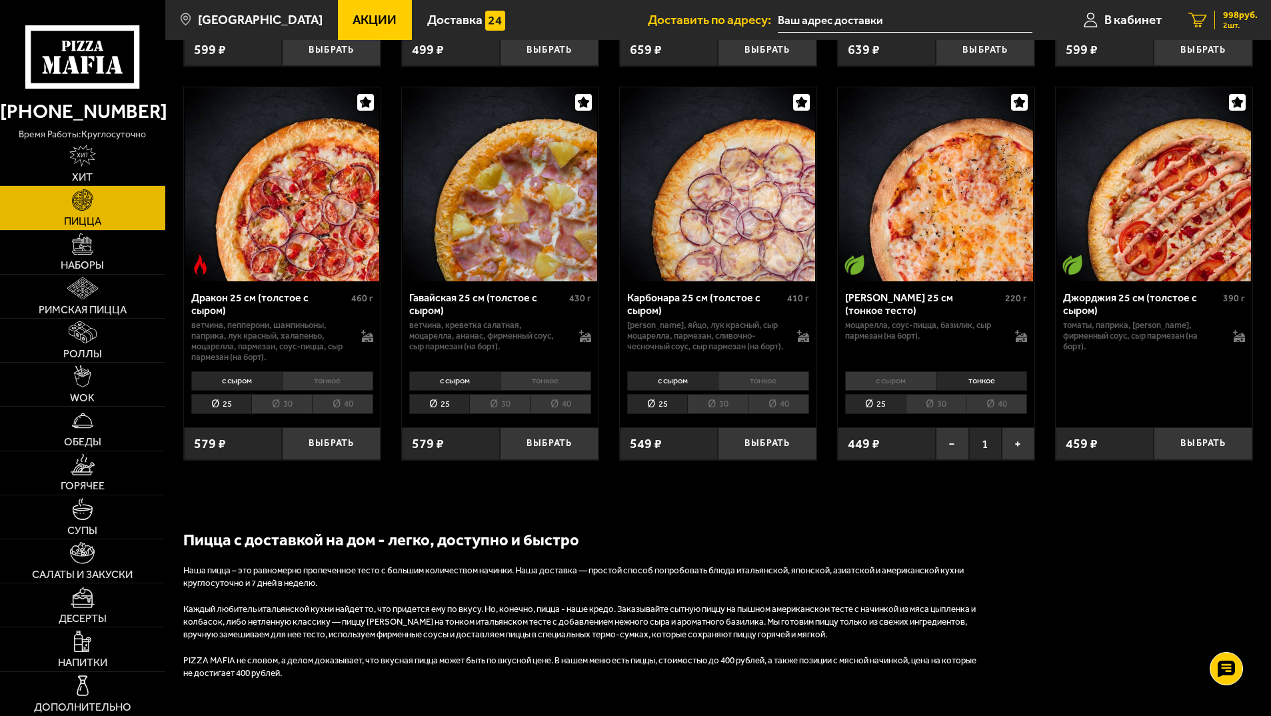
click at [1234, 21] on span "2 шт." at bounding box center [1240, 25] width 35 height 8
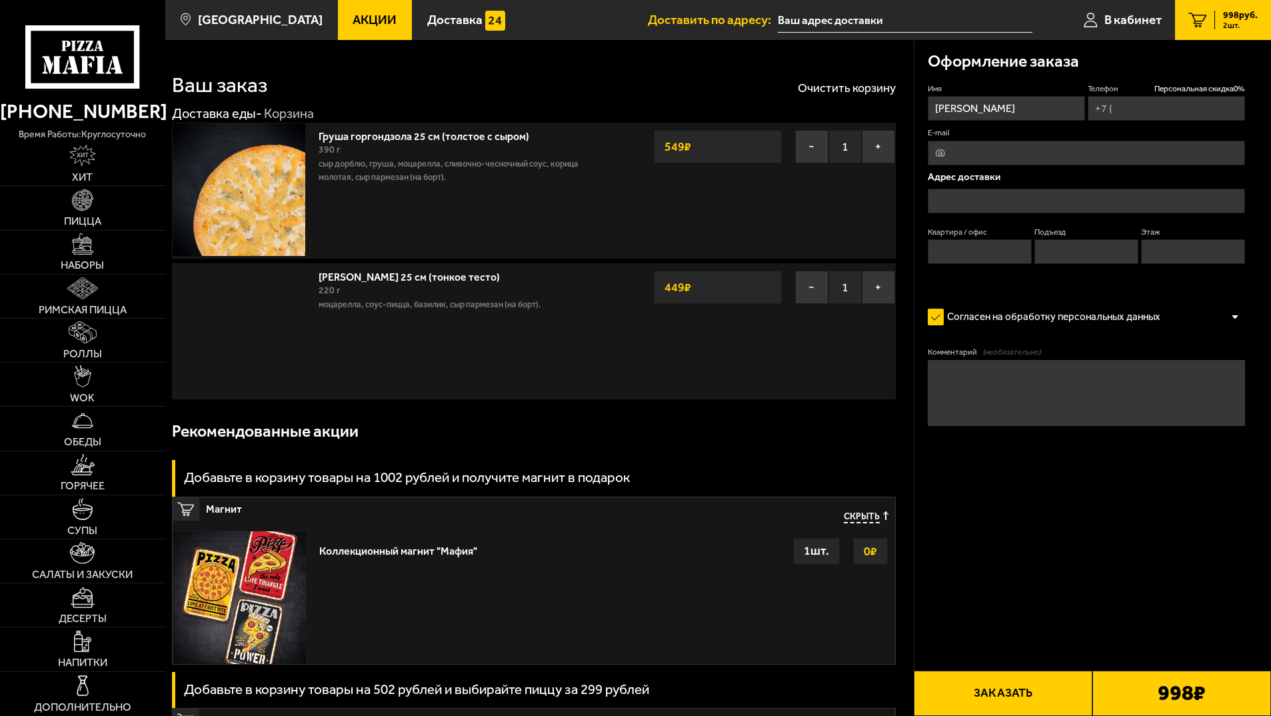
type input "+7 (911) 909-93-23"
type input "Таврическая улица, 45В"
type input "3"
type input "1"
type input "2"
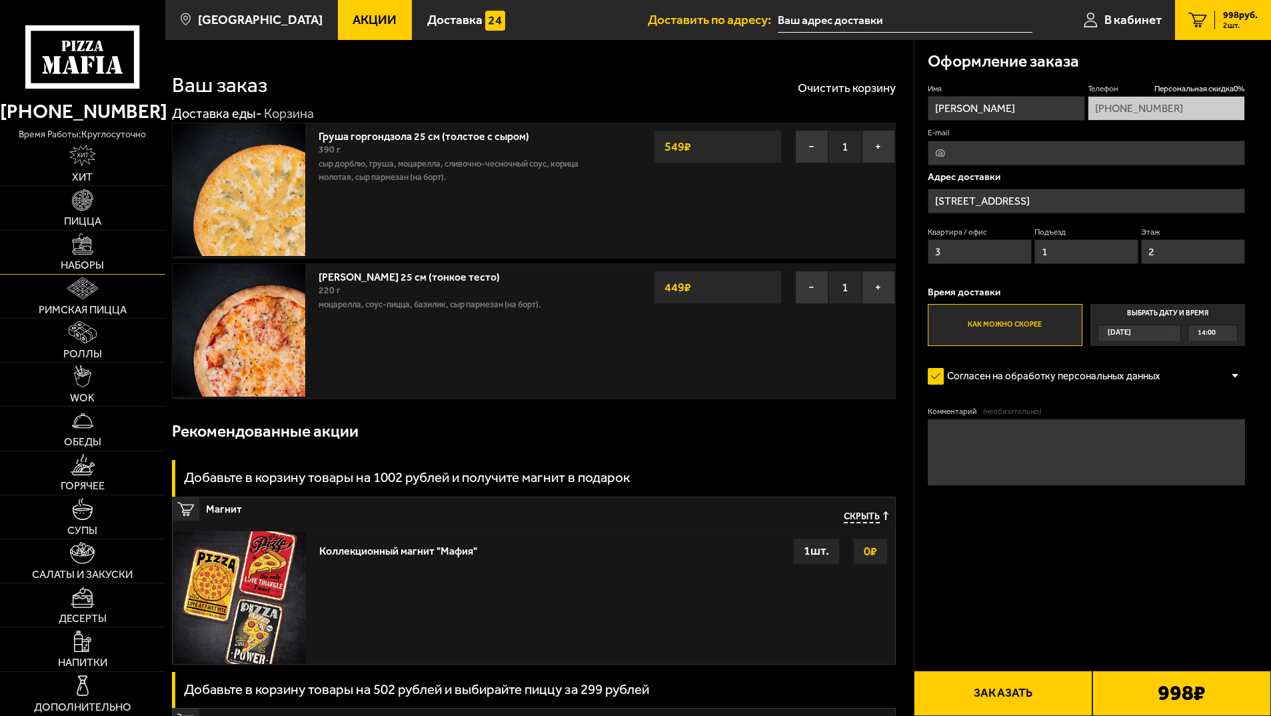
click at [80, 239] on img at bounding box center [83, 244] width 22 height 22
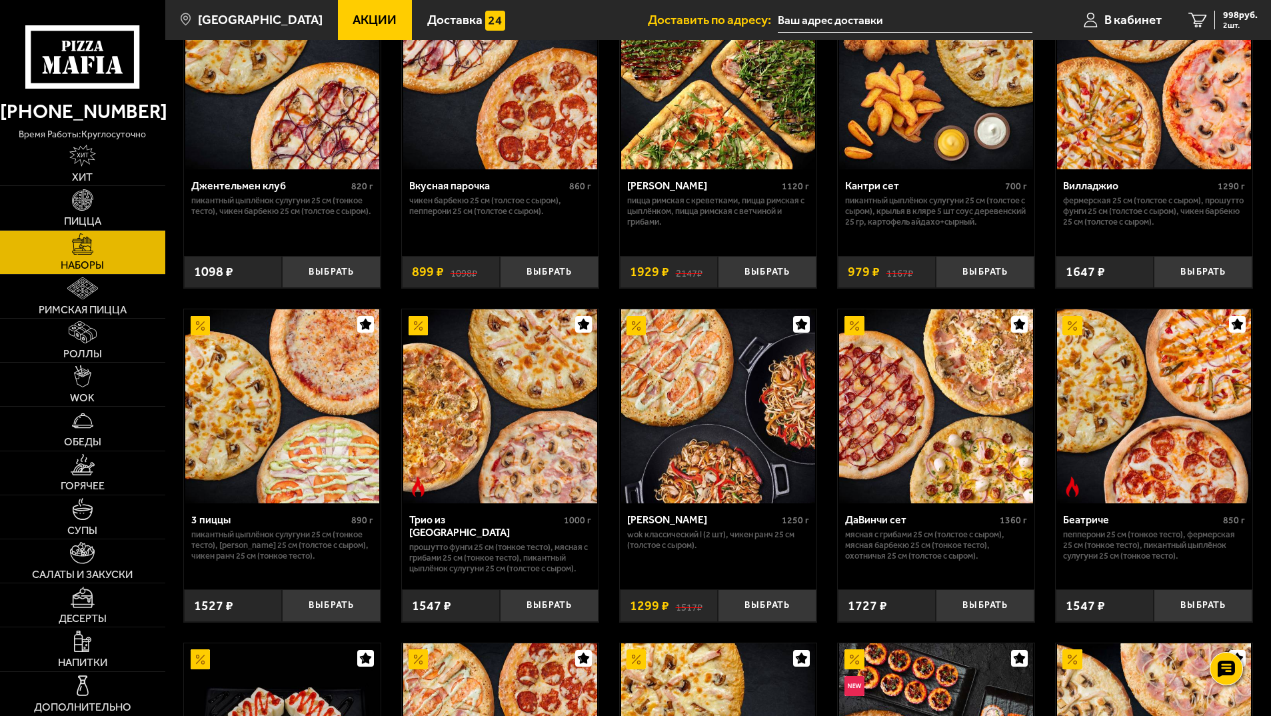
scroll to position [267, 0]
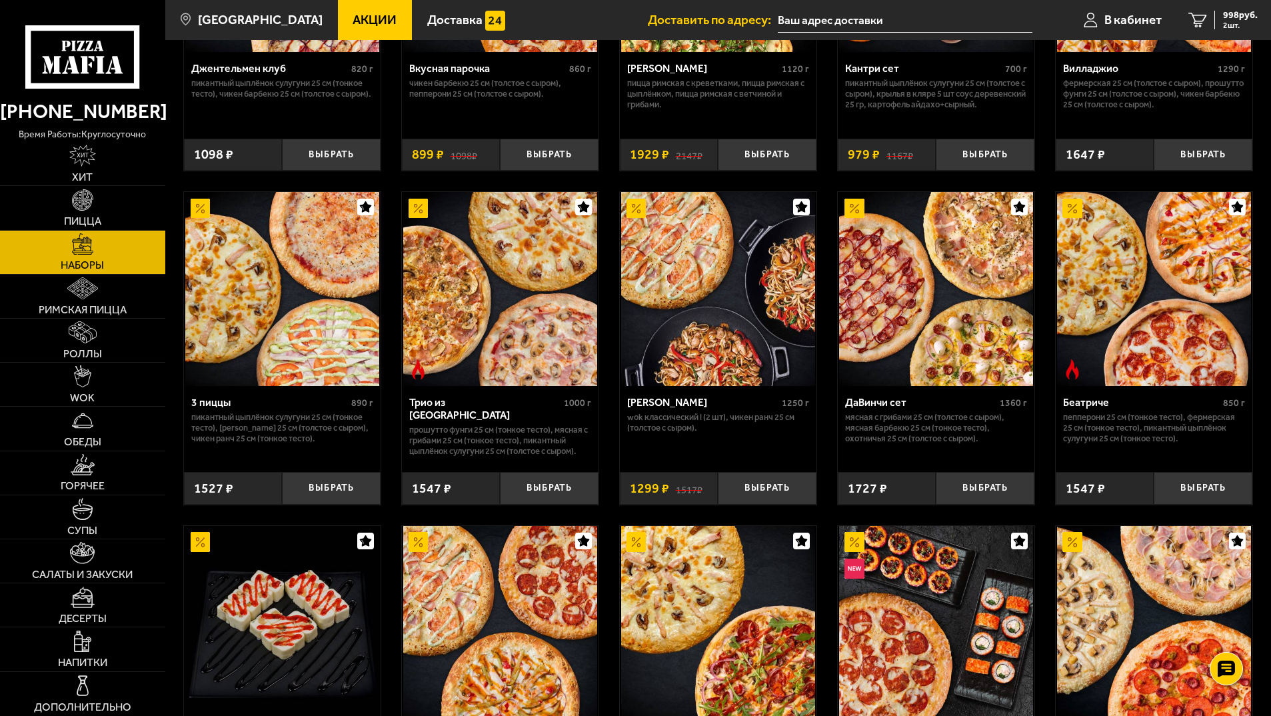
click at [264, 344] on img at bounding box center [282, 289] width 194 height 194
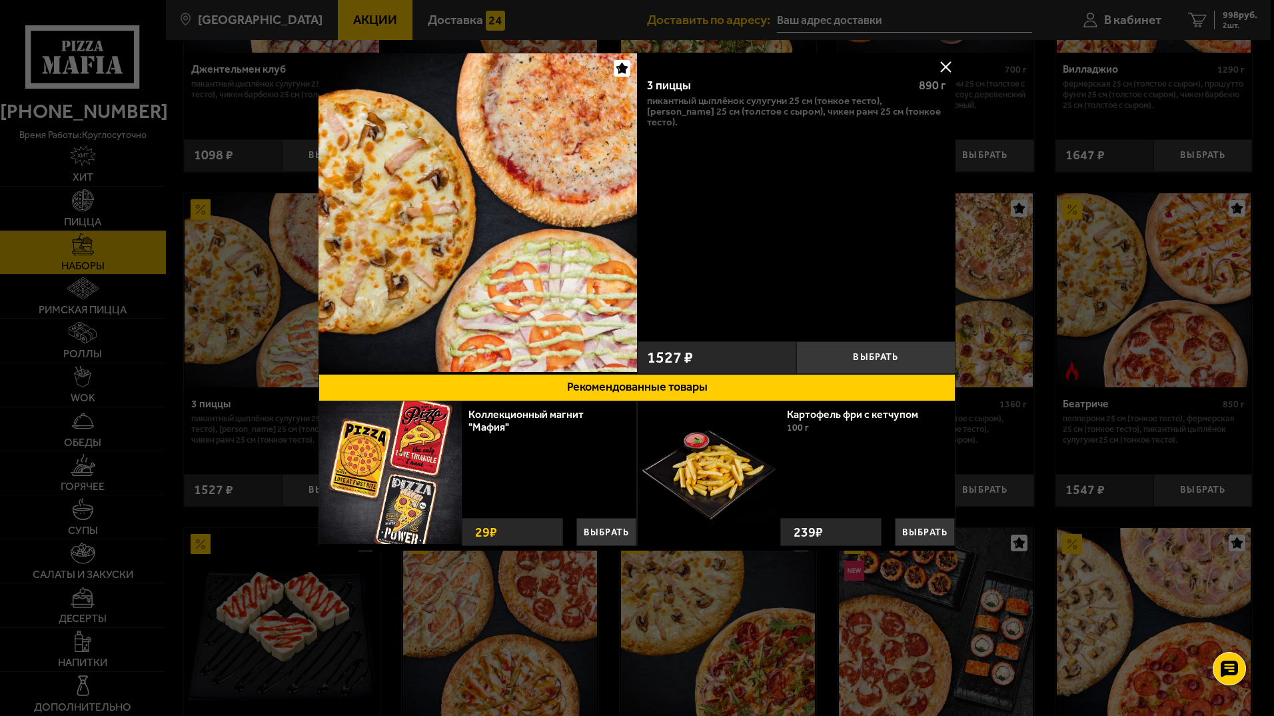
click at [947, 68] on button at bounding box center [946, 67] width 20 height 20
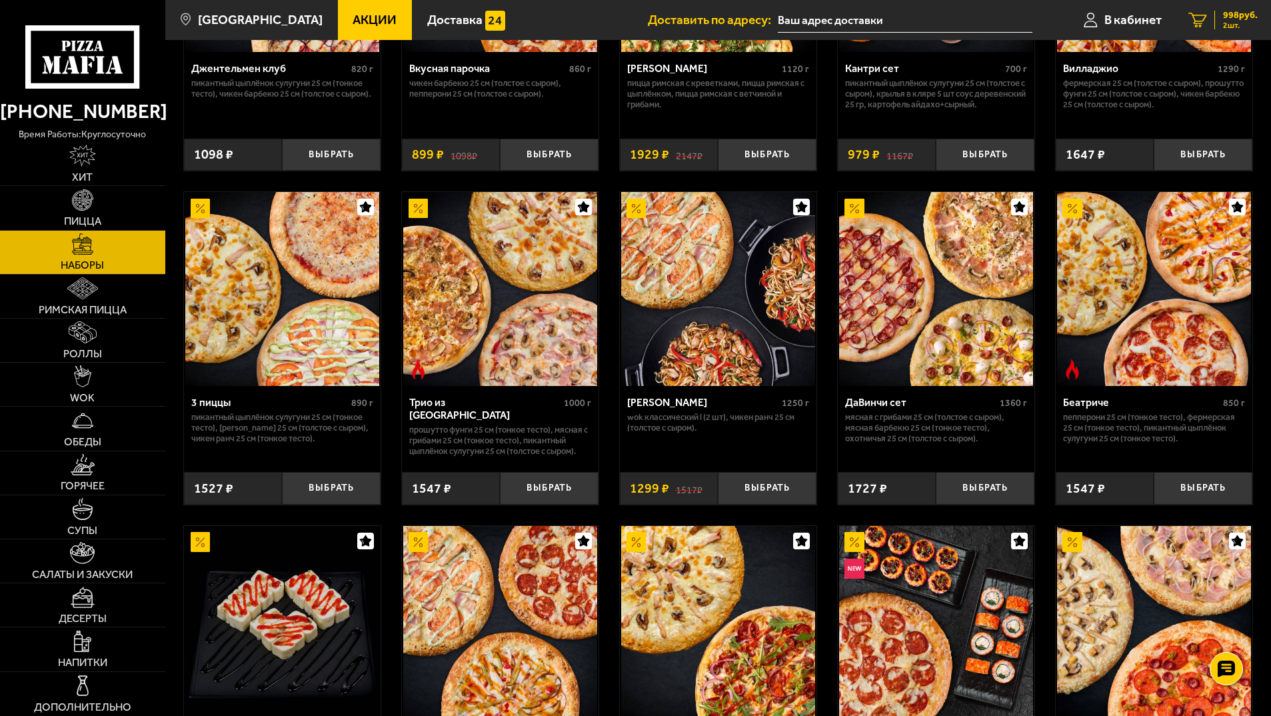
click at [1228, 17] on span "998 руб." at bounding box center [1240, 15] width 35 height 9
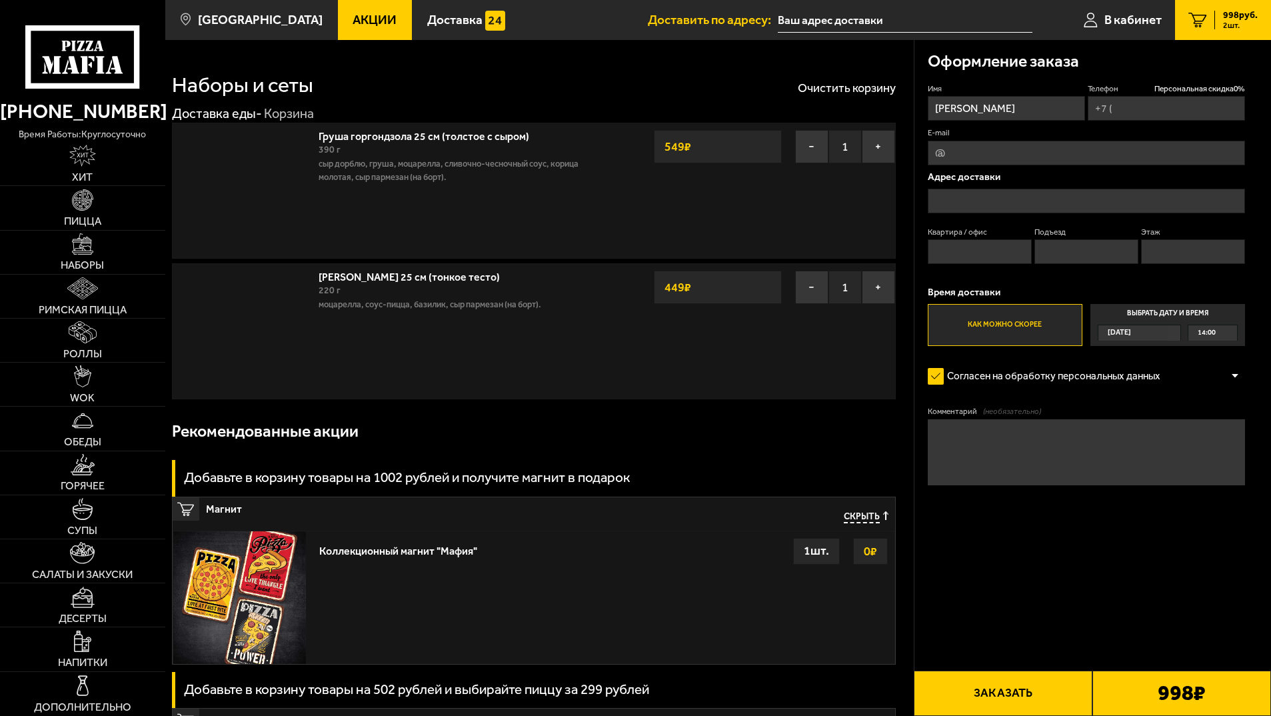
type input "+7 (911) 909-93-23"
type input "Таврическая улица, 45В"
type input "3"
type input "1"
type input "2"
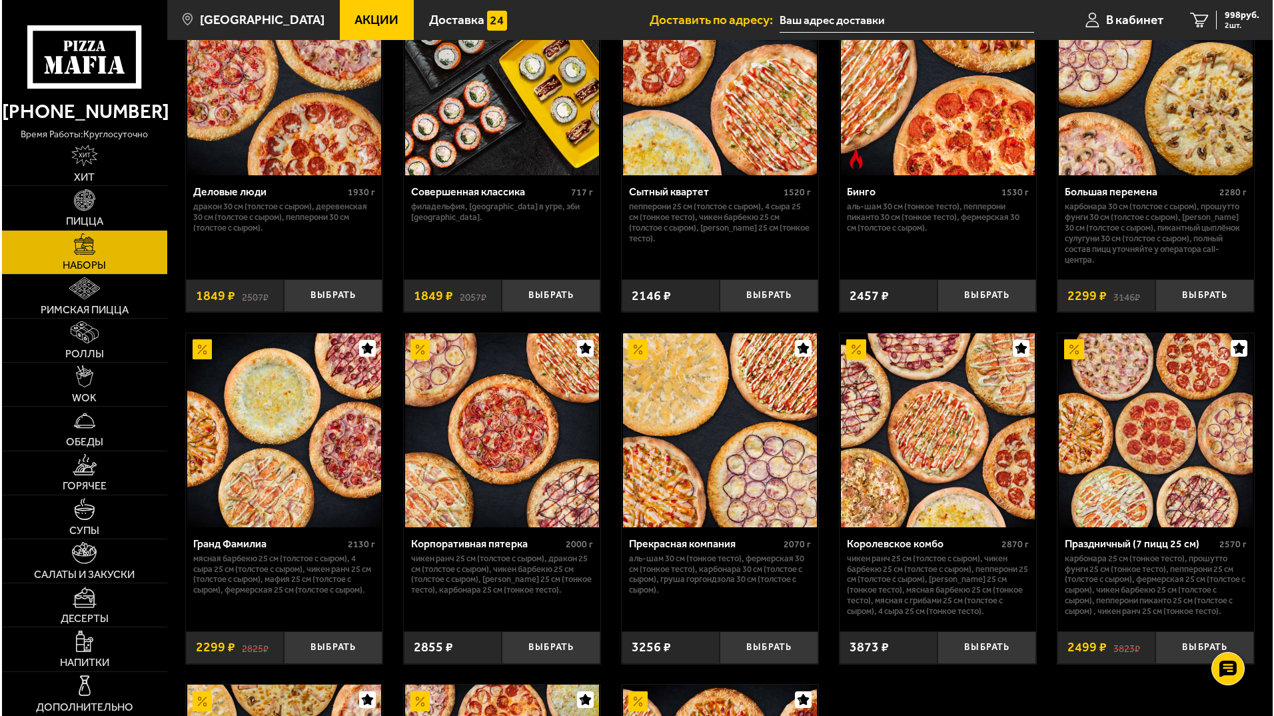
scroll to position [1533, 0]
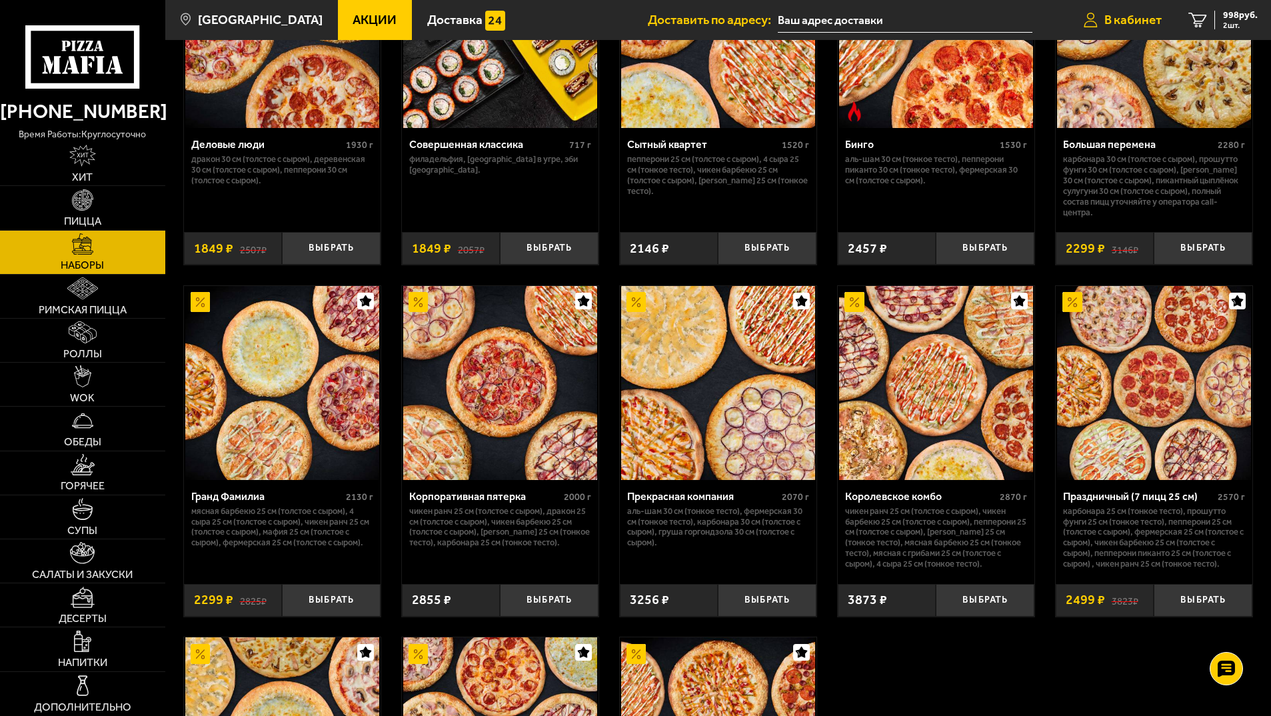
click at [1152, 18] on span "В кабинет" at bounding box center [1132, 19] width 57 height 13
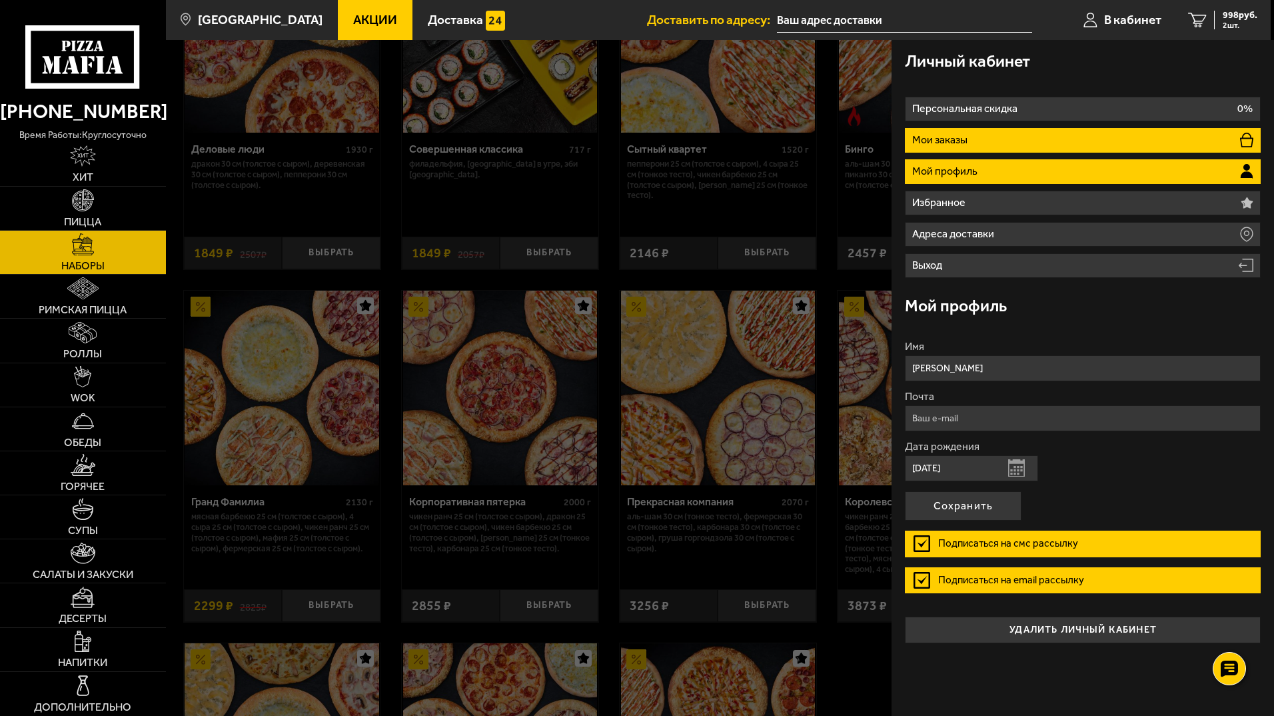
click at [962, 133] on li "Мои заказы" at bounding box center [1083, 140] width 356 height 25
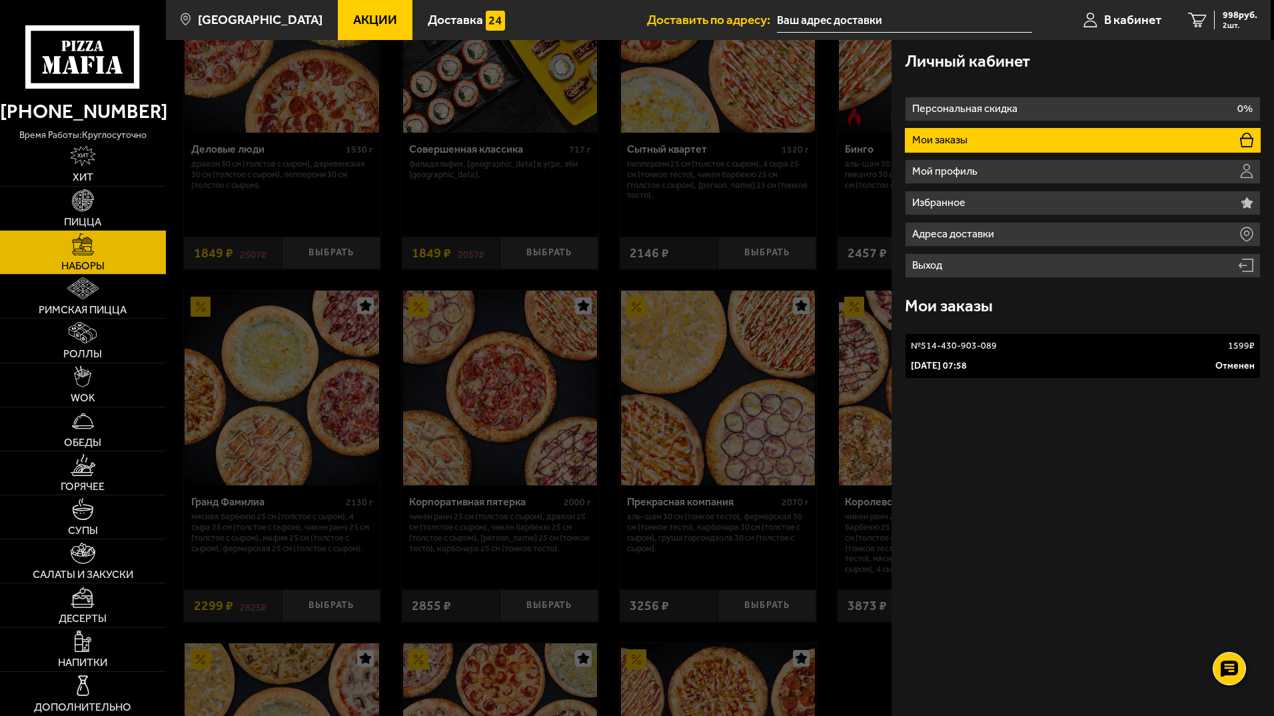
click at [956, 360] on p "1 октября 2025 г. 07:58" at bounding box center [939, 365] width 56 height 13
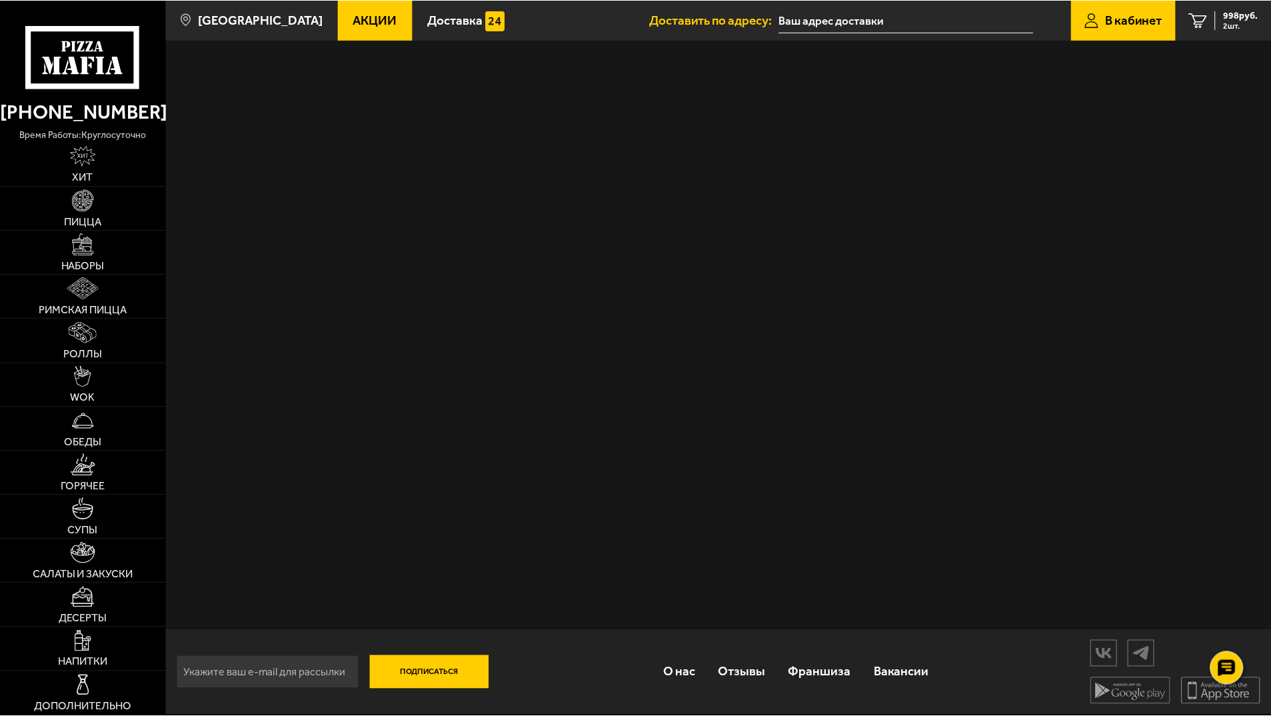
scroll to position [1, 0]
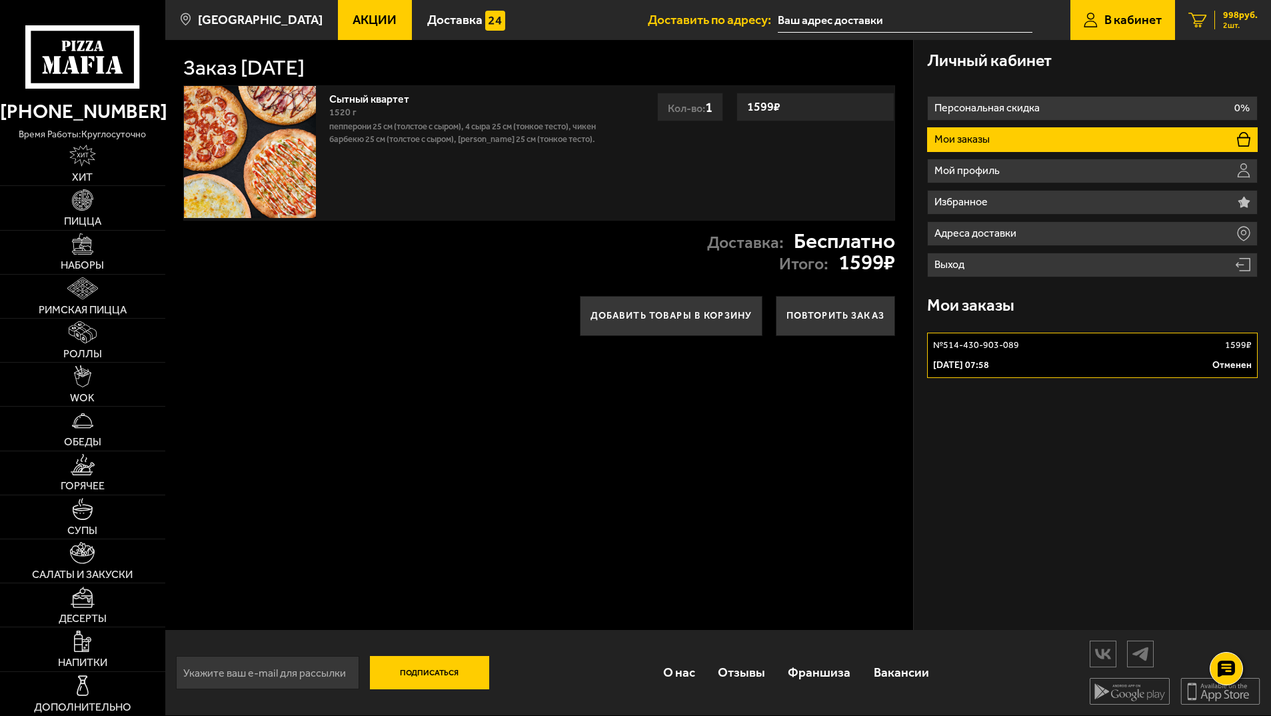
click at [1230, 18] on span "998 руб." at bounding box center [1240, 15] width 35 height 9
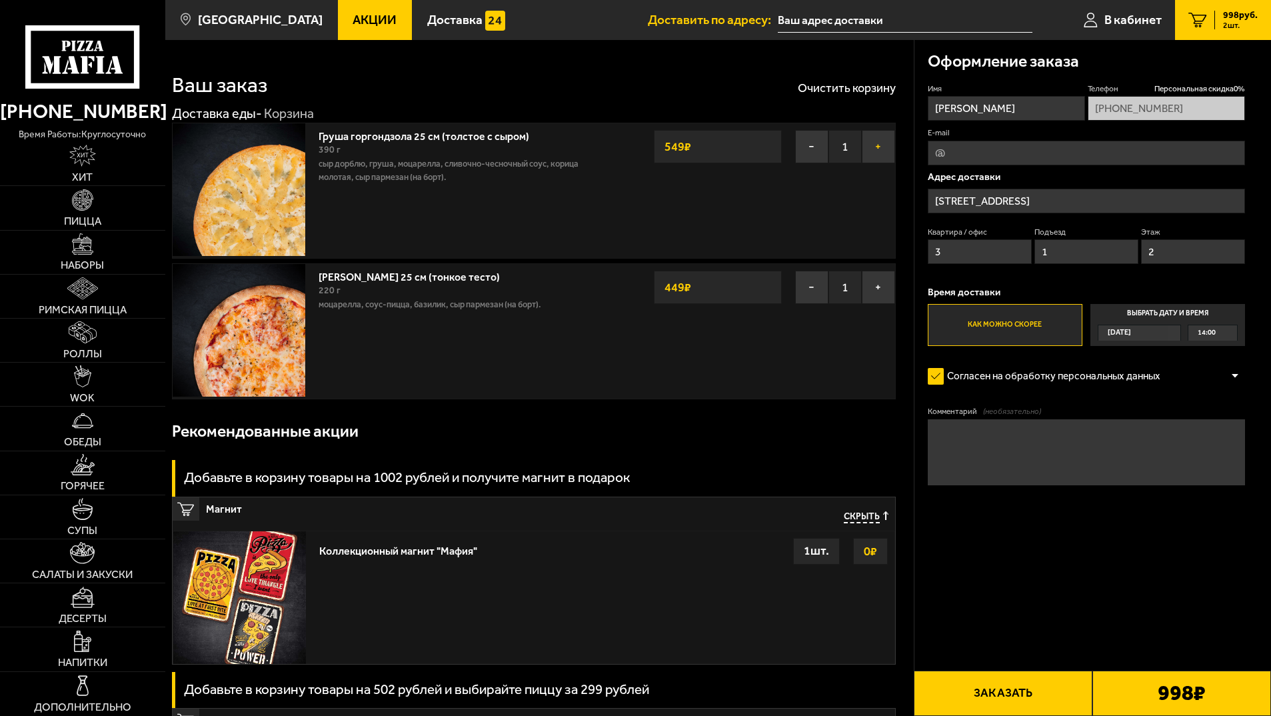
click at [878, 151] on button "+" at bounding box center [878, 146] width 33 height 33
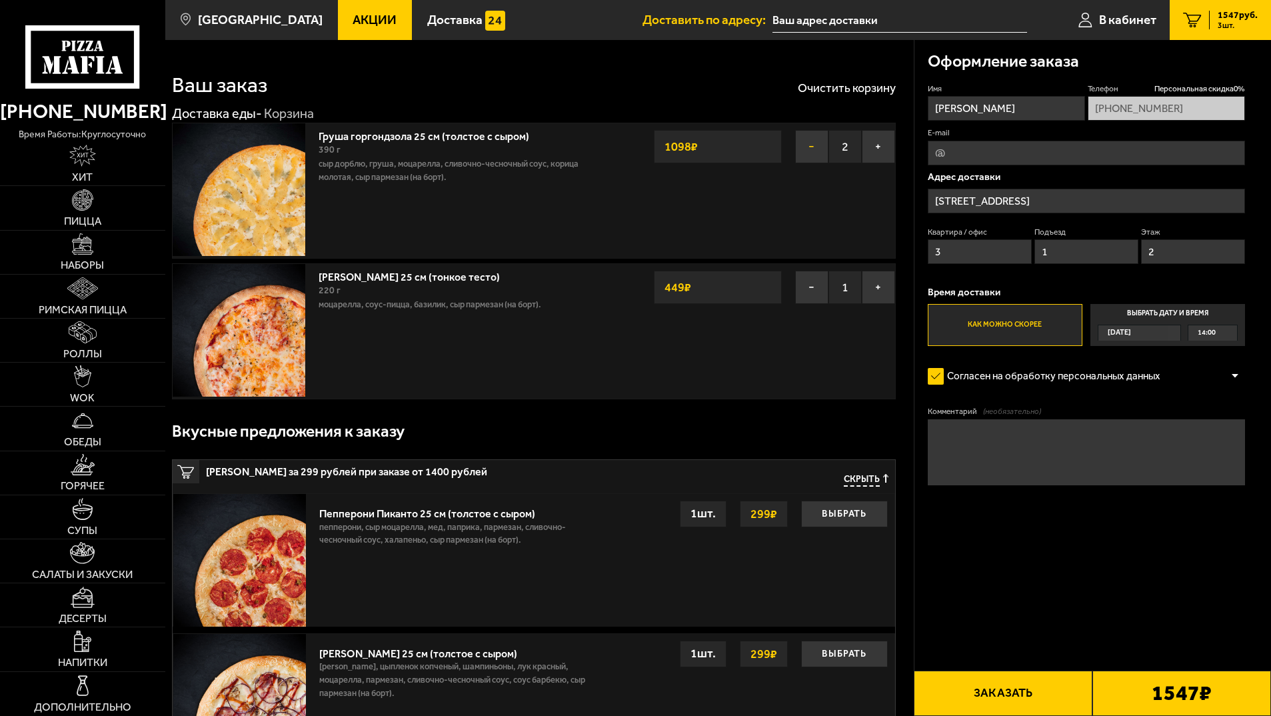
click at [808, 151] on button "−" at bounding box center [811, 146] width 33 height 33
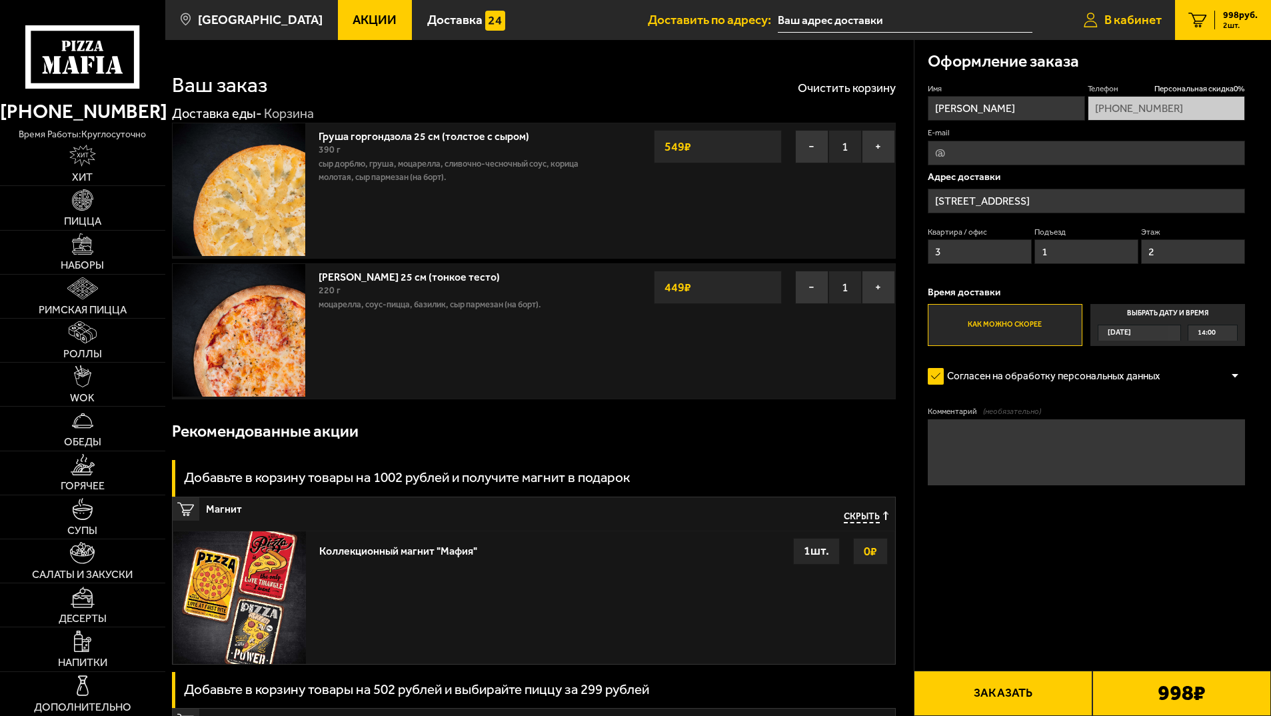
click at [1142, 12] on link "В кабинет" at bounding box center [1122, 20] width 105 height 40
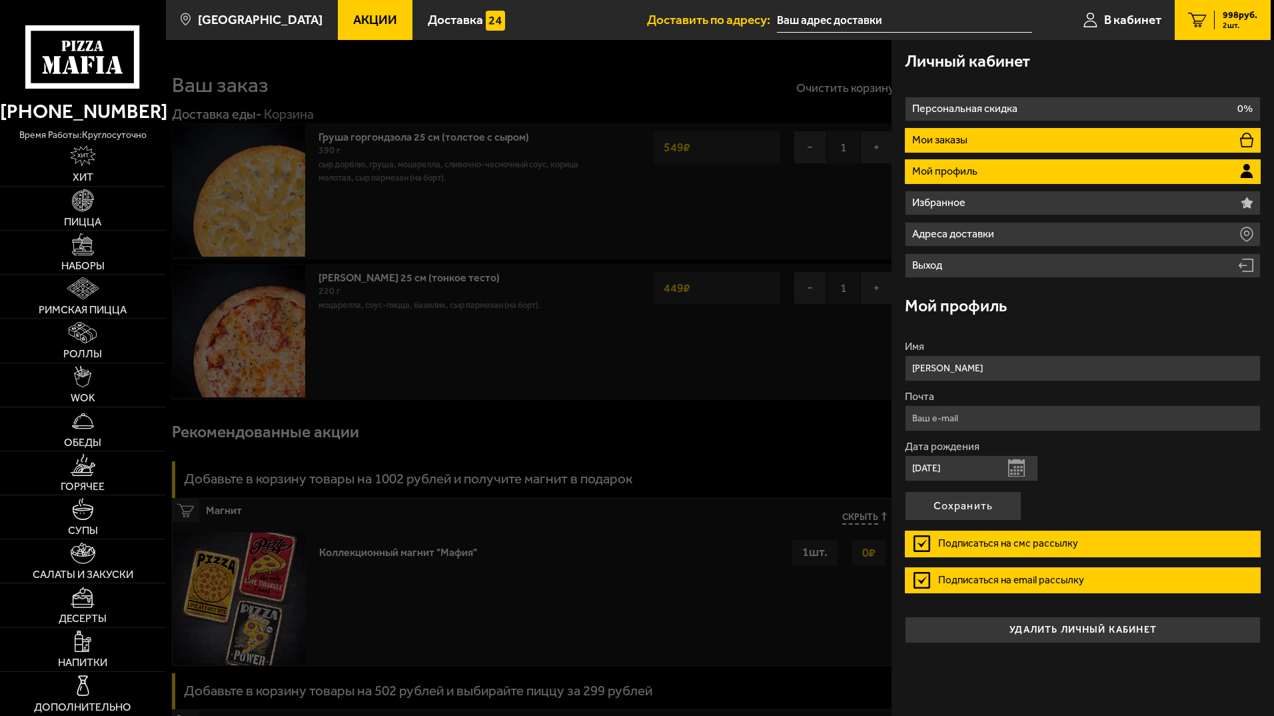
click at [966, 143] on p "Мои заказы" at bounding box center [941, 140] width 59 height 11
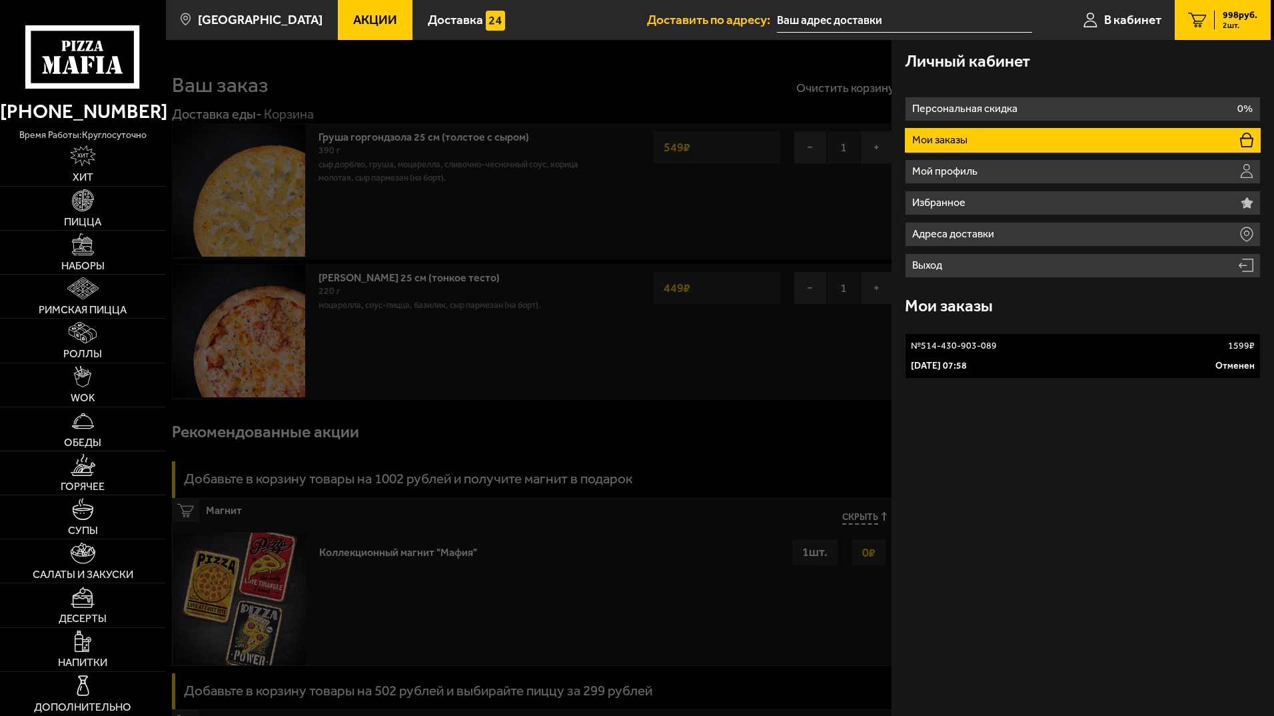
click at [944, 355] on link "№ 514-430-903-089 1599 ₽ 1 октября 2025 г. 07:58 Отменен" at bounding box center [1083, 355] width 356 height 45
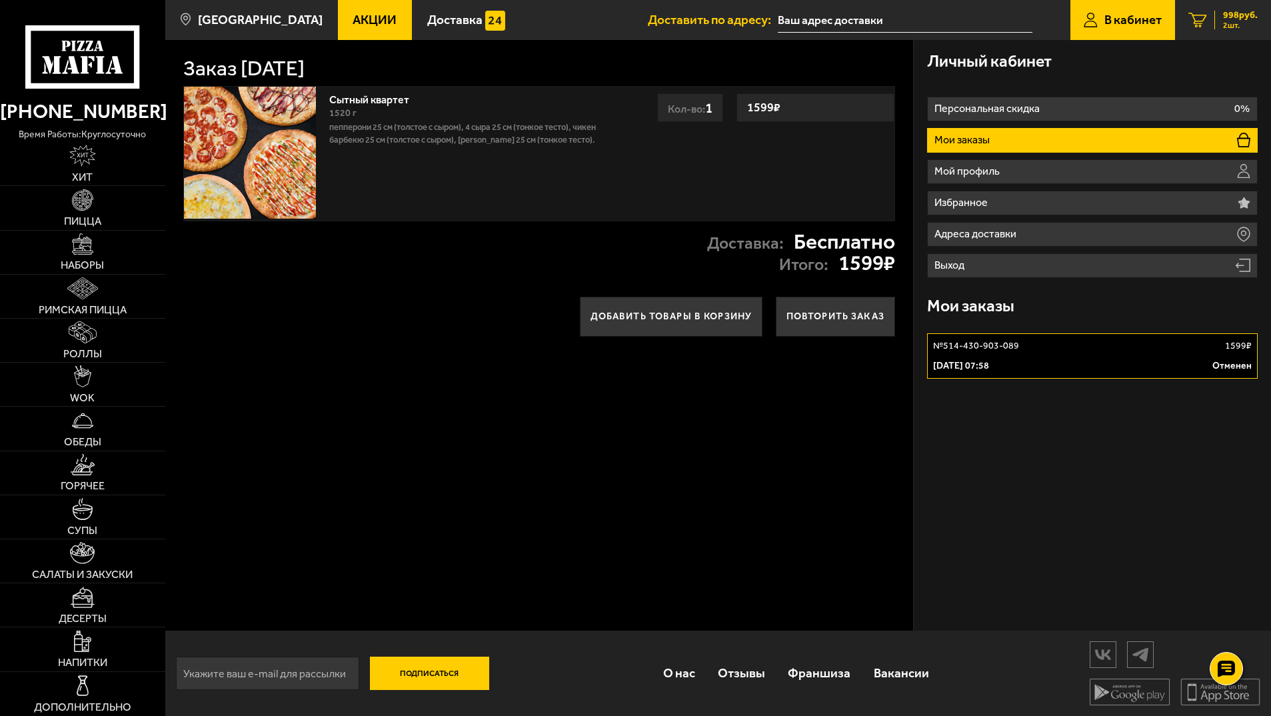
click at [1243, 23] on span "2 шт." at bounding box center [1240, 25] width 35 height 8
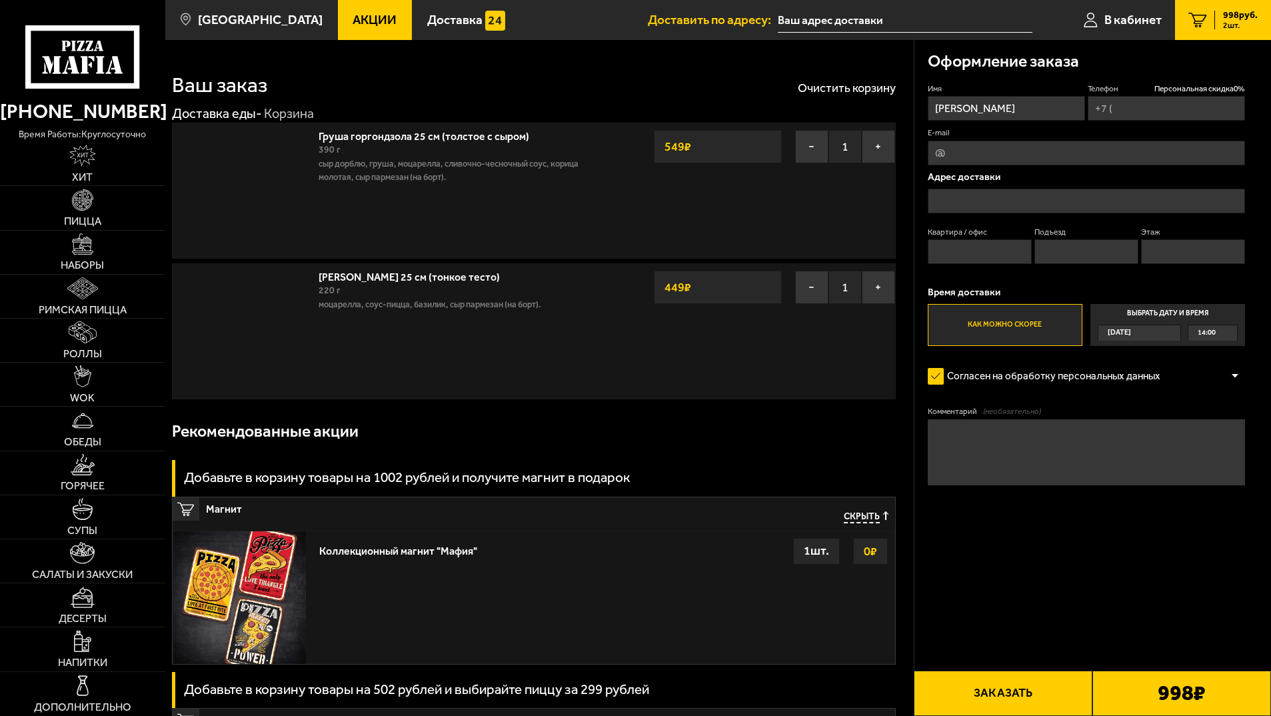
type input "+7 (911) 909-93-23"
type input "Таврическая улица, 45В"
type input "3"
type input "1"
type input "2"
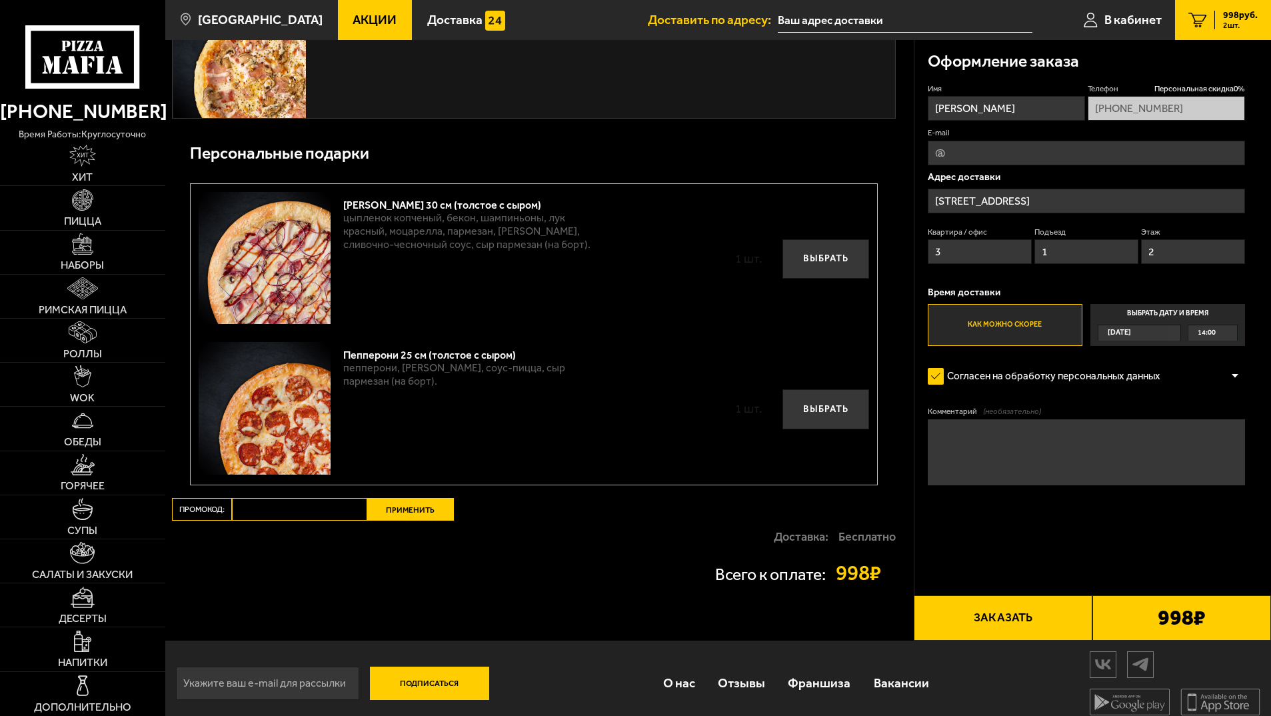
scroll to position [1050, 0]
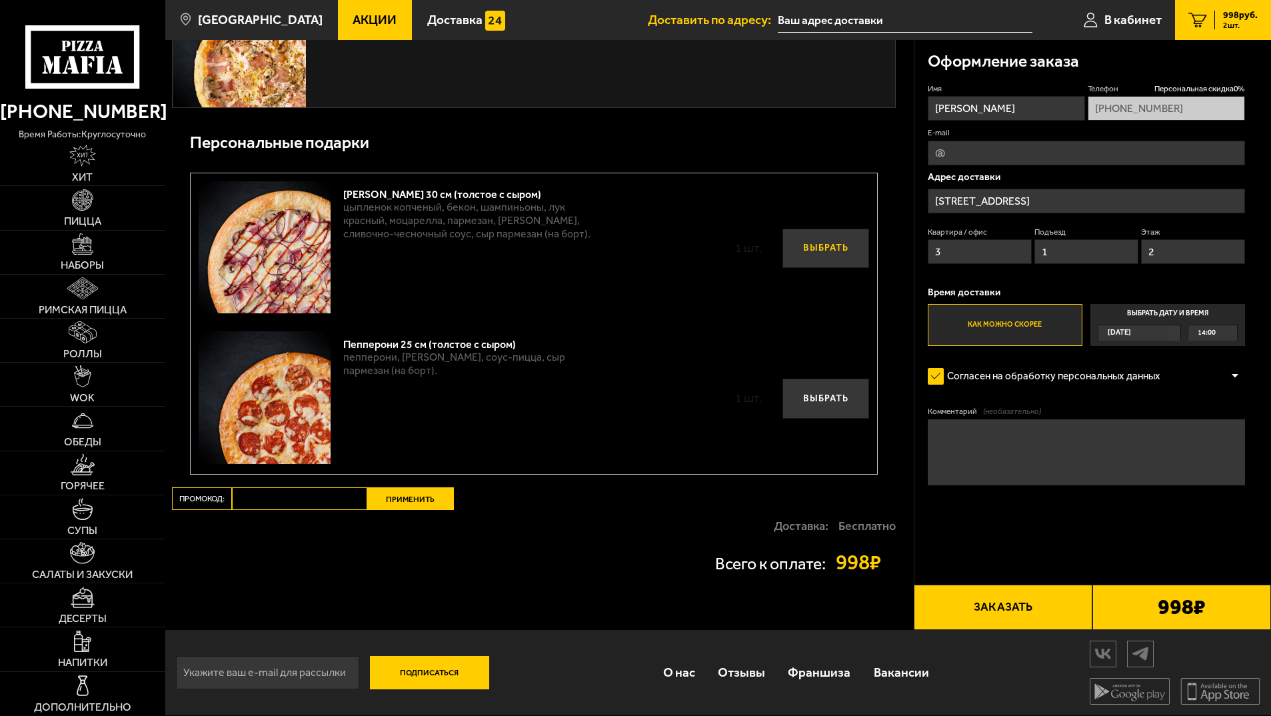
click at [813, 251] on button "Выбрать" at bounding box center [825, 249] width 87 height 40
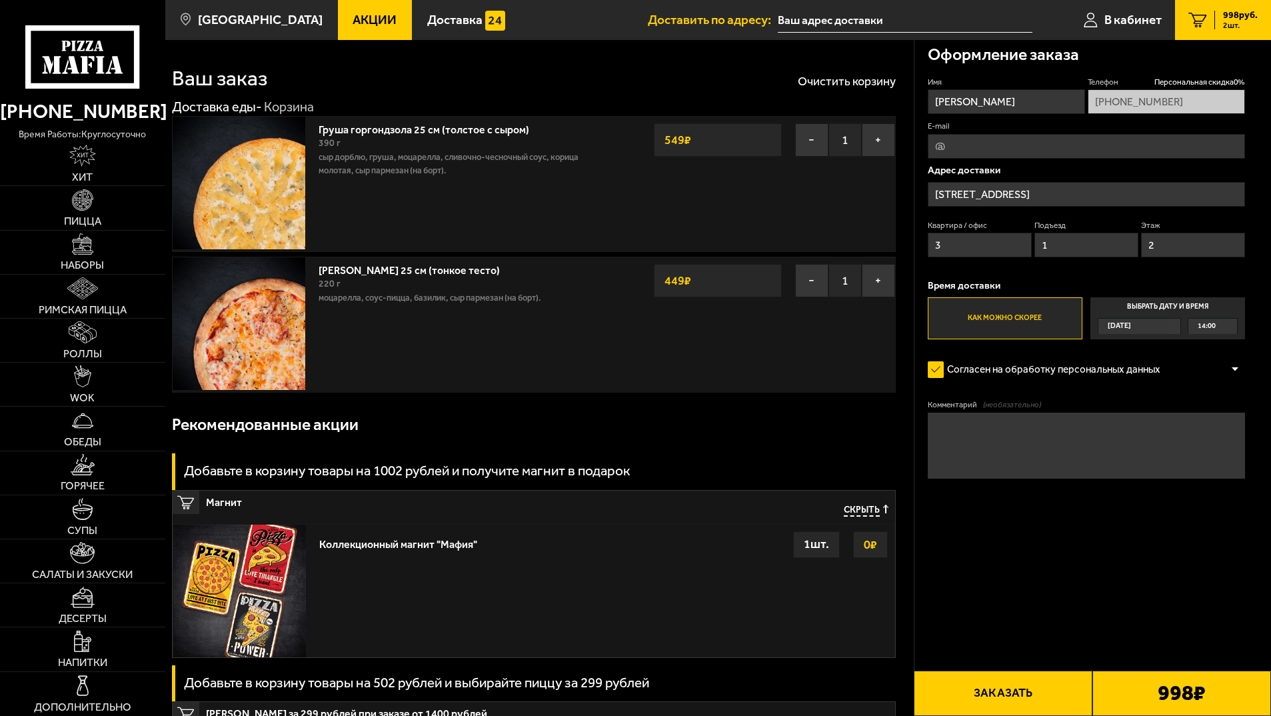
scroll to position [0, 0]
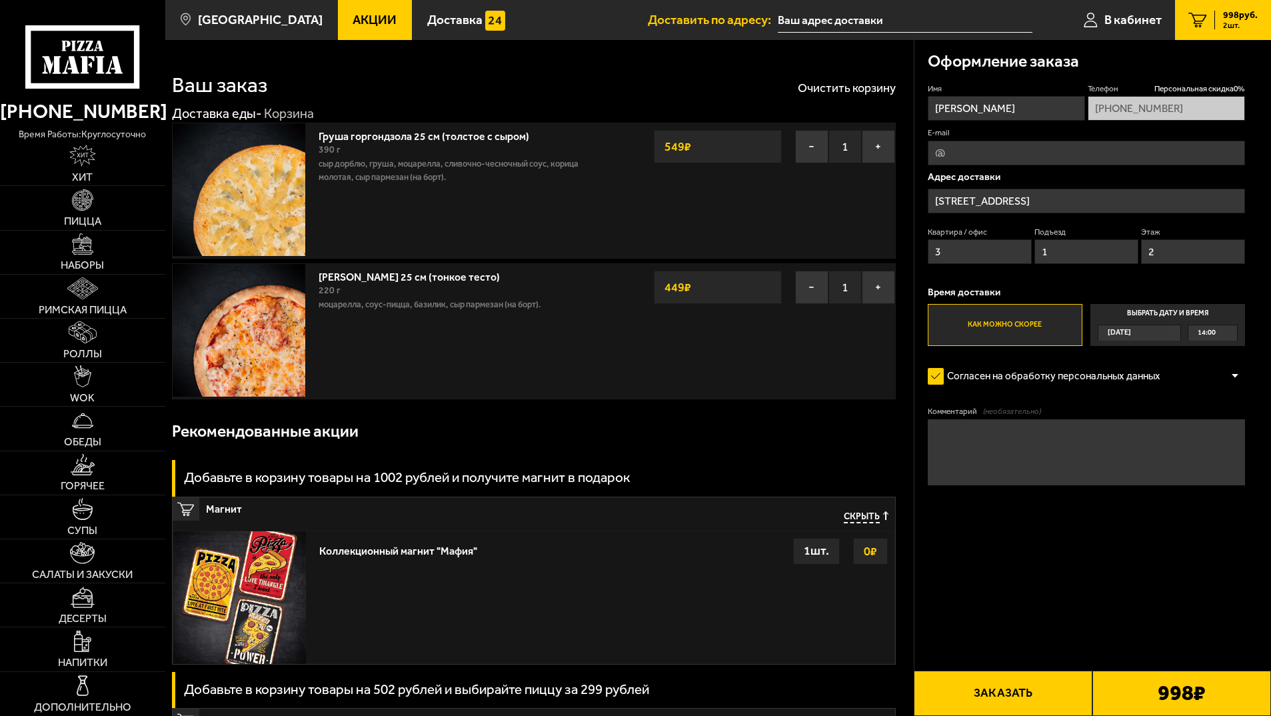
click at [1176, 312] on label "Выбрать дату и время Сегодня 14:00" at bounding box center [1167, 325] width 155 height 43
click at [0, 0] on input "Выбрать дату и время Сегодня 14:00" at bounding box center [0, 0] width 0 height 0
click at [1168, 335] on div "Сегодня" at bounding box center [1132, 332] width 69 height 15
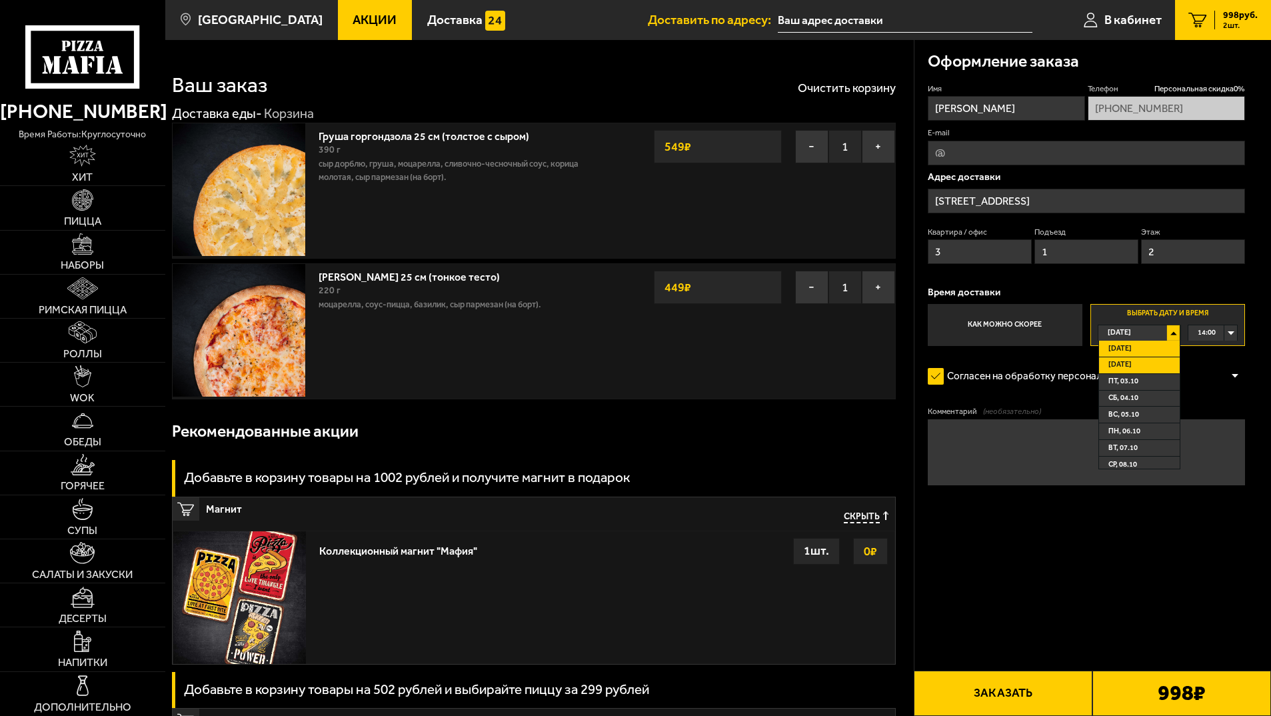
click at [1145, 365] on li "Завтра" at bounding box center [1139, 365] width 81 height 17
click at [1227, 334] on div "00:00" at bounding box center [1212, 332] width 49 height 15
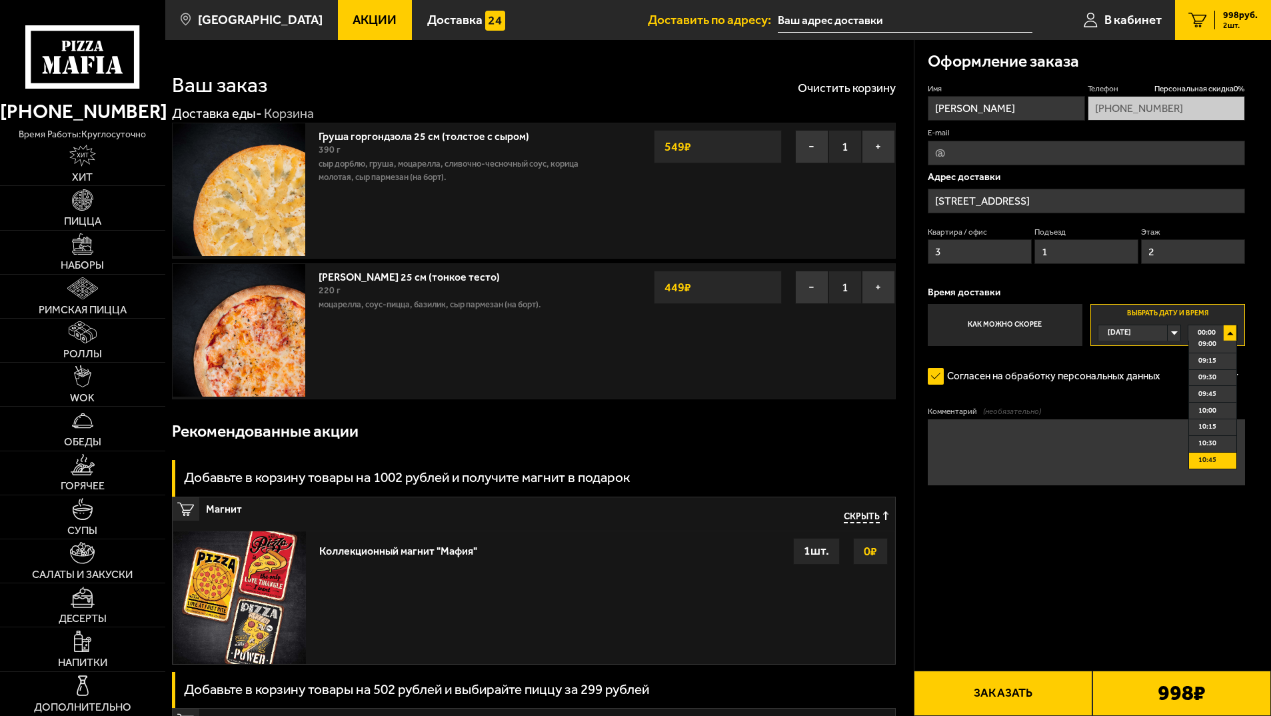
scroll to position [666, 0]
click at [1213, 413] on span "11:00" at bounding box center [1207, 410] width 18 height 15
click at [1168, 334] on div "Сегодня" at bounding box center [1132, 332] width 69 height 15
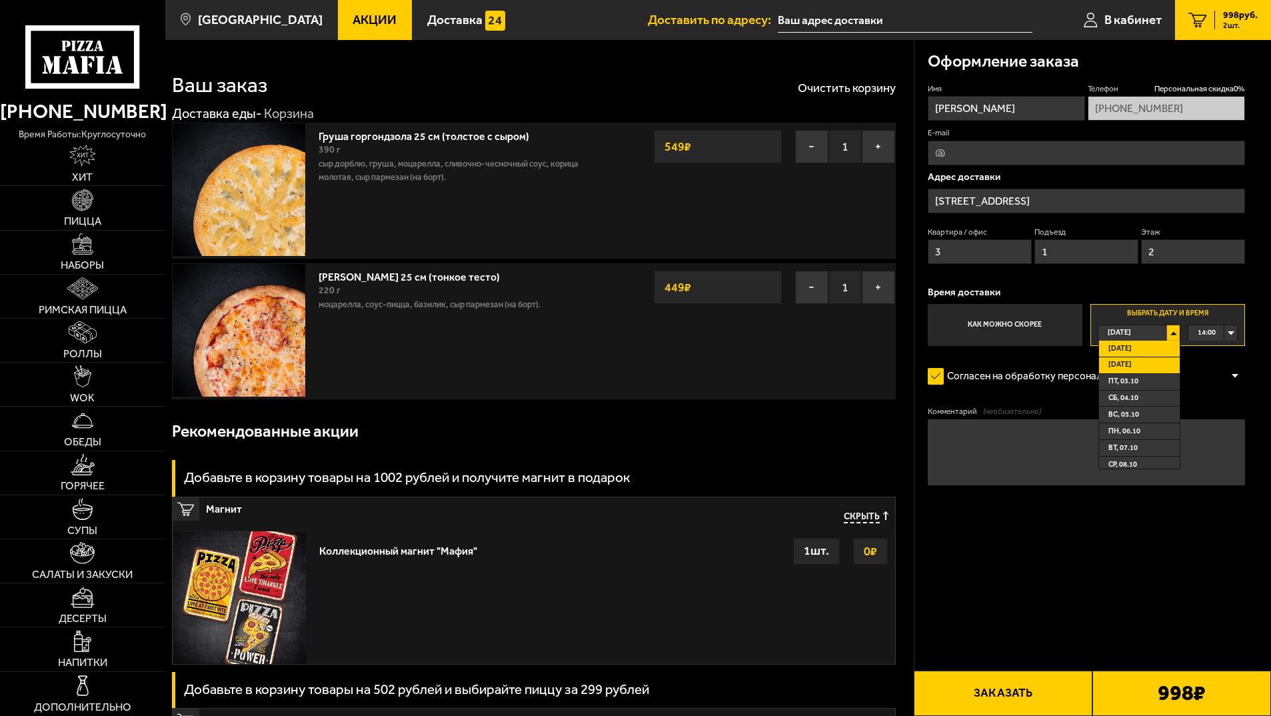
click at [1136, 363] on li "Завтра" at bounding box center [1139, 365] width 81 height 17
click at [1131, 340] on span "Сегодня" at bounding box center [1119, 332] width 23 height 15
click at [1124, 367] on span "Завтра" at bounding box center [1119, 364] width 23 height 15
click at [1168, 392] on form "Имя Елена Телефон Персональная скидка 0 % +7 (911) 909-93-23 E-mail Адрес доста…" at bounding box center [1087, 323] width 318 height 480
click at [1168, 337] on div "Завтра" at bounding box center [1132, 332] width 69 height 15
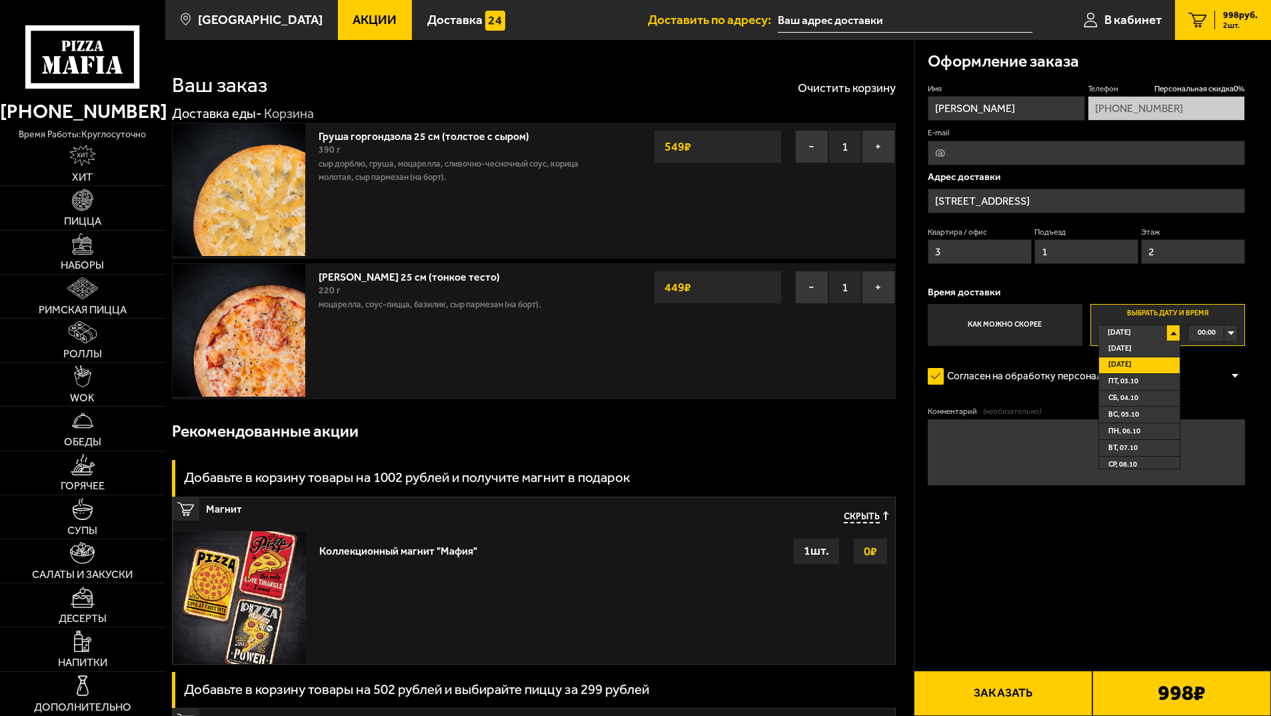
click at [1164, 365] on li "Завтра" at bounding box center [1139, 365] width 81 height 17
click at [1166, 377] on label "Согласен на обработку персональных данных" at bounding box center [1051, 376] width 247 height 27
click at [0, 0] on input "Согласен на обработку персональных данных" at bounding box center [0, 0] width 0 height 0
click at [944, 375] on label "Согласен на обработку персональных данных" at bounding box center [1051, 376] width 247 height 27
click at [0, 0] on input "Согласен на обработку персональных данных" at bounding box center [0, 0] width 0 height 0
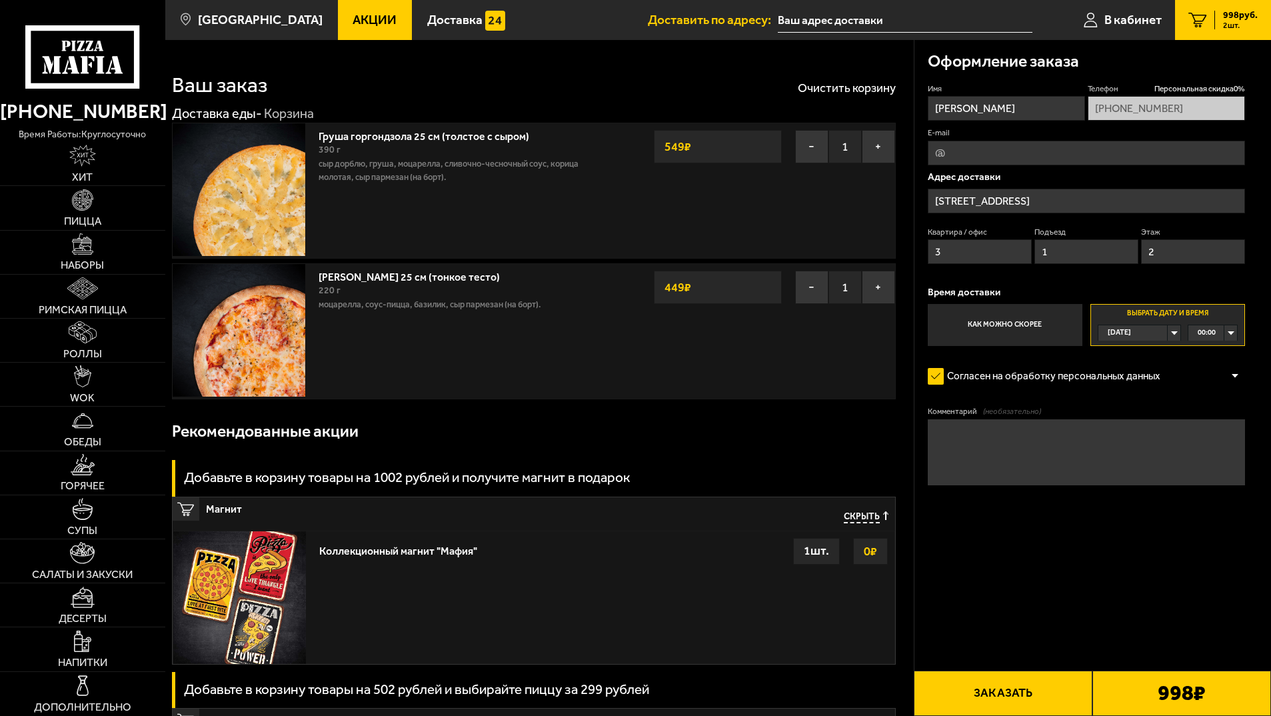
click at [1233, 330] on div "00:00" at bounding box center [1212, 332] width 49 height 15
click at [1220, 344] on li "11:00" at bounding box center [1212, 344] width 47 height 17
click at [1168, 335] on div "Сегодня" at bounding box center [1132, 332] width 69 height 15
click at [1158, 359] on li "Завтра" at bounding box center [1139, 365] width 81 height 17
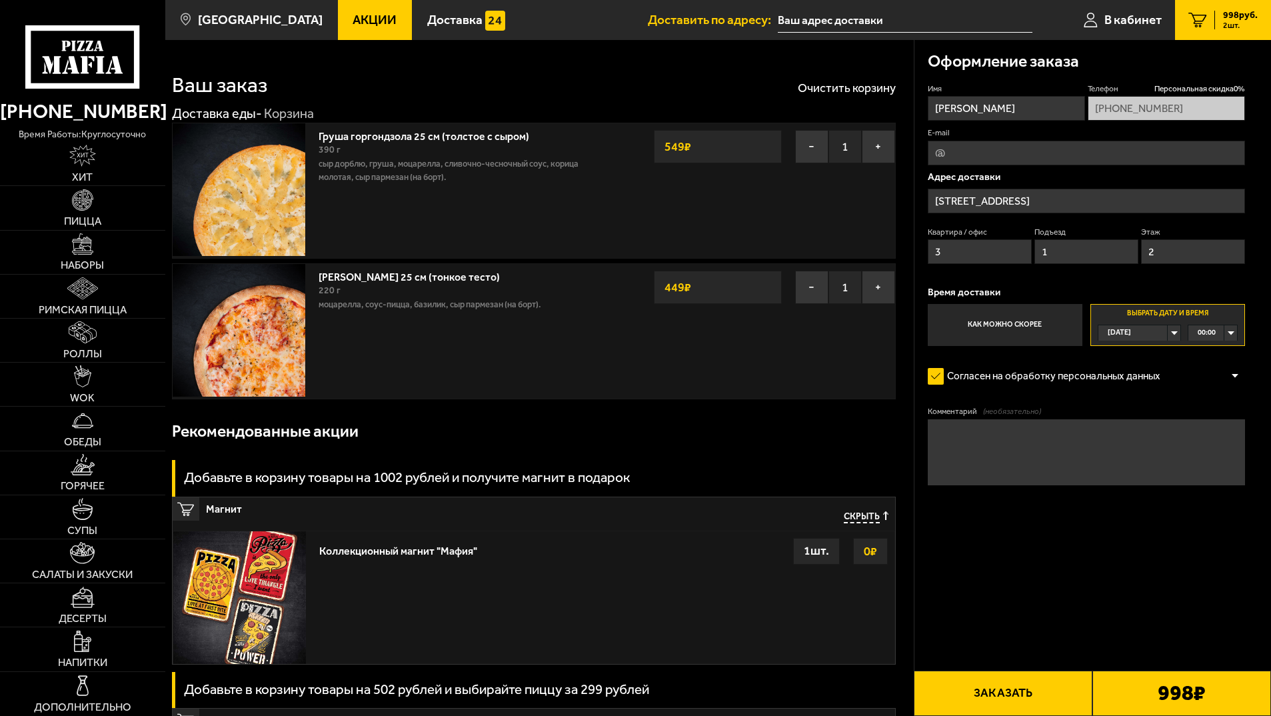
click at [1220, 332] on div "00:00" at bounding box center [1212, 332] width 49 height 15
click at [1217, 412] on li "11:00" at bounding box center [1212, 411] width 47 height 17
click at [1234, 331] on div "14:00" at bounding box center [1212, 332] width 49 height 15
click at [1158, 399] on form "Имя Елена Телефон Персональная скидка 0 % +7 (911) 909-93-23 E-mail Адрес доста…" at bounding box center [1087, 323] width 318 height 480
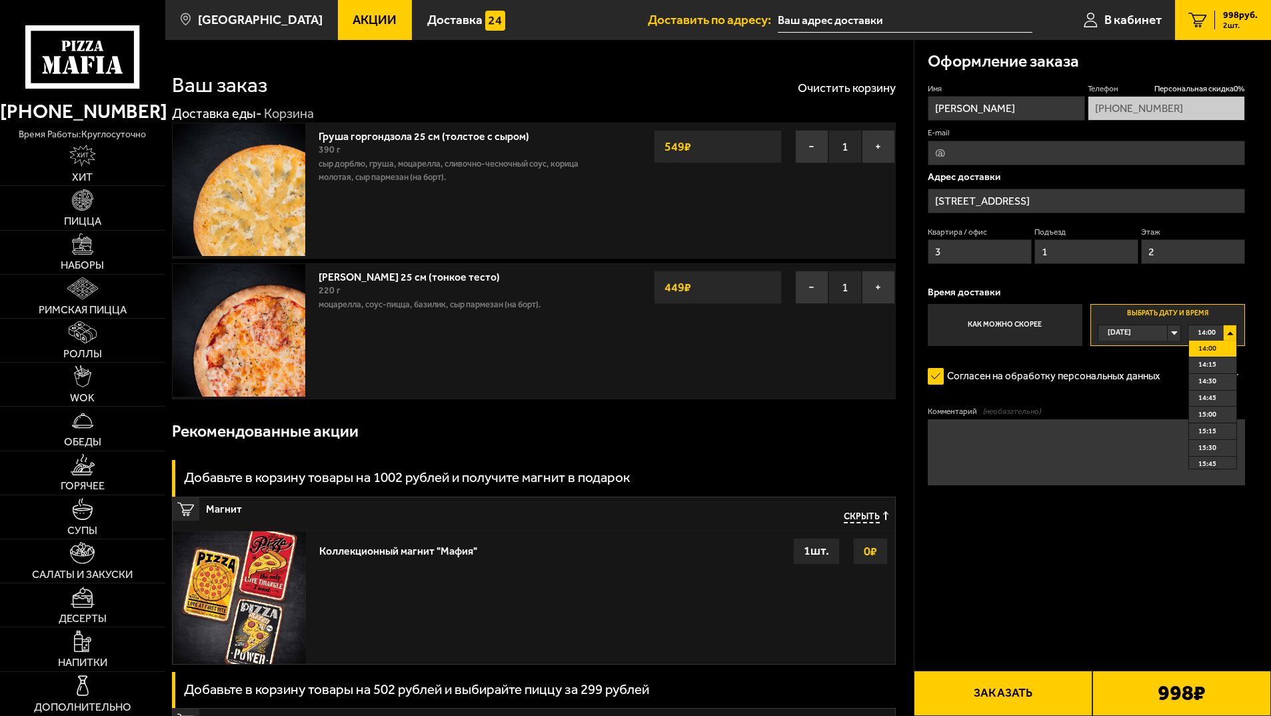
click at [1158, 398] on form "Имя Елена Телефон Персональная скидка 0 % +7 (911) 909-93-23 E-mail Адрес доста…" at bounding box center [1087, 323] width 318 height 480
click at [980, 321] on label "Как можно скорее" at bounding box center [1005, 325] width 155 height 43
click at [0, 0] on input "Как можно скорее" at bounding box center [0, 0] width 0 height 0
click at [1115, 329] on span "Сегодня" at bounding box center [1119, 332] width 23 height 15
click at [0, 0] on input "Выбрать дату и время Сегодня 14:00 14:00 14:15 14:30 14:45 15:00 15:15 15:30 15…" at bounding box center [0, 0] width 0 height 0
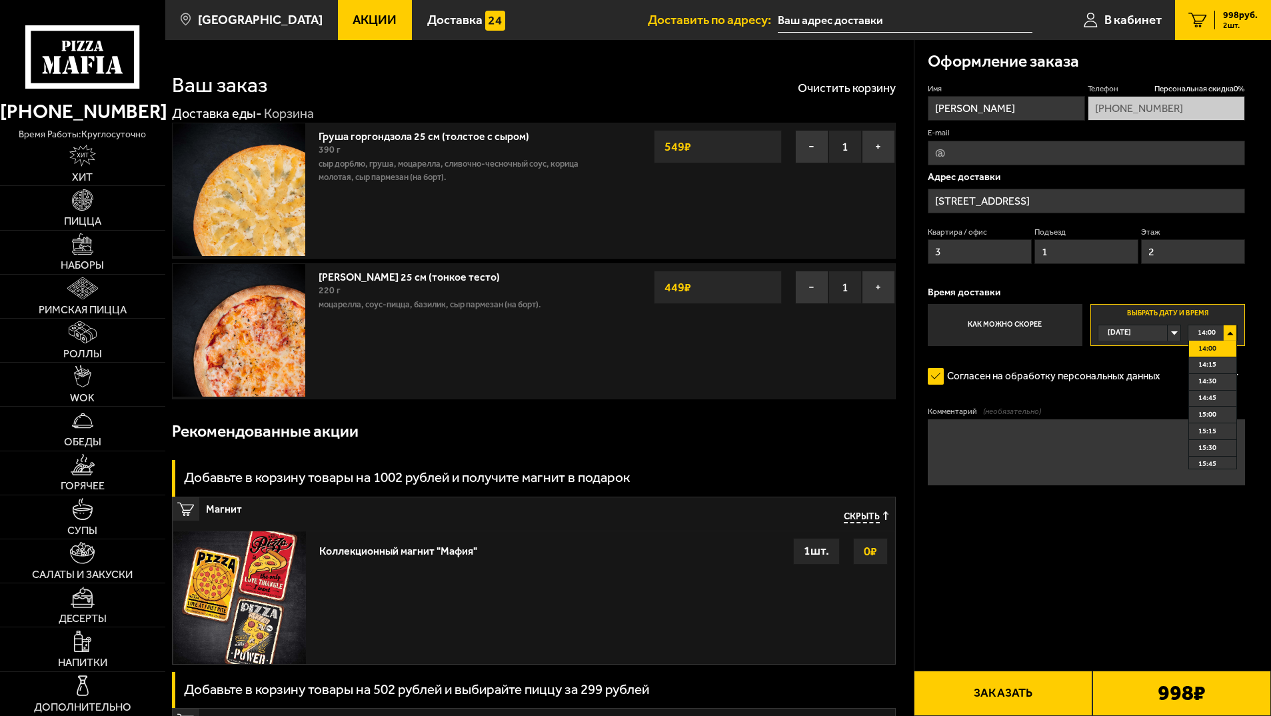
click at [1116, 331] on span "Сегодня" at bounding box center [1119, 332] width 23 height 15
click at [1130, 363] on span "Завтра" at bounding box center [1119, 364] width 23 height 15
click at [1148, 330] on div "Сегодня" at bounding box center [1132, 332] width 69 height 15
click at [1141, 362] on li "Завтра" at bounding box center [1139, 365] width 81 height 17
click at [1096, 534] on form "Имя Елена Телефон Персональная скидка 0 % +7 (911) 909-93-23 E-mail Адрес доста…" at bounding box center [1087, 323] width 318 height 480
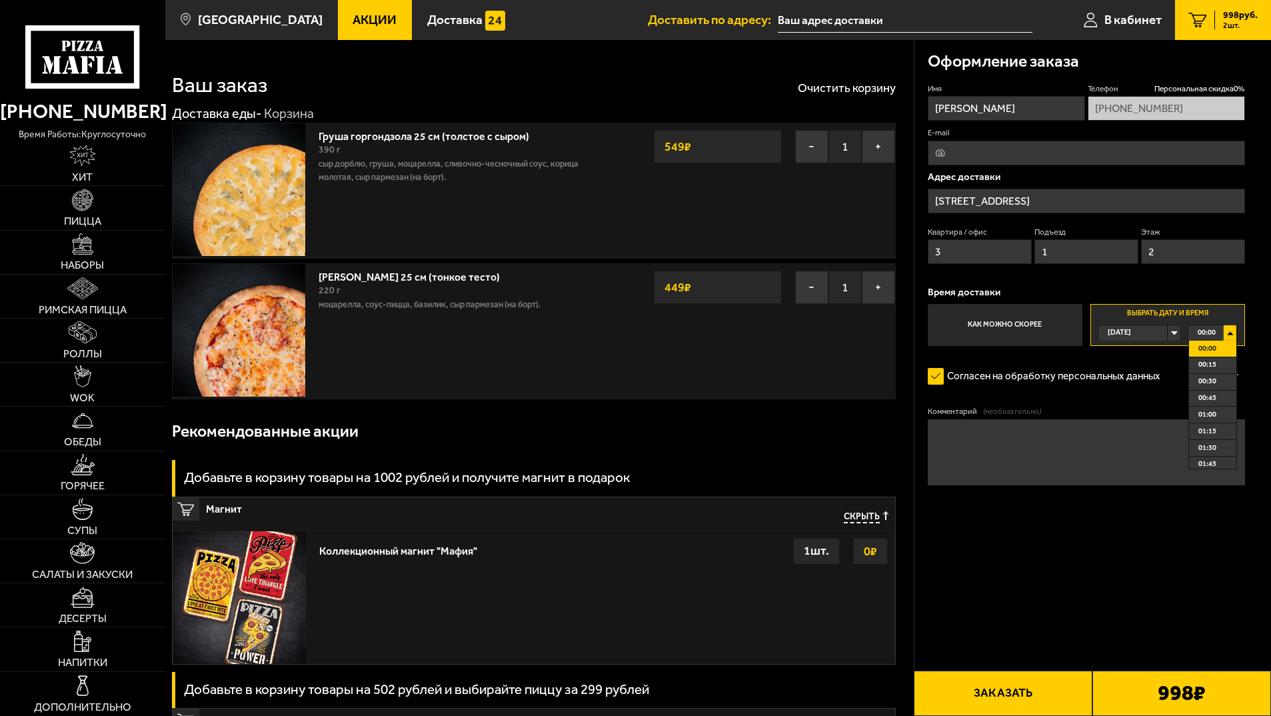
click at [1211, 344] on span "00:00" at bounding box center [1207, 348] width 18 height 15
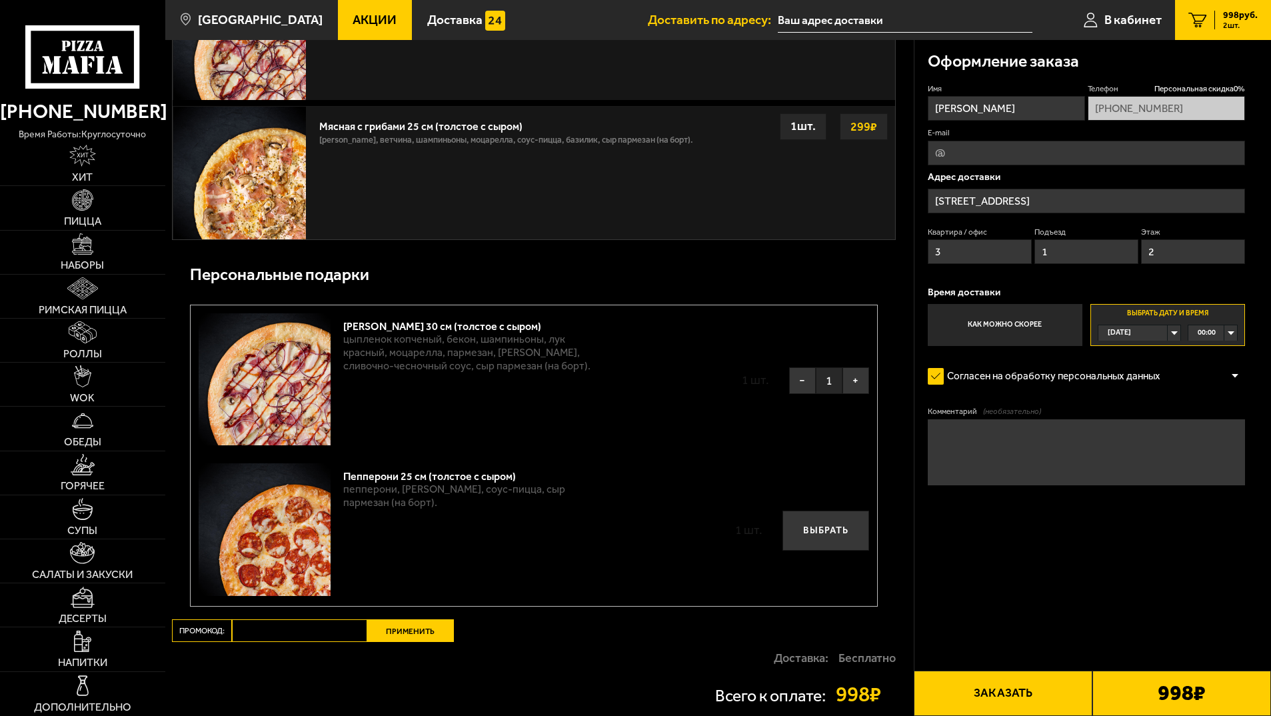
scroll to position [933, 0]
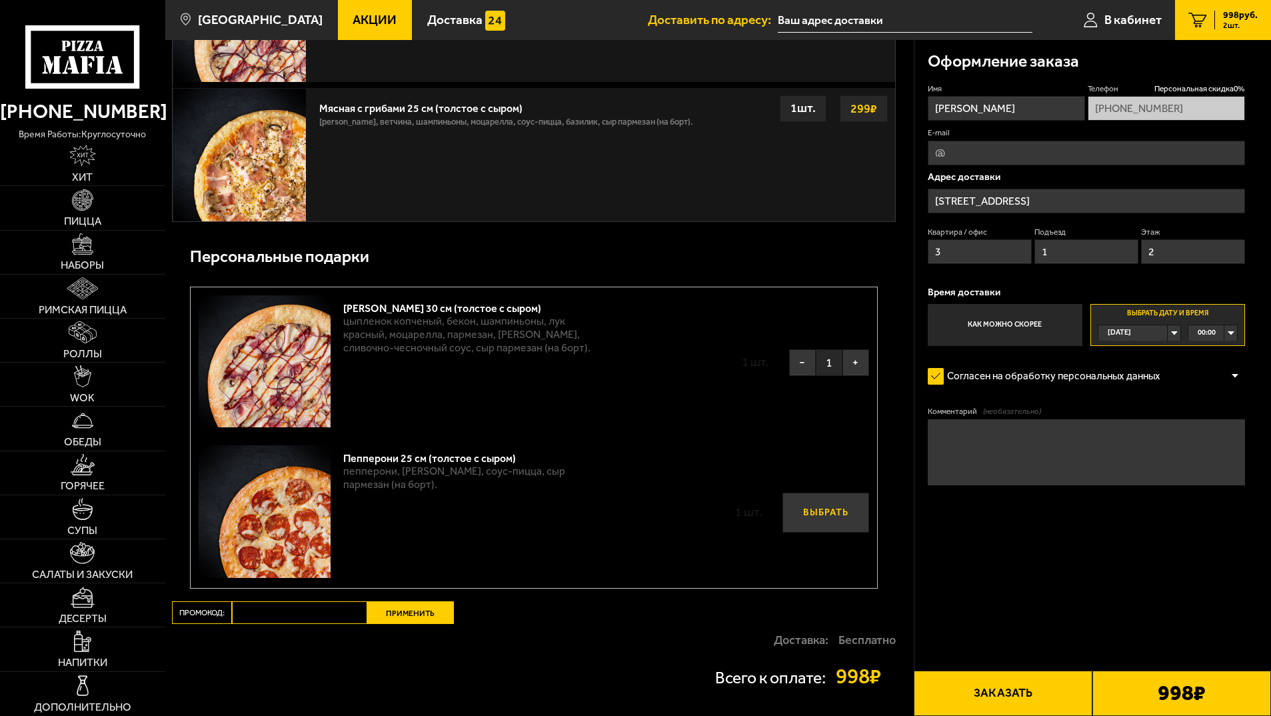
click at [822, 506] on button "Выбрать" at bounding box center [825, 513] width 87 height 40
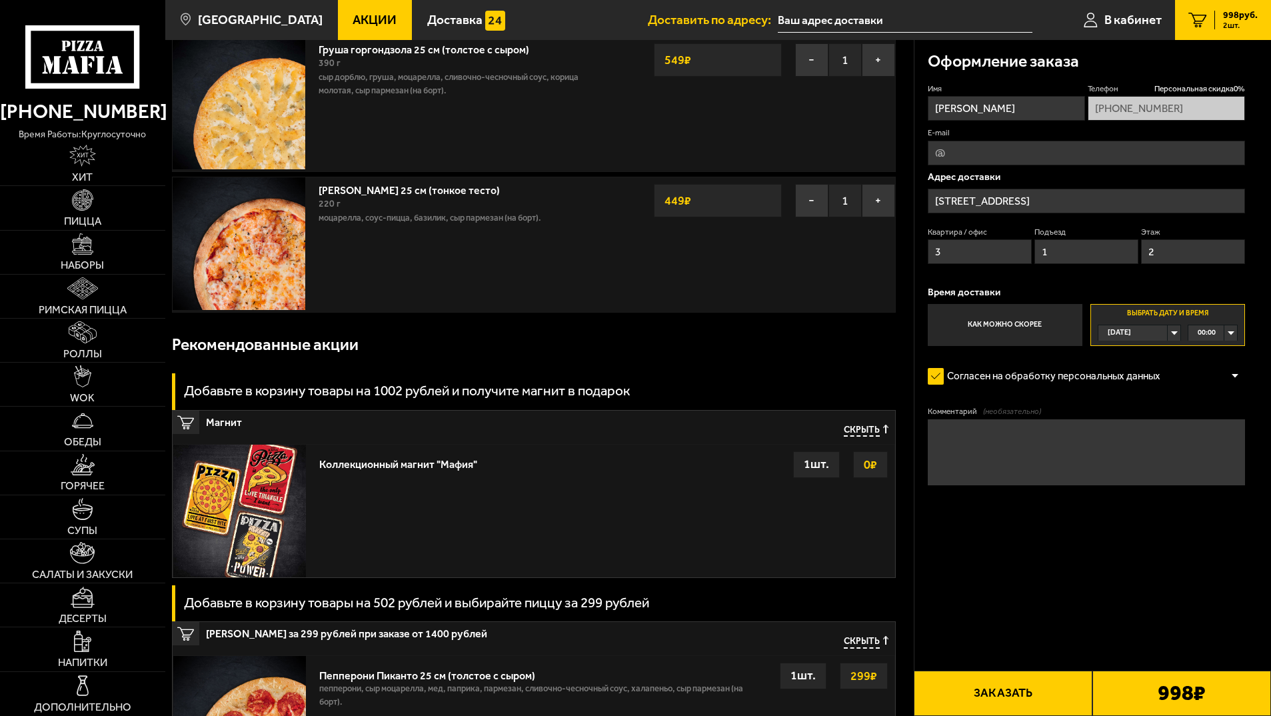
scroll to position [0, 0]
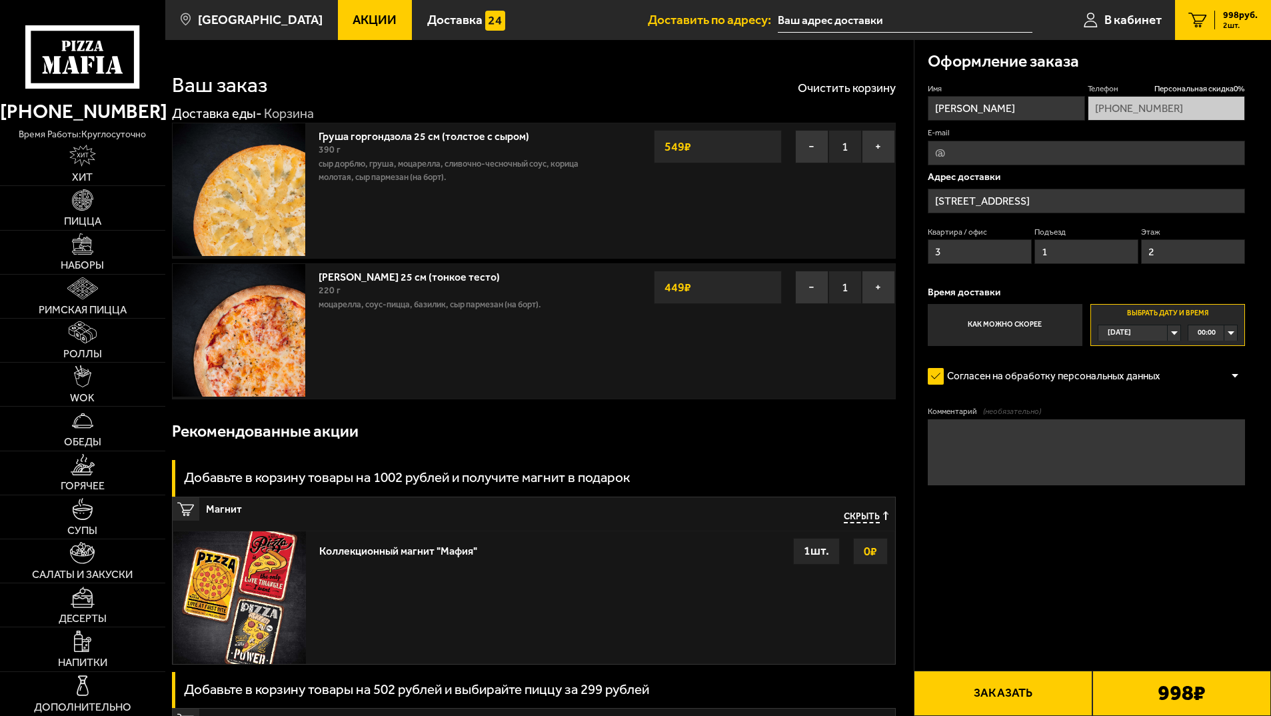
click at [943, 425] on textarea "Комментарий (необязательно)" at bounding box center [1087, 452] width 318 height 66
click at [1168, 332] on div "Завтра" at bounding box center [1132, 332] width 69 height 15
click at [1140, 363] on li "Завтра" at bounding box center [1139, 365] width 81 height 17
click at [1215, 332] on span "00:00" at bounding box center [1207, 332] width 18 height 15
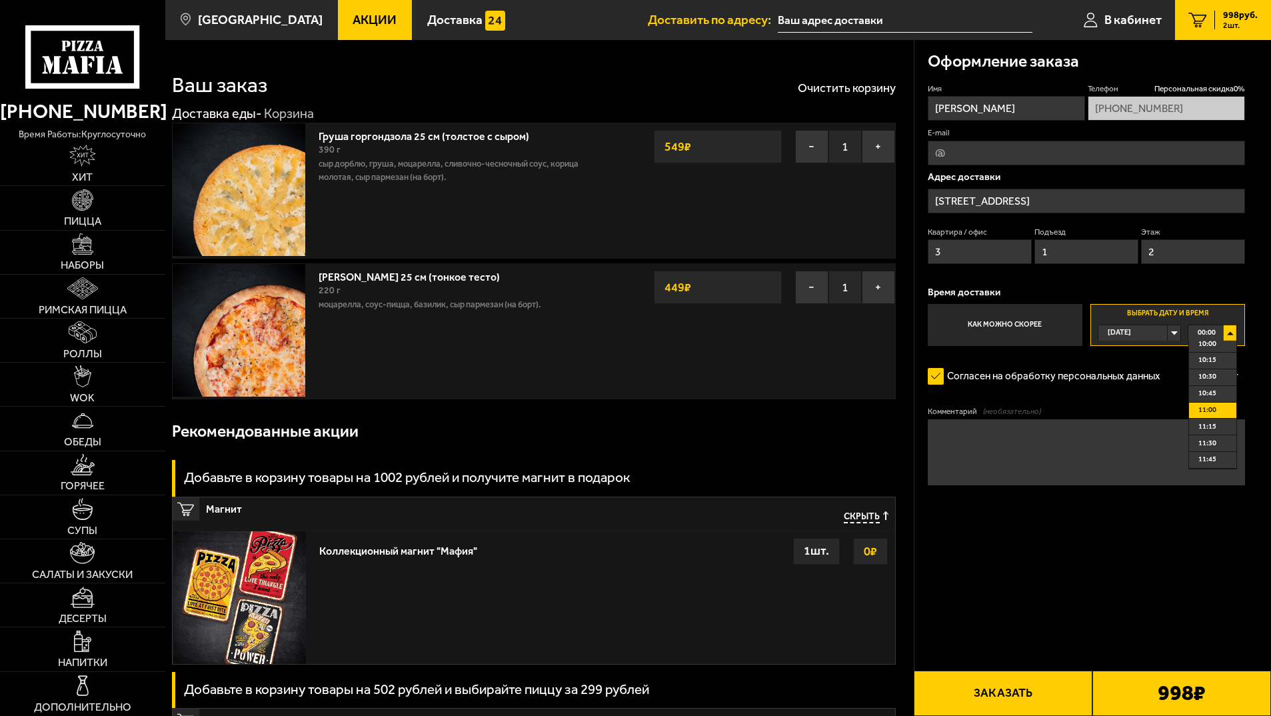
click at [1210, 410] on span "11:00" at bounding box center [1207, 410] width 18 height 15
click at [1150, 332] on div "Сегодня" at bounding box center [1132, 332] width 69 height 15
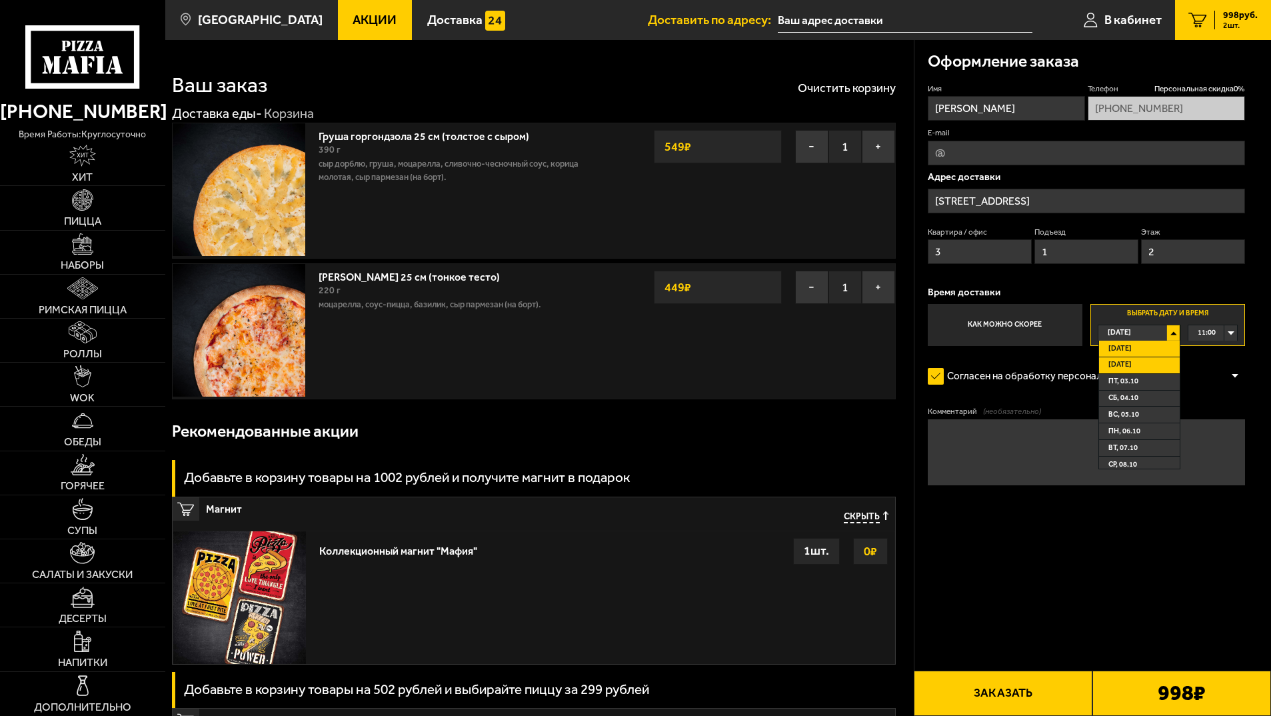
click at [1144, 363] on li "Завтра" at bounding box center [1139, 365] width 81 height 17
click at [1162, 334] on div "Сегодня" at bounding box center [1132, 332] width 69 height 15
click at [1144, 361] on li "Завтра" at bounding box center [1139, 365] width 81 height 17
click at [954, 438] on textarea "Комментарий (необязательно)" at bounding box center [1087, 452] width 318 height 66
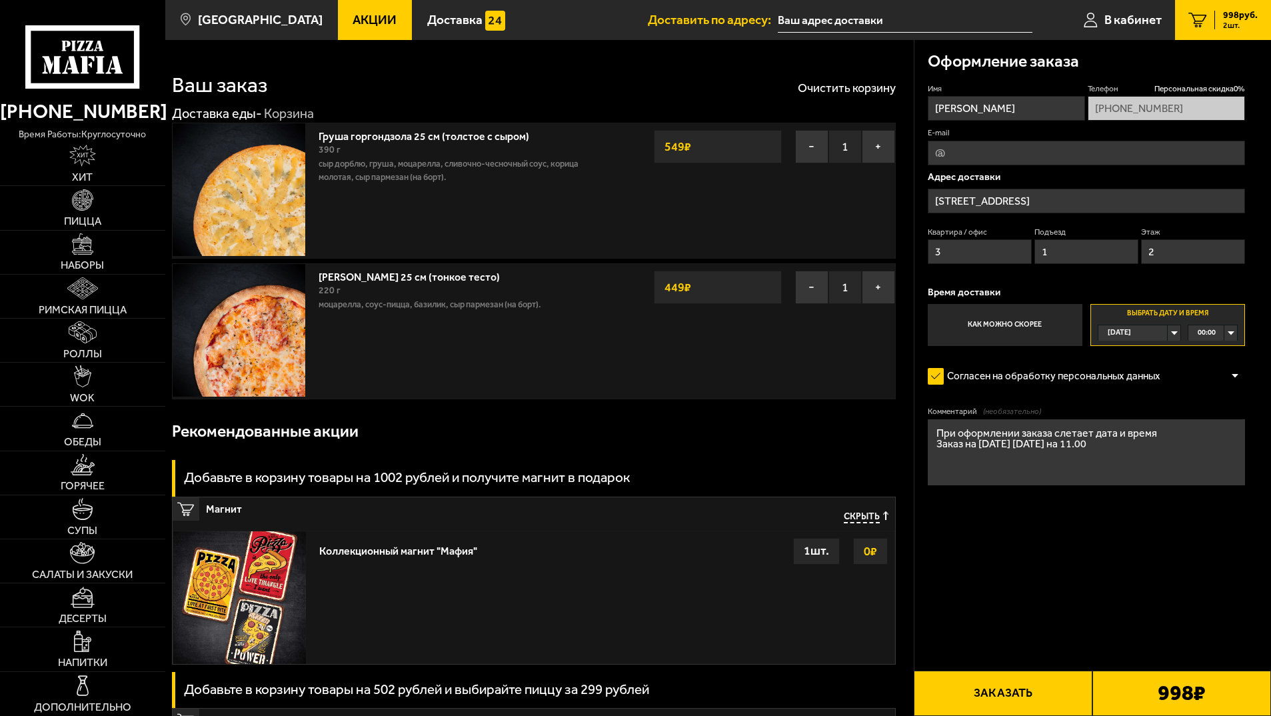
type textarea "При оформлении заказа слетает дата и время Заказ на завтра 02.10.2025 на 11.00"
click at [1229, 332] on div "00:00" at bounding box center [1212, 332] width 49 height 15
click at [1184, 530] on form "Имя Елена Телефон Персональная скидка 0 % +7 (911) 909-93-23 E-mail Адрес доста…" at bounding box center [1087, 323] width 318 height 480
click at [1183, 532] on form "Имя Елена Телефон Персональная скидка 0 % +7 (911) 909-93-23 E-mail Адрес доста…" at bounding box center [1087, 323] width 318 height 480
click at [1215, 413] on span "11:00" at bounding box center [1207, 410] width 18 height 15
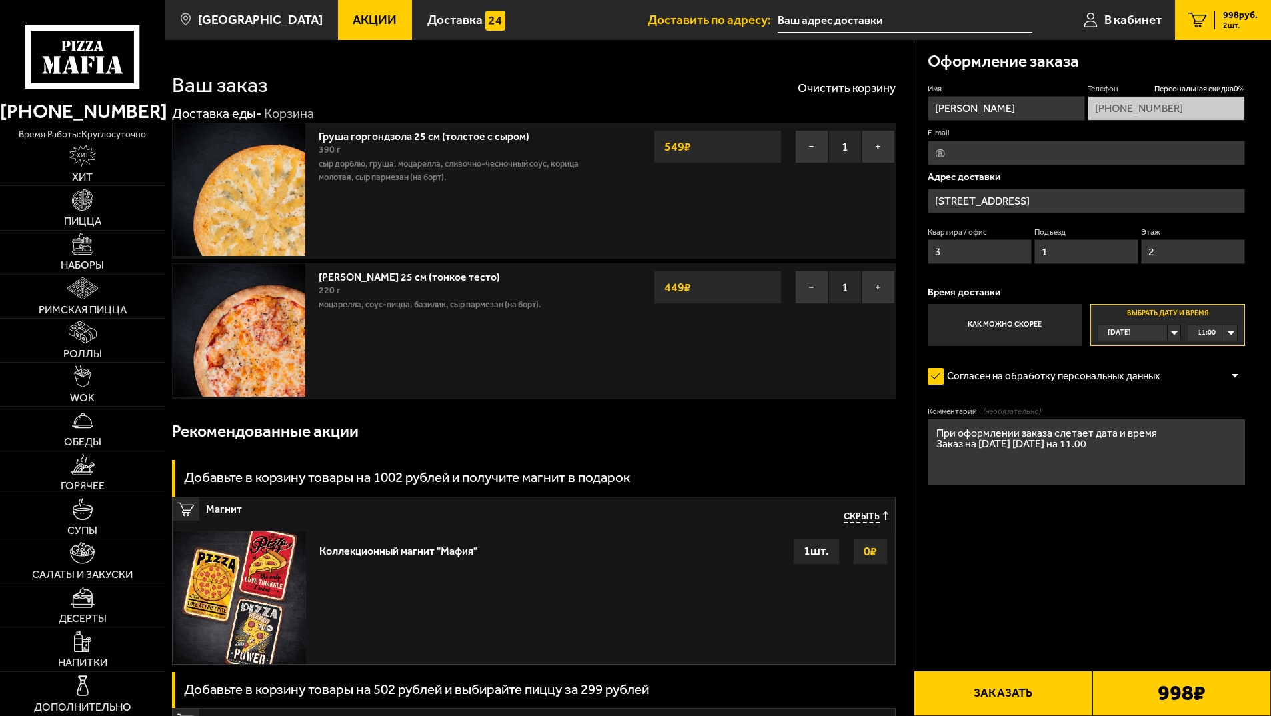
click at [1164, 333] on div "Сегодня" at bounding box center [1132, 332] width 69 height 15
click at [1144, 361] on li "Завтра" at bounding box center [1139, 365] width 81 height 17
click at [1236, 378] on div at bounding box center [1235, 376] width 20 height 10
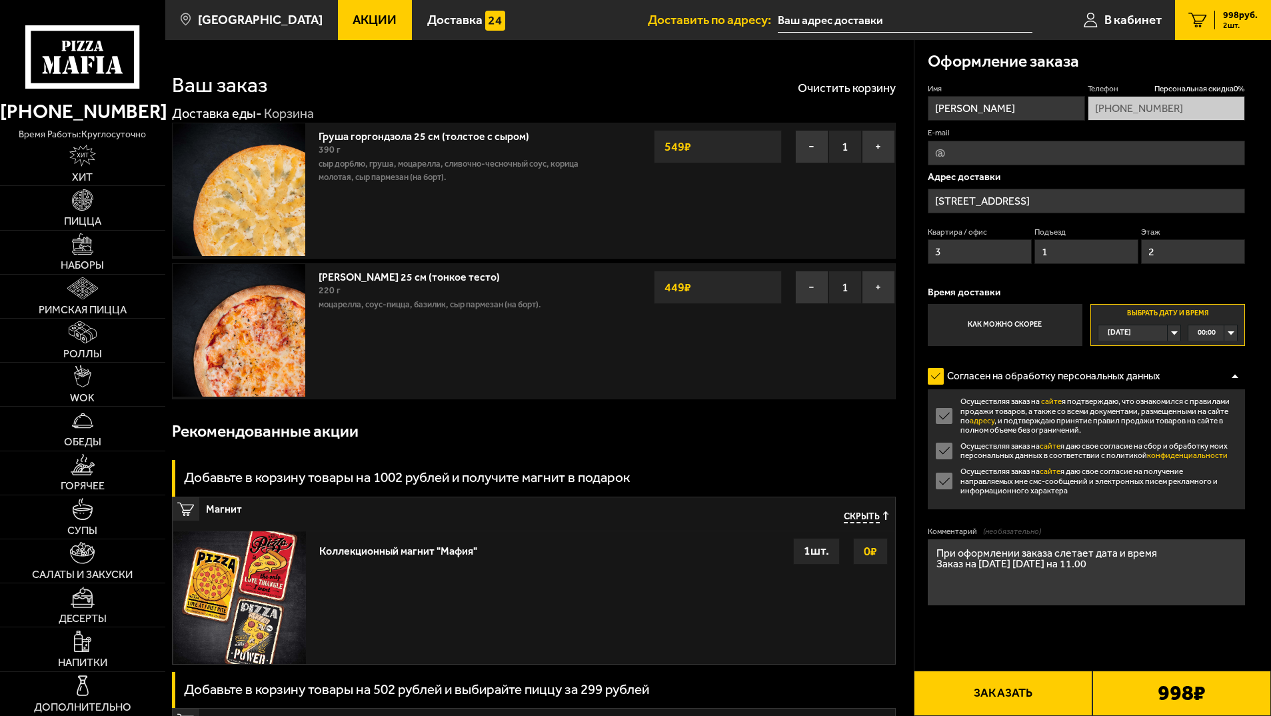
click at [1164, 628] on form "Имя Елена Телефон Персональная скидка 0 % +7 (911) 909-93-23 E-mail Адрес доста…" at bounding box center [1087, 383] width 318 height 600
click at [1168, 331] on div "Сегодня" at bounding box center [1132, 332] width 69 height 15
click at [1149, 363] on li "Завтра" at bounding box center [1139, 365] width 81 height 17
click at [1107, 642] on form "Имя Елена Телефон Персональная скидка 0 % +7 (911) 909-93-23 E-mail Адрес доста…" at bounding box center [1087, 383] width 318 height 600
click at [1026, 702] on button "Заказать" at bounding box center [1003, 692] width 179 height 45
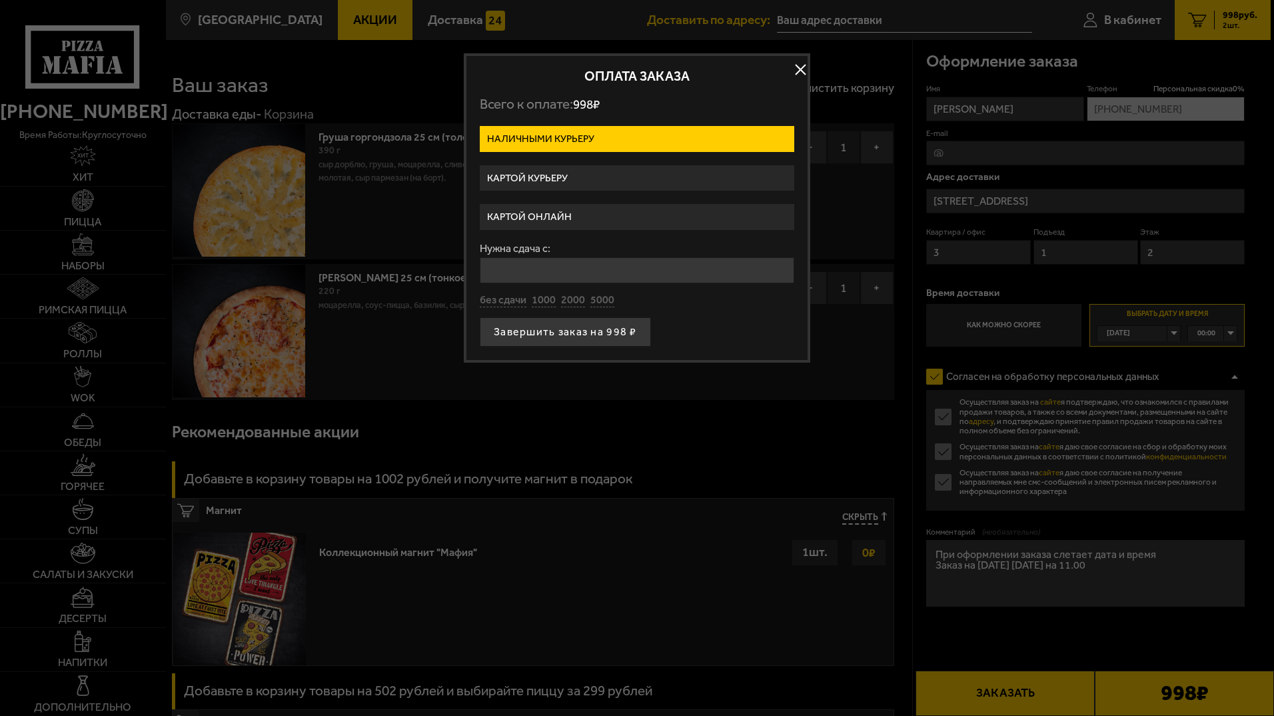
click at [586, 218] on label "Картой онлайн" at bounding box center [637, 217] width 315 height 26
click at [0, 0] on input "Картой онлайн" at bounding box center [0, 0] width 0 height 0
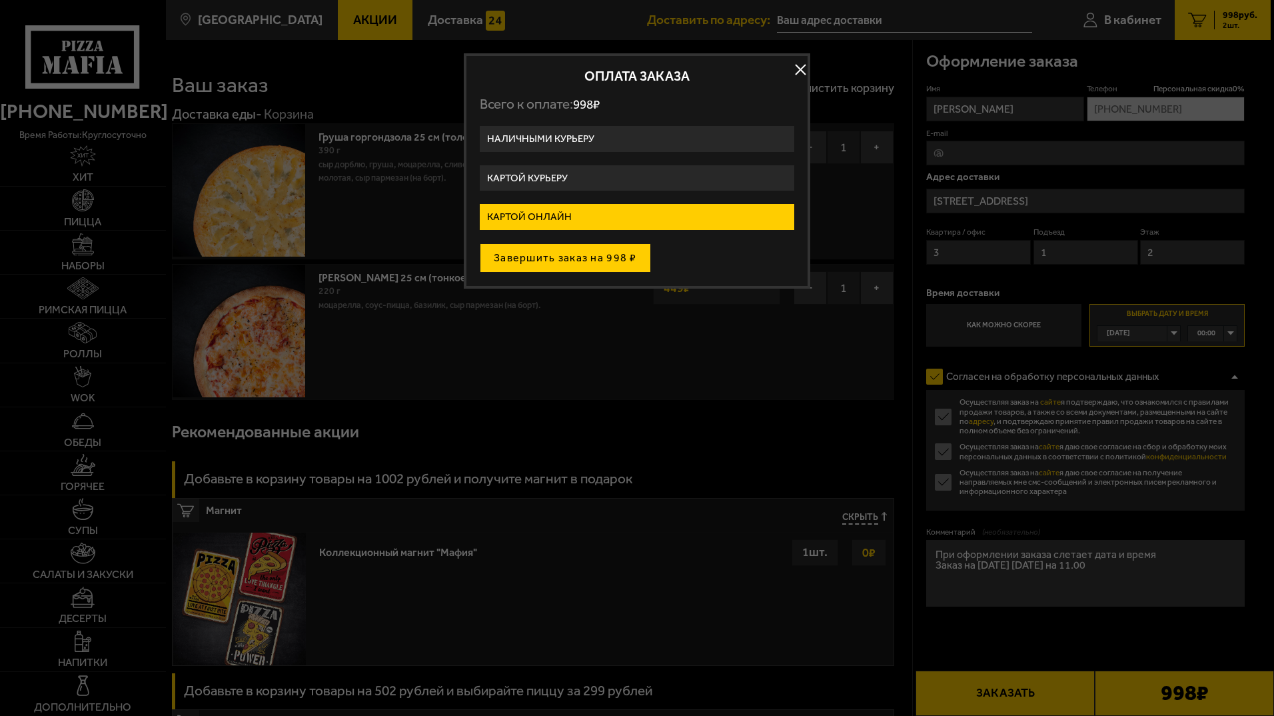
click at [598, 259] on button "Завершить заказ на 998 ₽" at bounding box center [565, 257] width 171 height 29
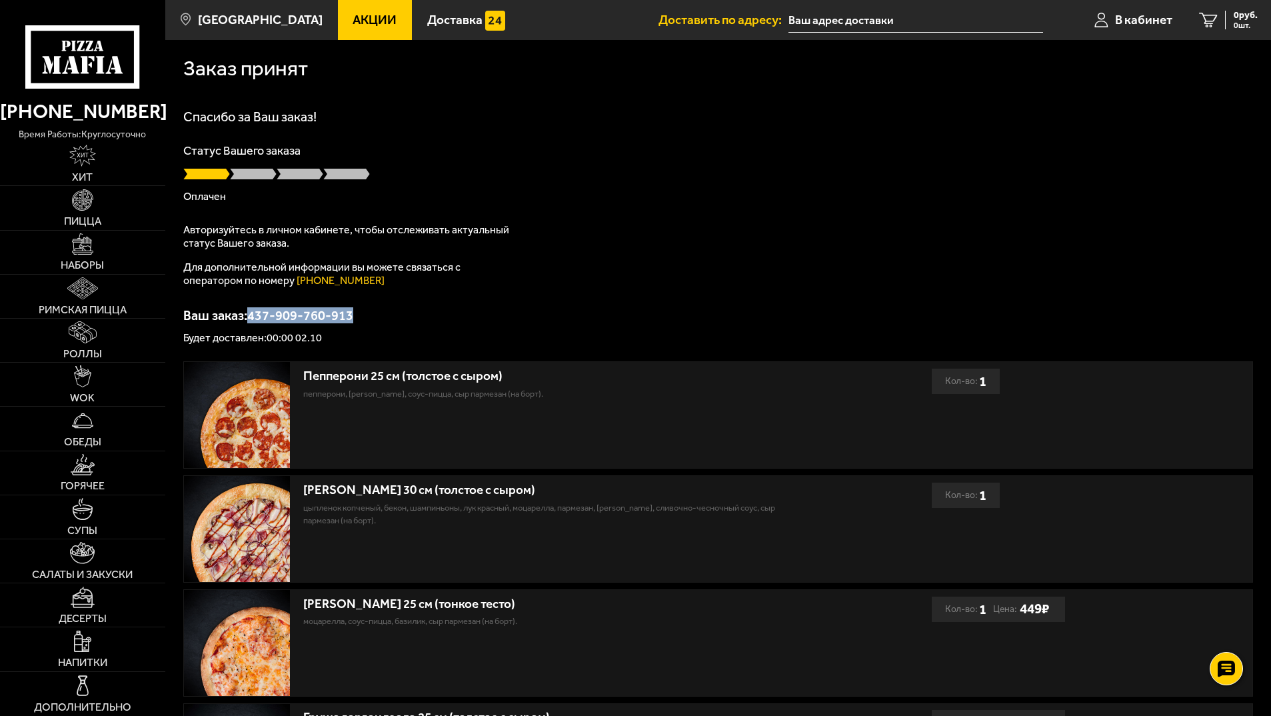
drag, startPoint x: 249, startPoint y: 317, endPoint x: 354, endPoint y: 314, distance: 104.7
click at [354, 314] on p "Ваш заказ: 437-909-760-913" at bounding box center [718, 315] width 1070 height 13
copy p "437-909-760-913"
click at [1234, 665] on use at bounding box center [1225, 669] width 19 height 19
click at [1230, 622] on use at bounding box center [1225, 629] width 19 height 19
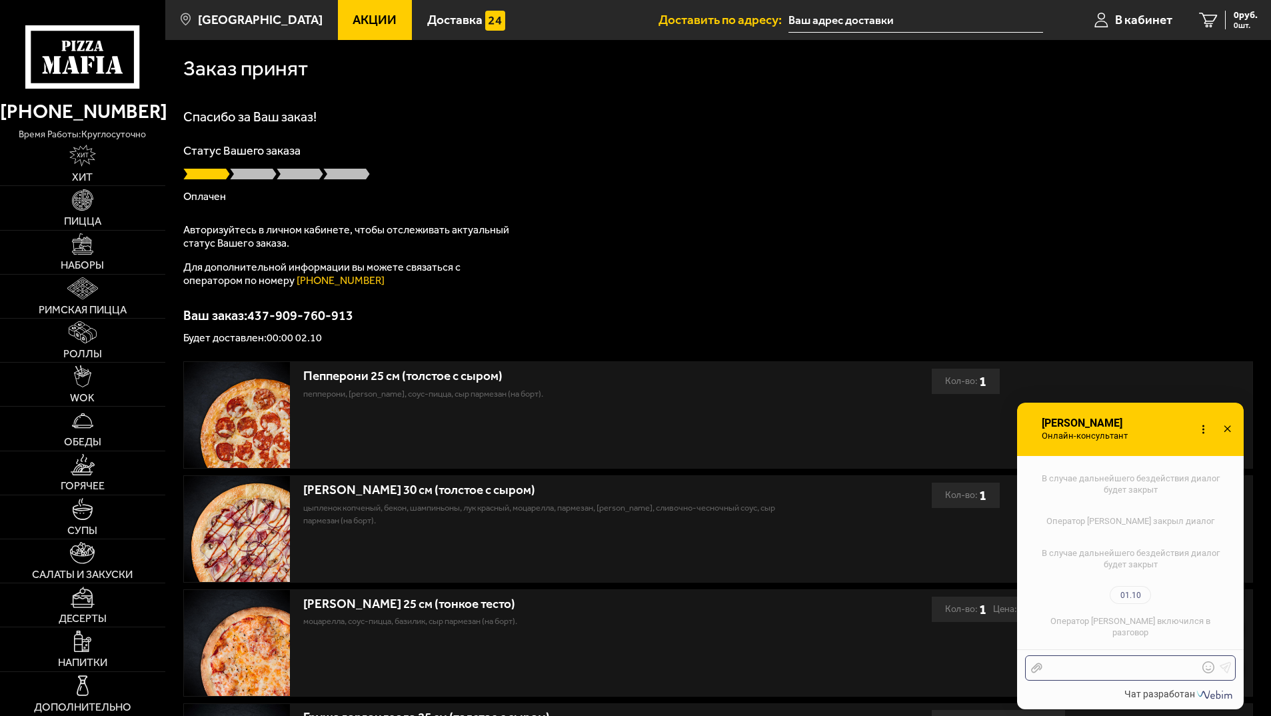
scroll to position [2512, 0]
